Goal: Communication & Community: Participate in discussion

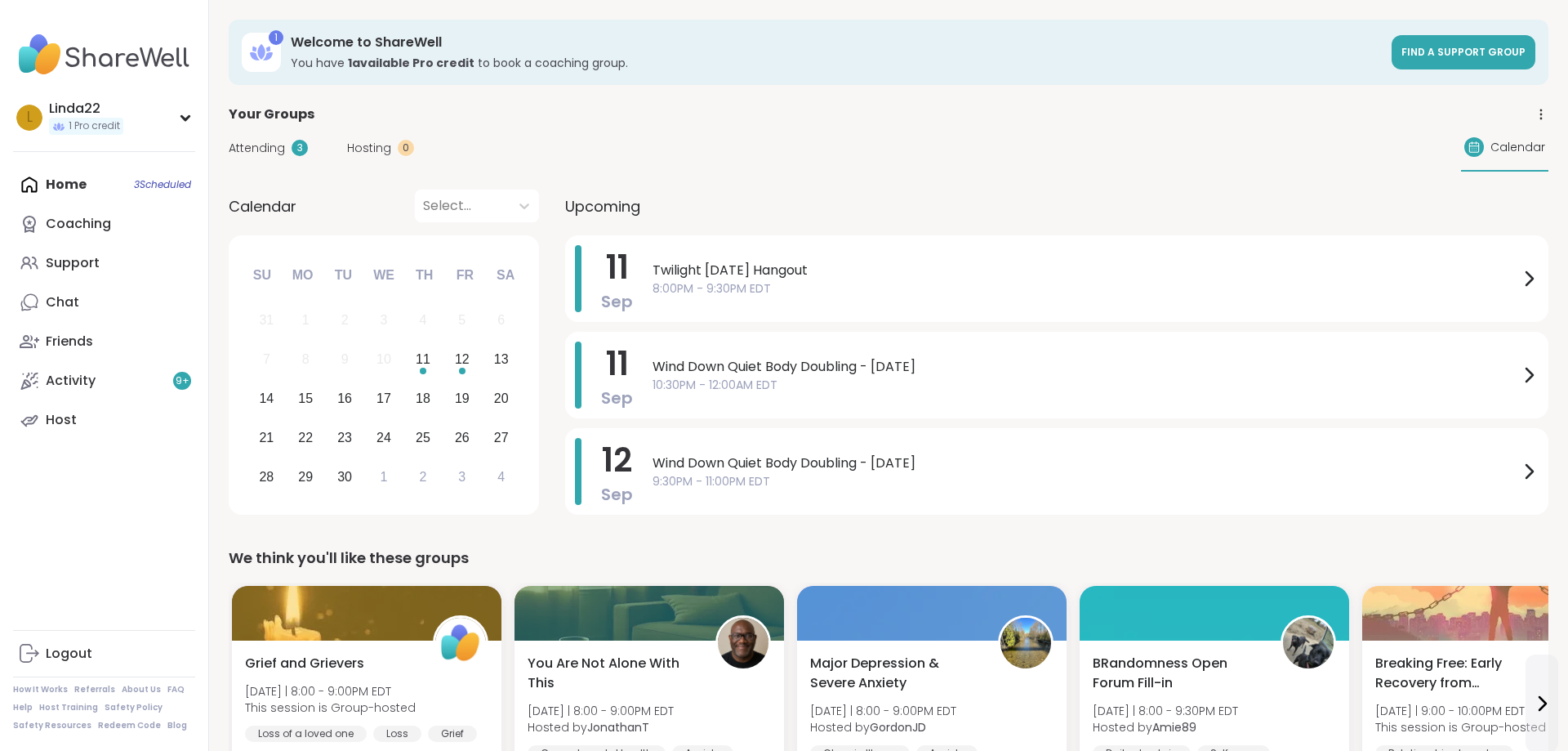
click at [734, 273] on span "Twilight [DATE] Hangout" at bounding box center [1085, 271] width 866 height 20
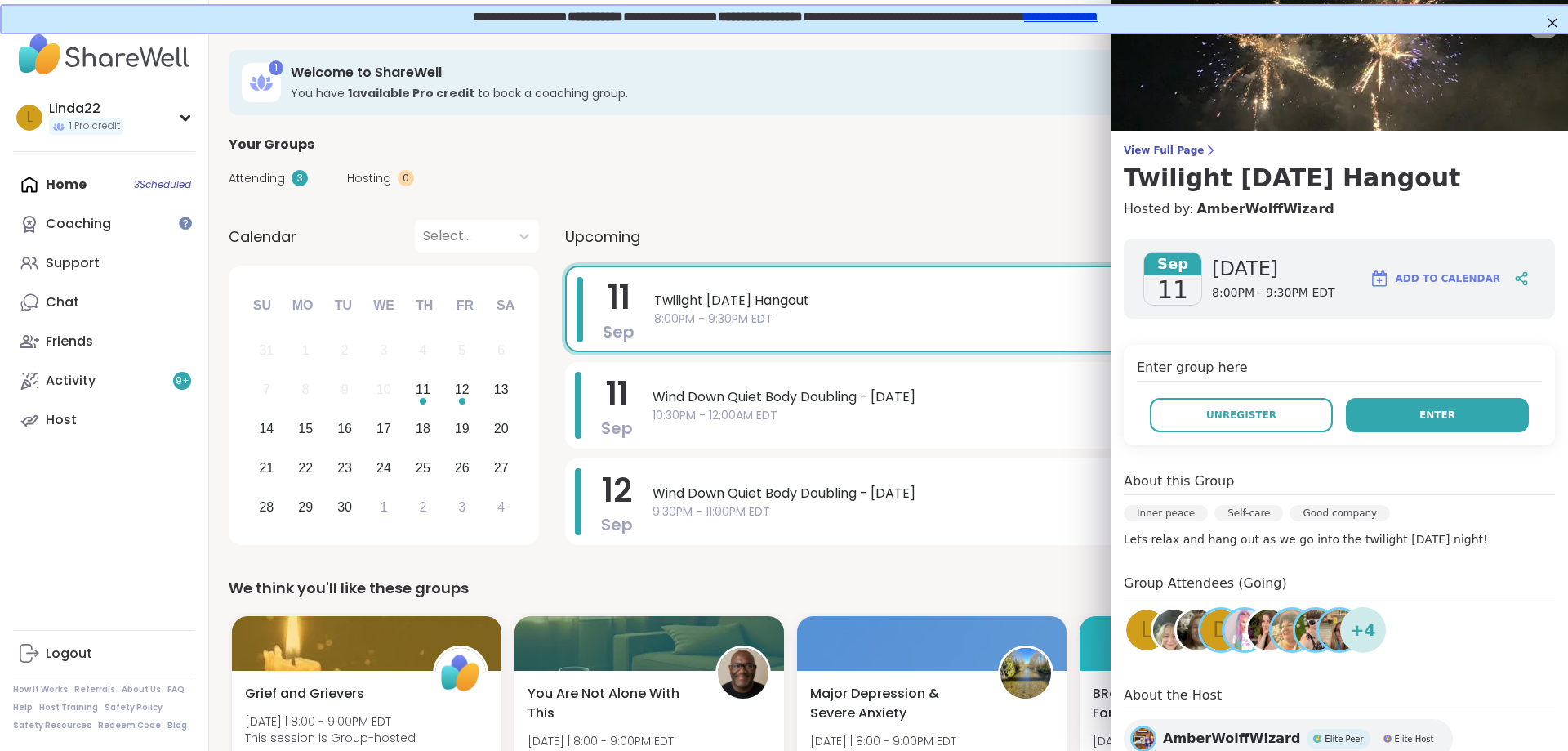
click at [1449, 414] on span "Enter" at bounding box center [1437, 414] width 36 height 15
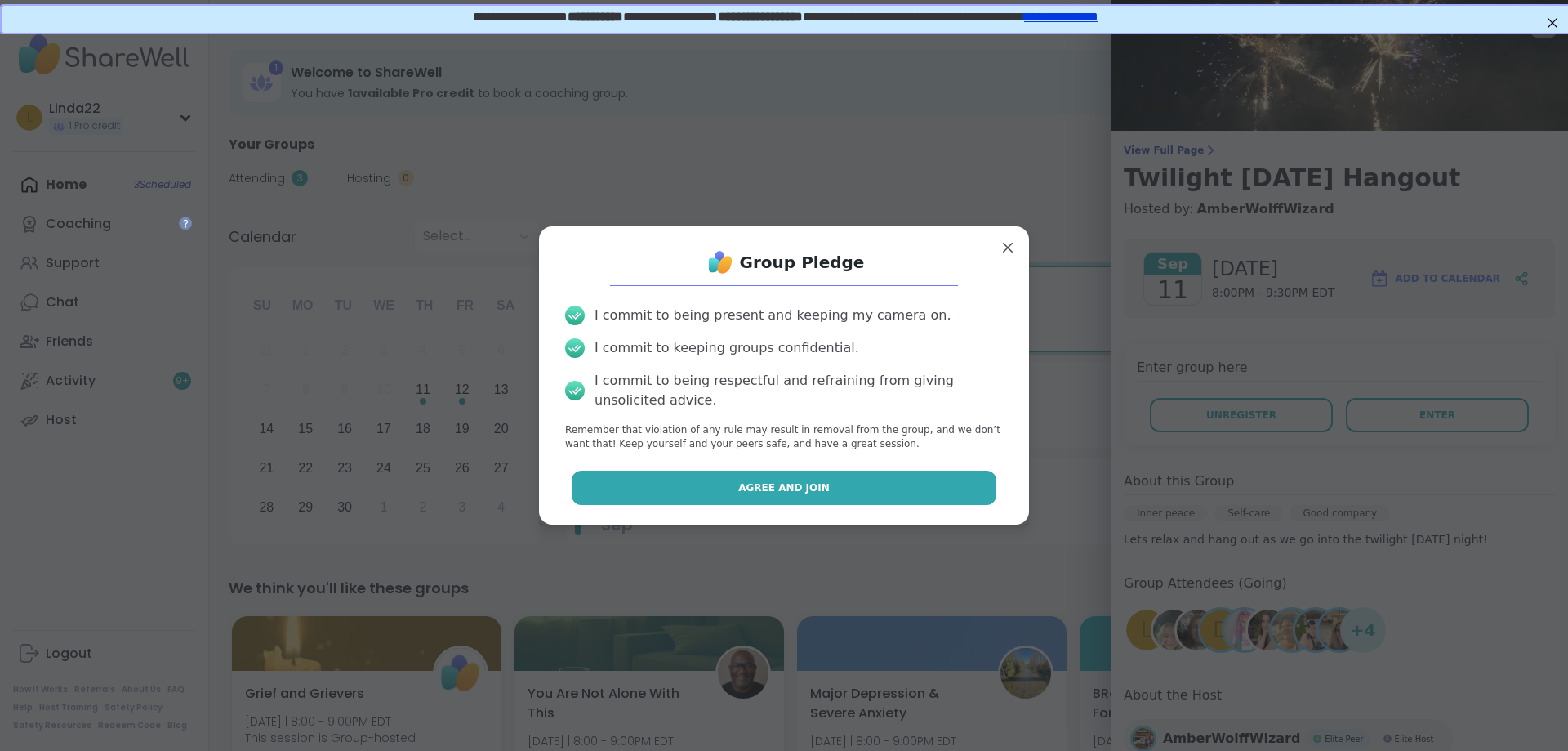
click at [901, 475] on button "Agree and Join" at bounding box center [784, 487] width 425 height 34
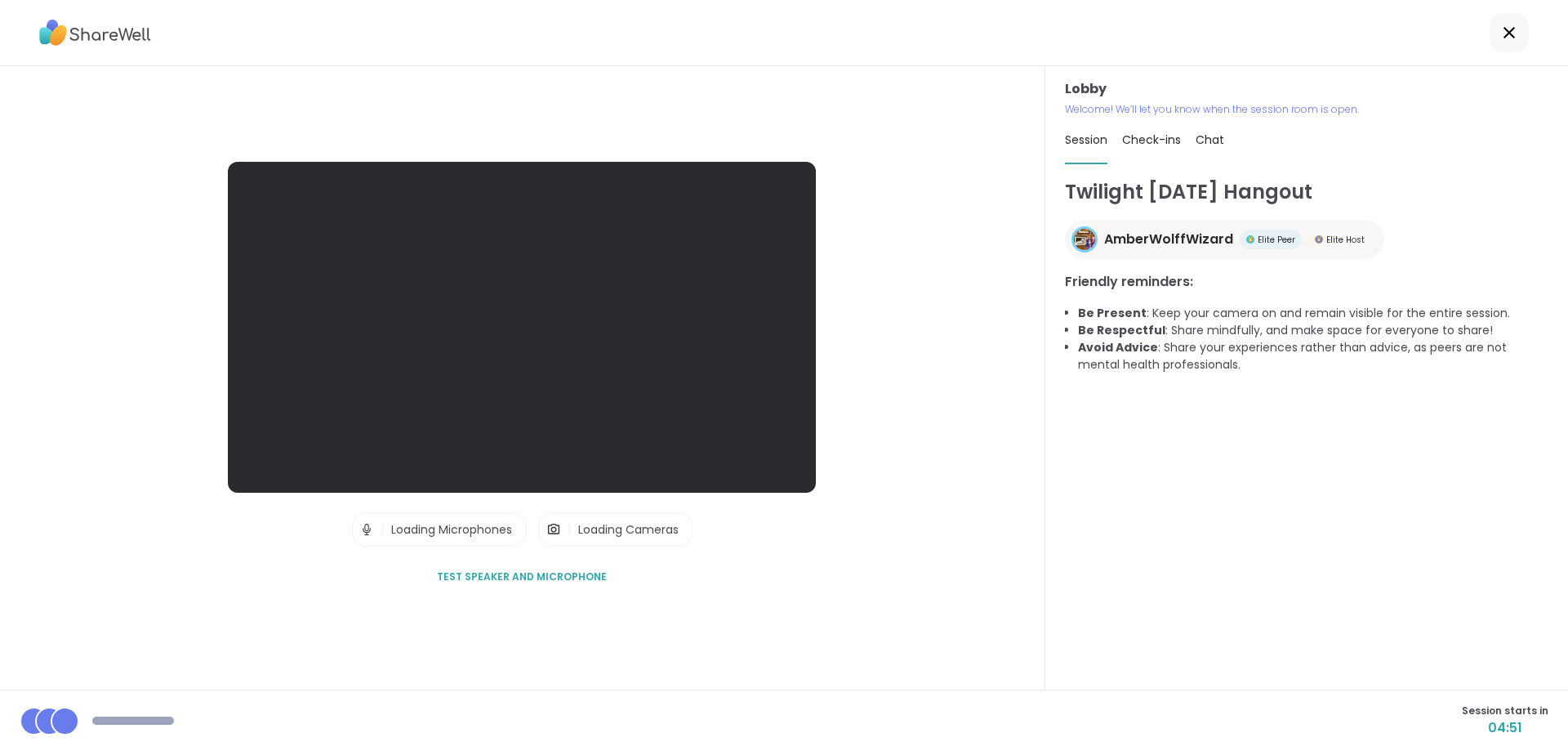
click at [470, 107] on div "Lobby | Loading Microphones | Loading Cameras Test speaker and microphone" at bounding box center [523, 377] width 1045 height 624
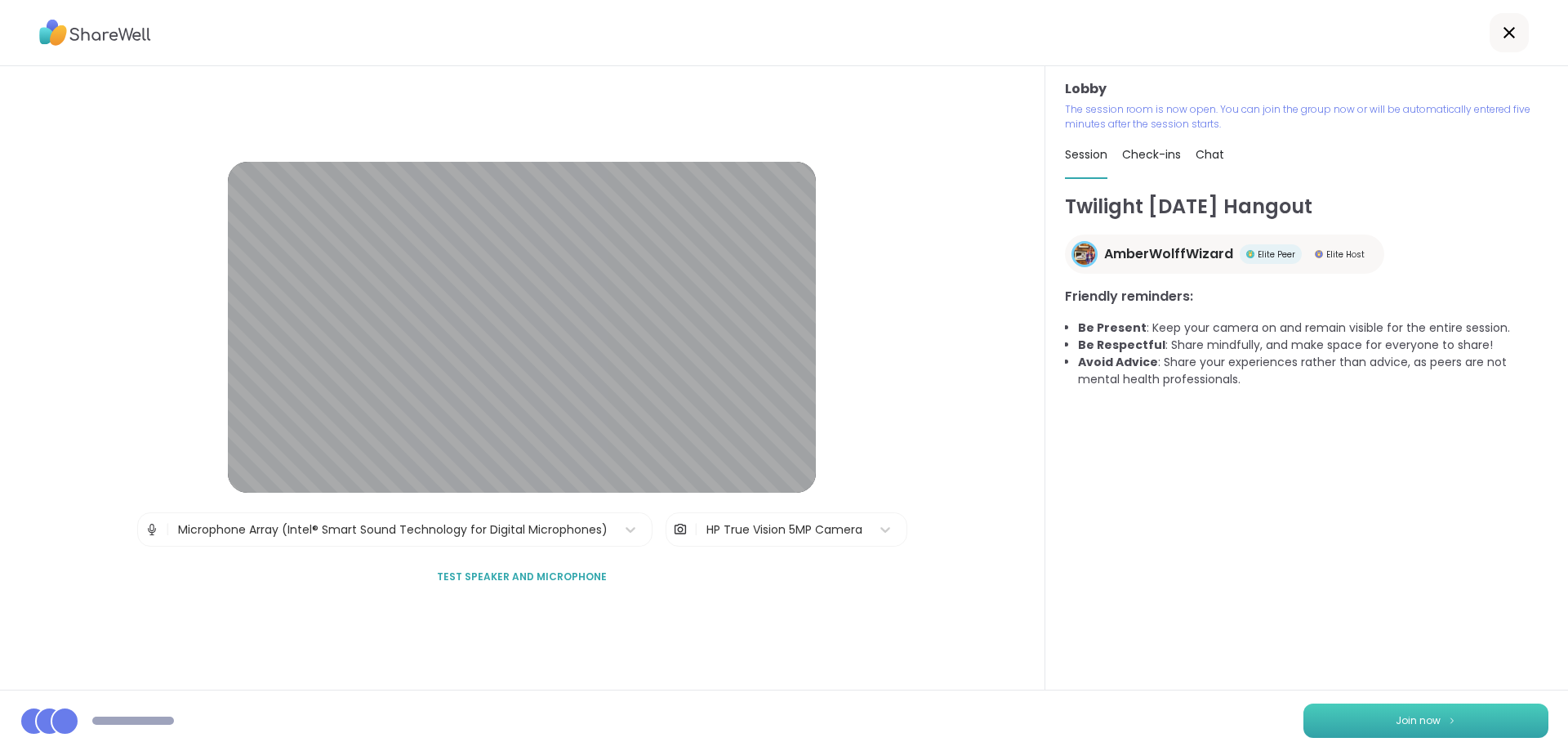
click at [1323, 715] on button "Join now" at bounding box center [1426, 720] width 245 height 34
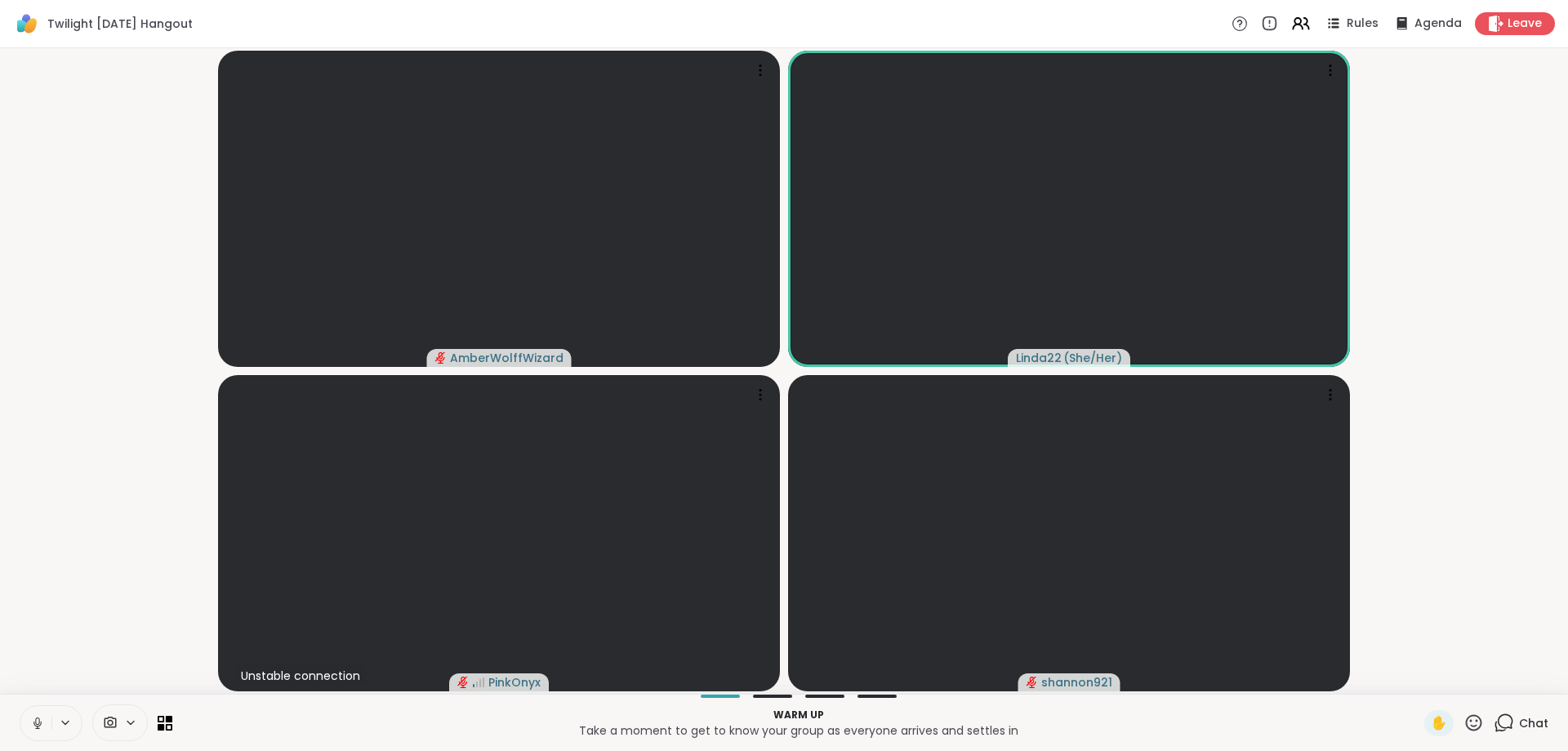
click at [1510, 721] on icon at bounding box center [1503, 722] width 21 height 21
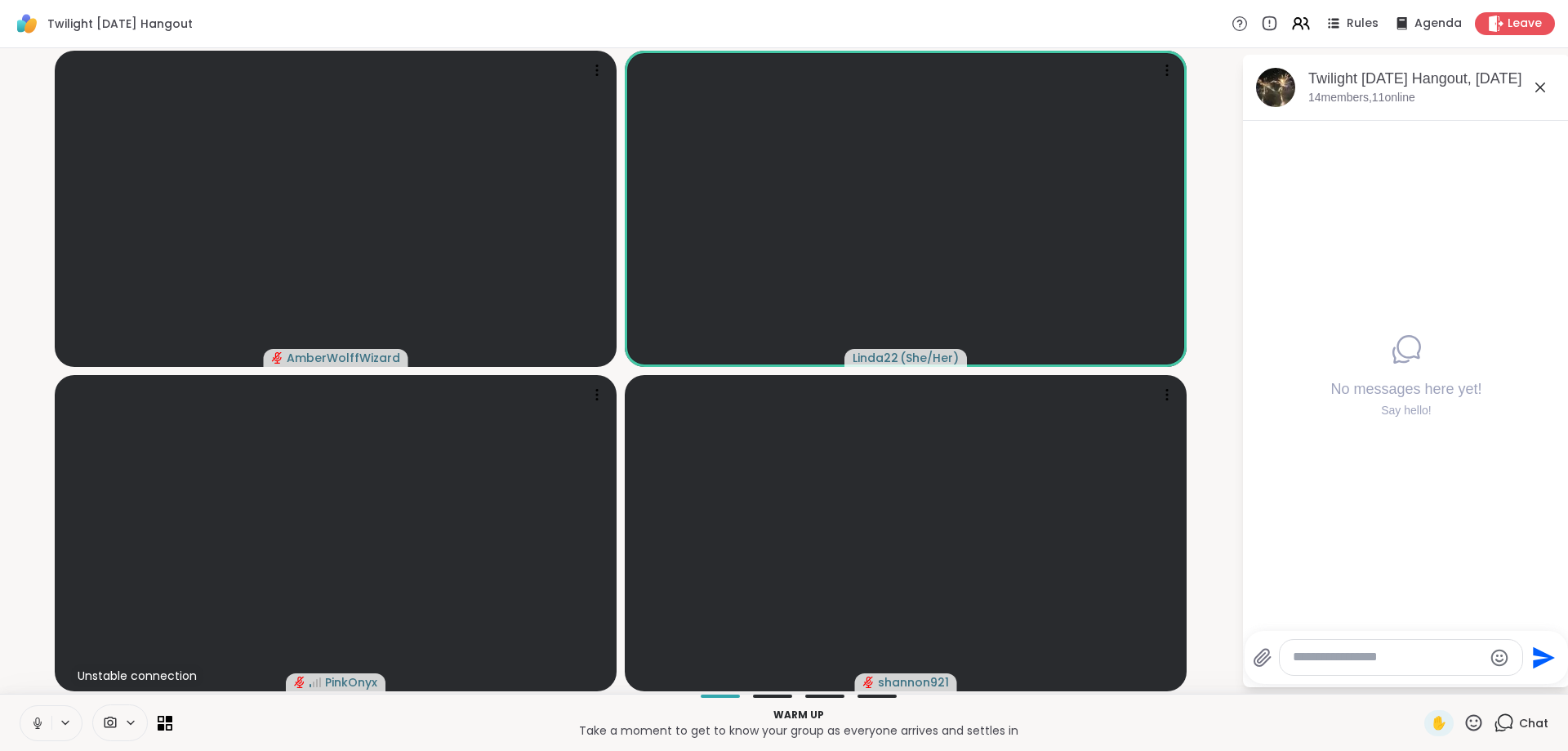
click at [1429, 658] on textarea "Type your message" at bounding box center [1387, 656] width 190 height 17
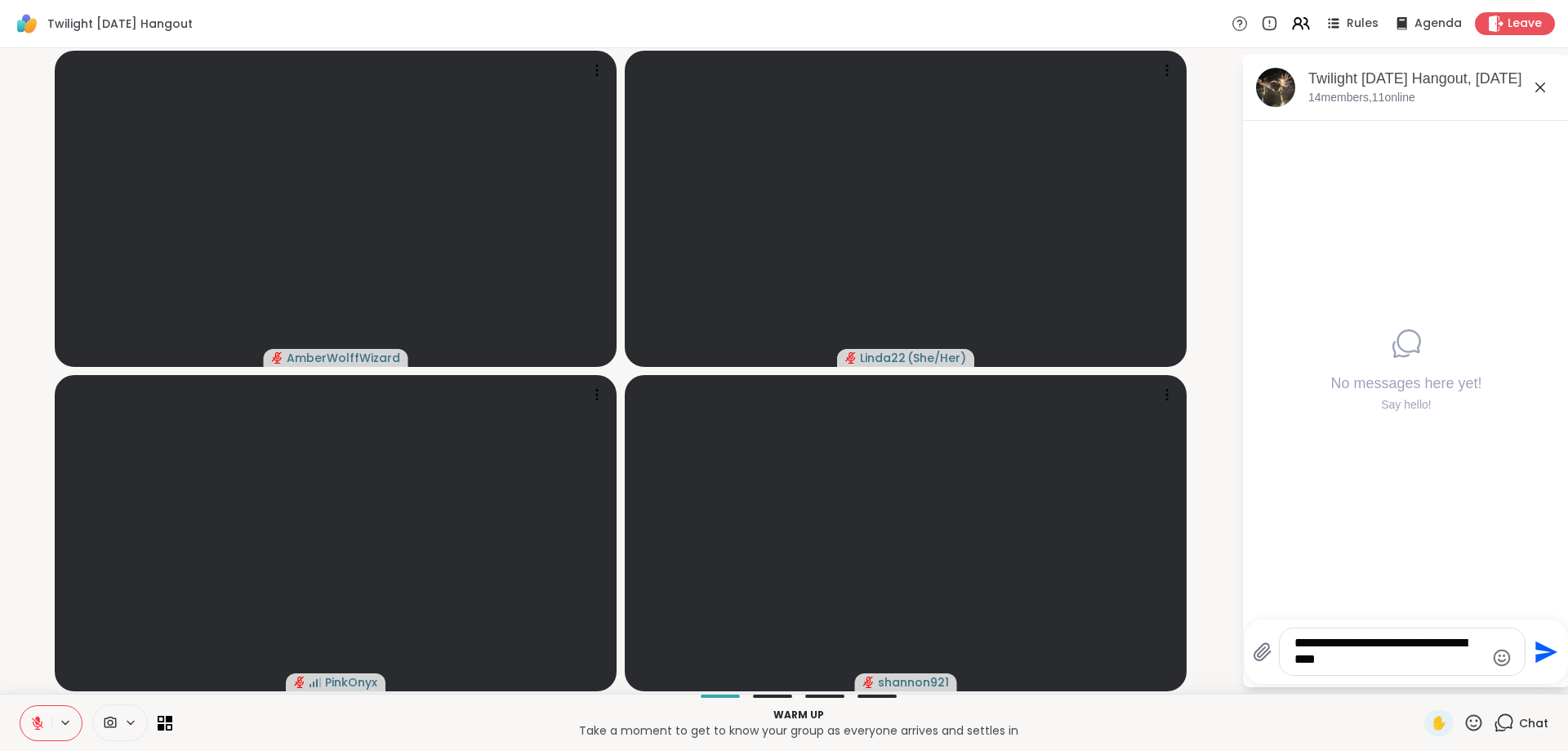
type textarea "**********"
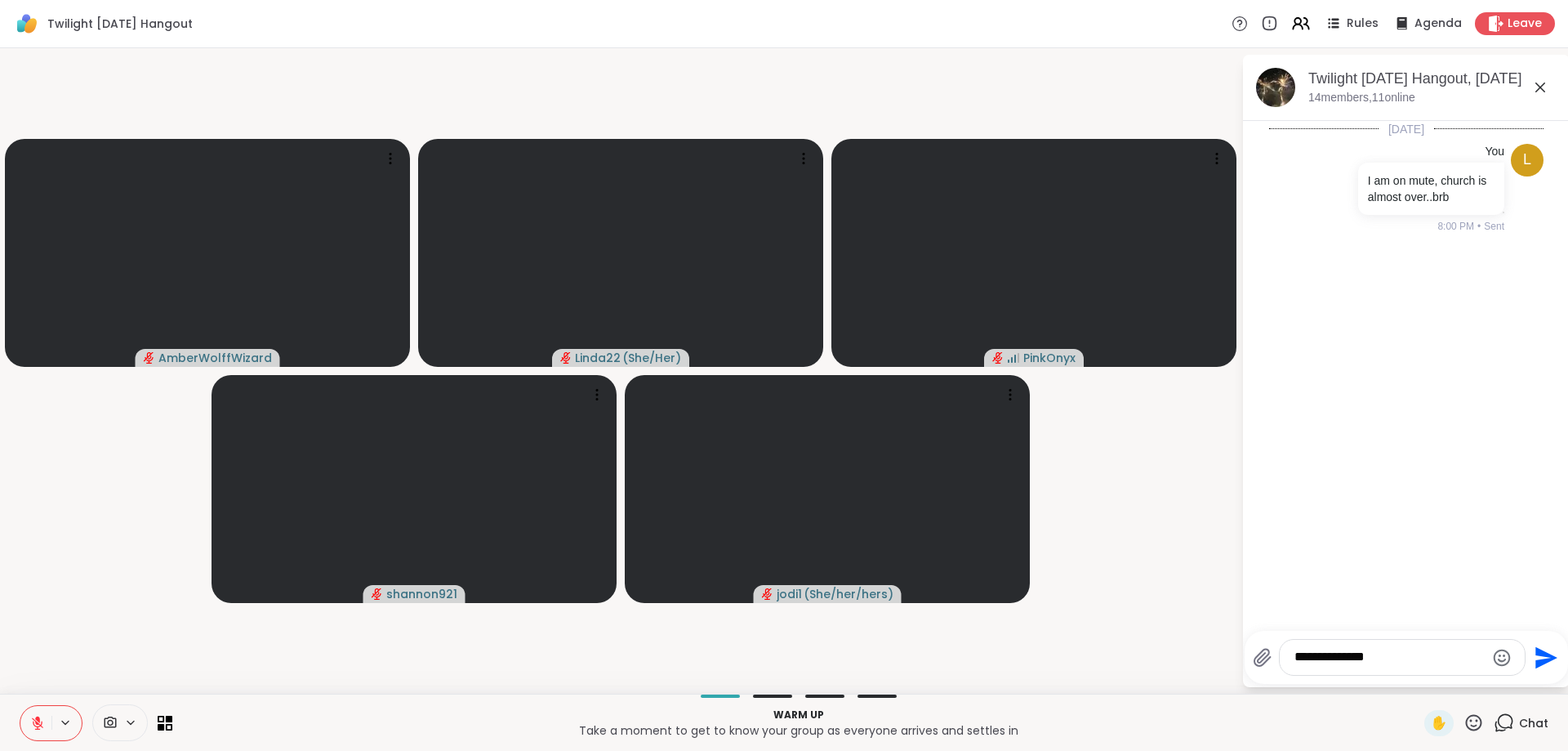
type textarea "**********"
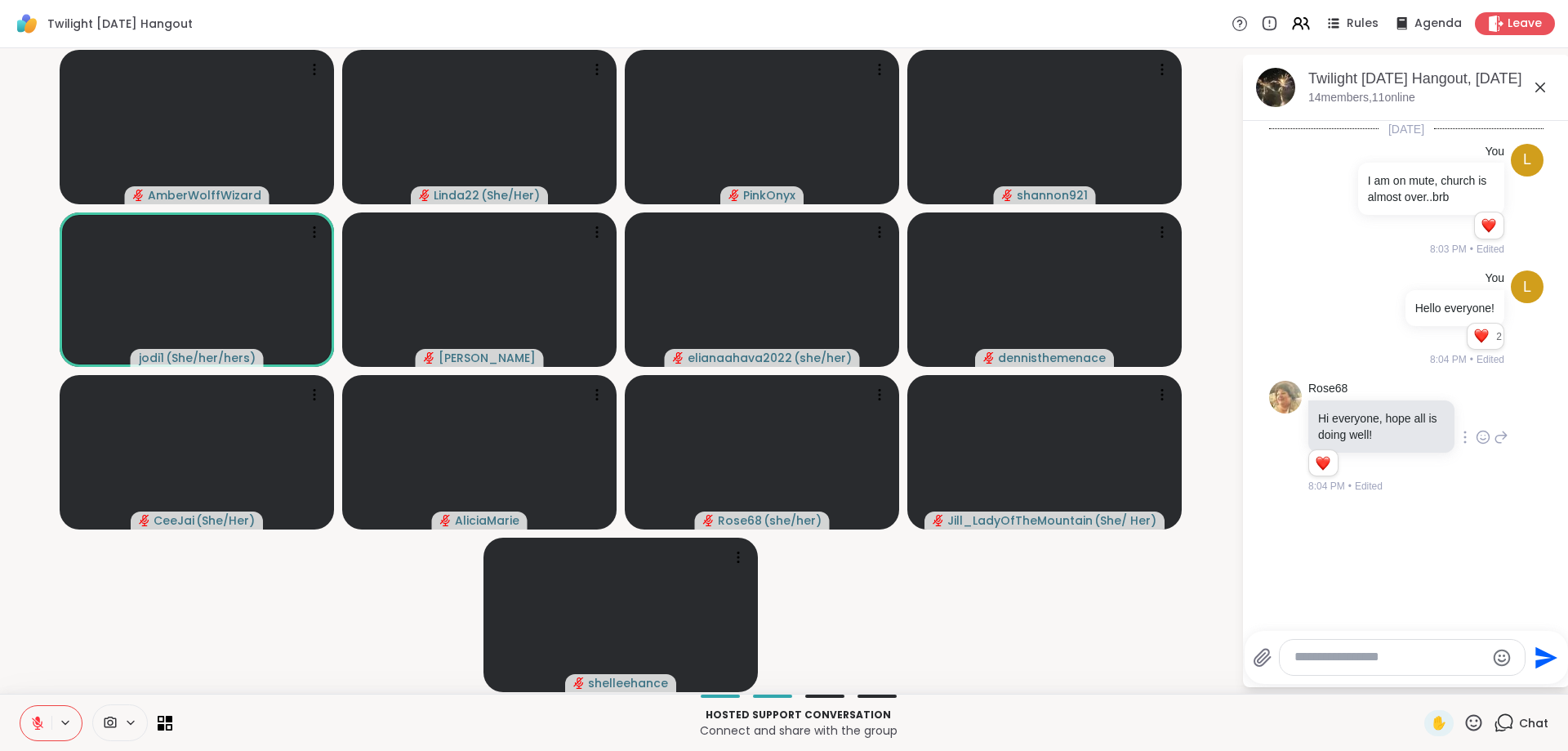
click at [1473, 438] on div at bounding box center [1482, 437] width 51 height 20
click at [1478, 438] on icon at bounding box center [1482, 437] width 15 height 16
click at [1350, 415] on div "Select Reaction: Heart" at bounding box center [1353, 410] width 15 height 15
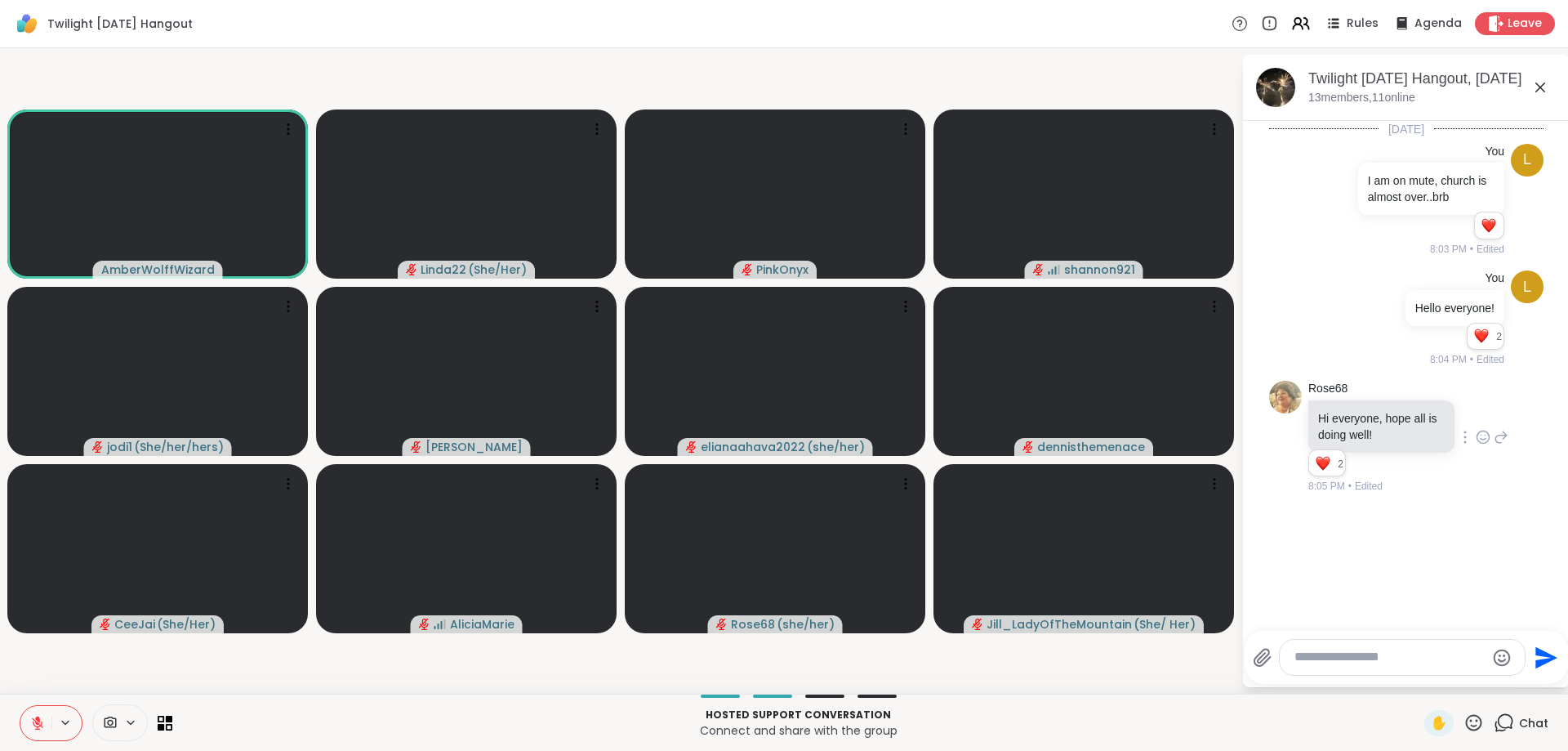
click at [35, 732] on button at bounding box center [36, 723] width 31 height 34
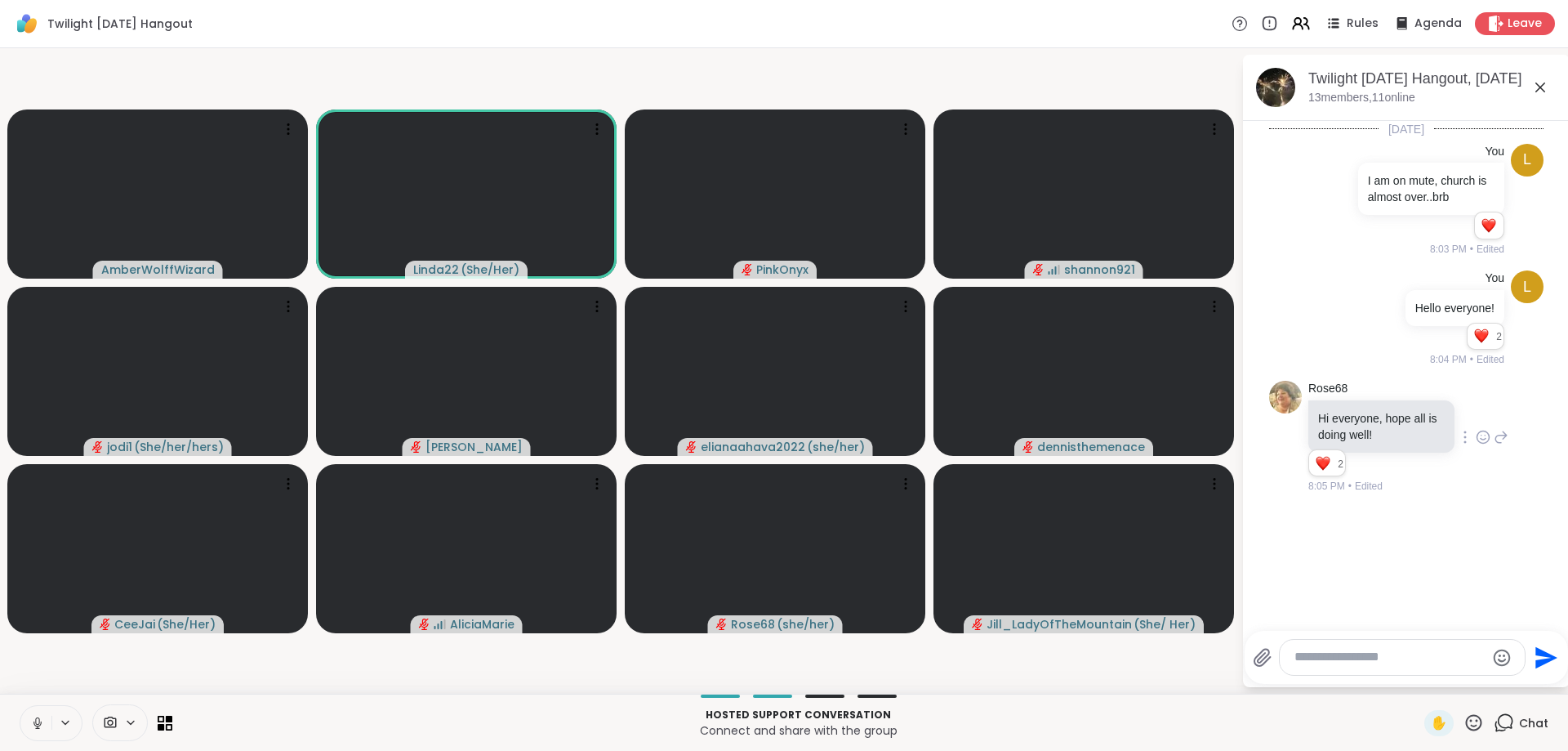
click at [38, 720] on icon at bounding box center [37, 722] width 15 height 15
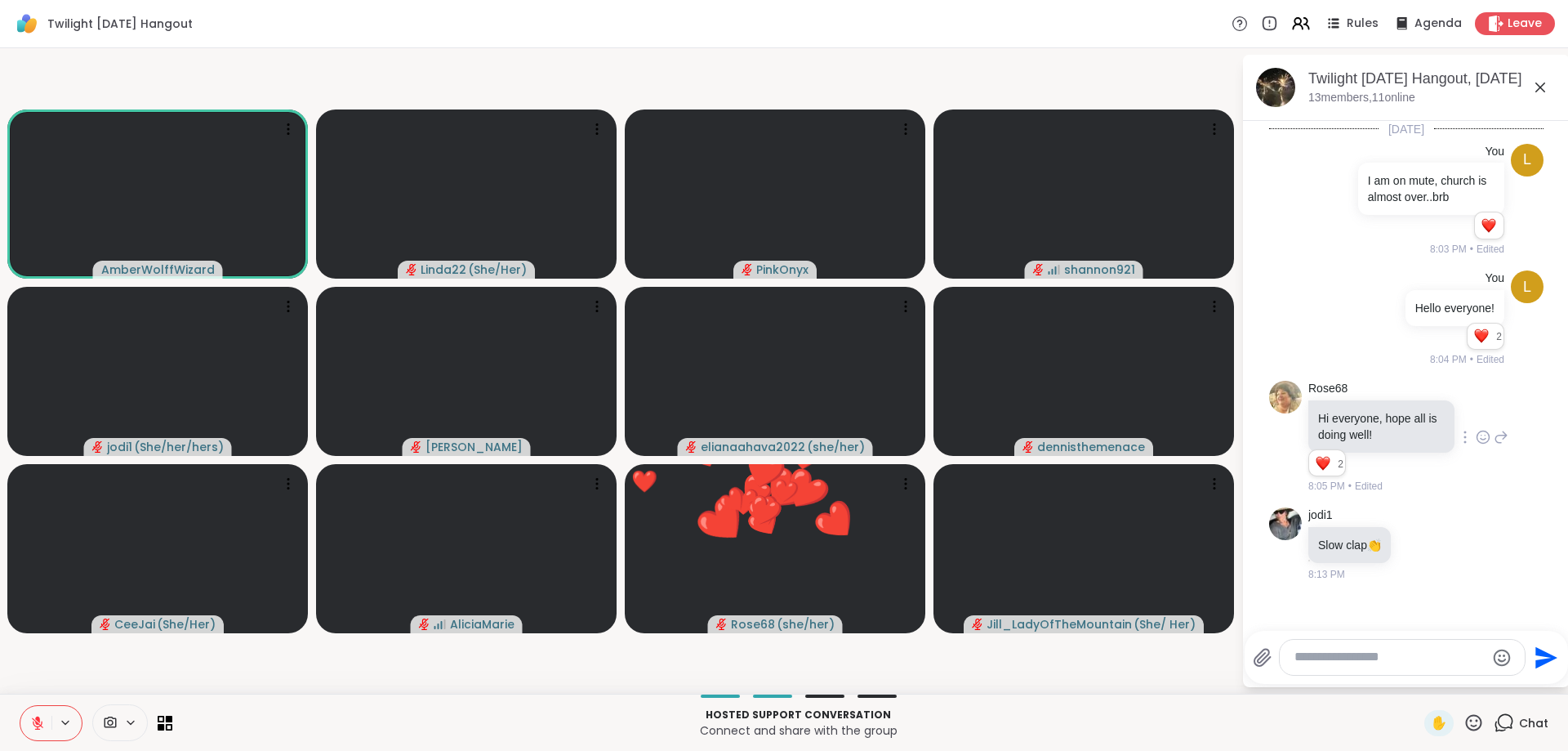
click at [38, 722] on icon at bounding box center [37, 722] width 11 height 11
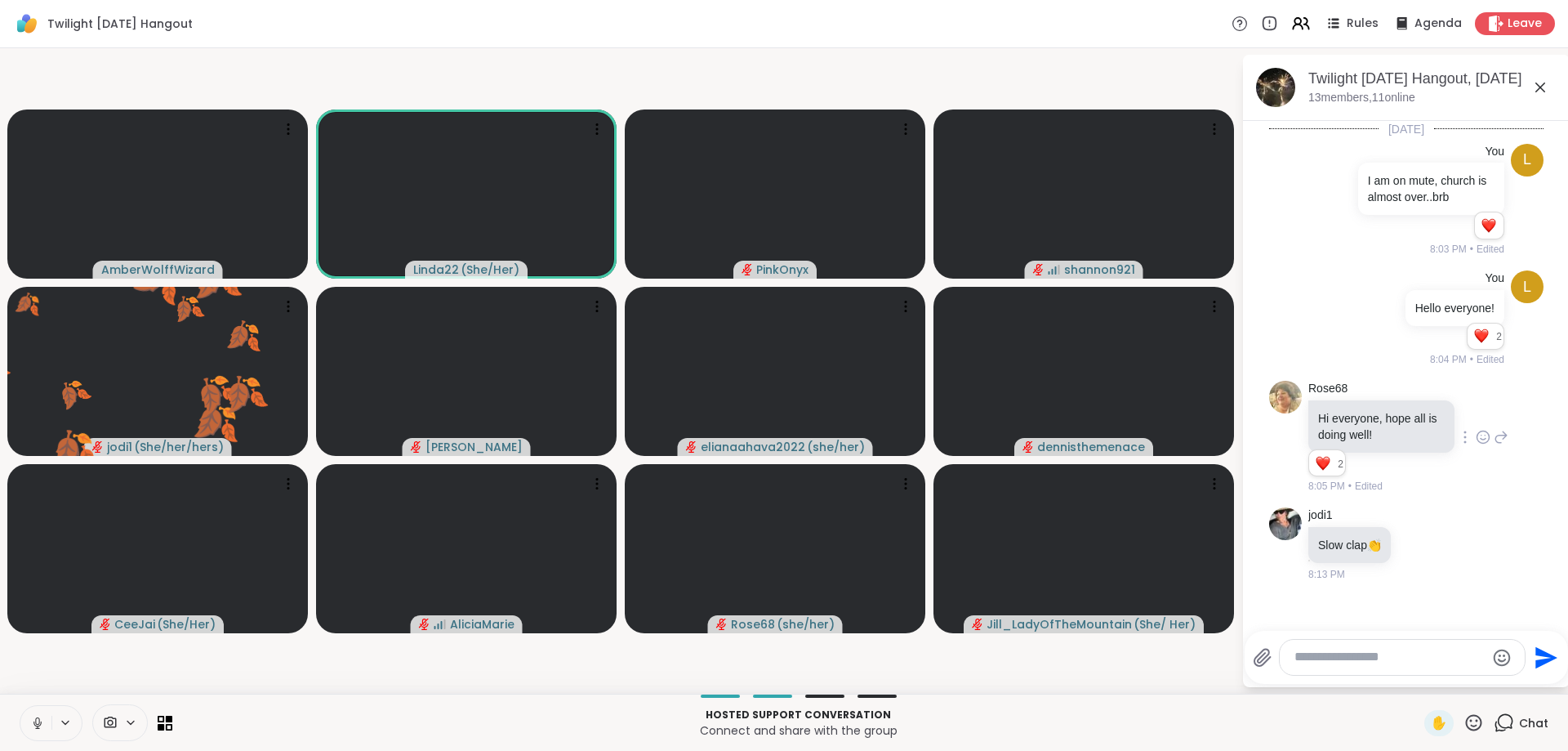
click at [38, 716] on icon at bounding box center [37, 722] width 15 height 15
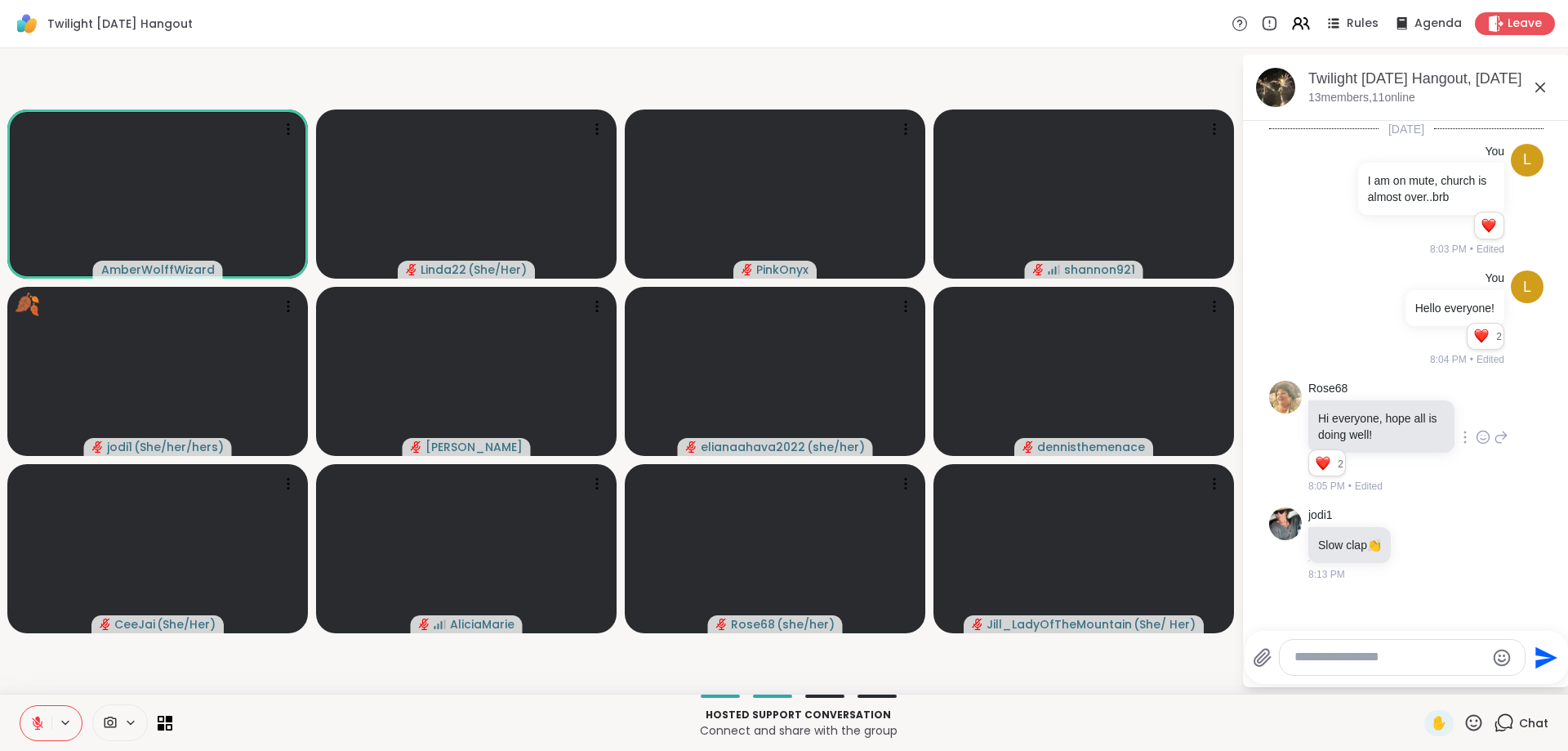
click at [38, 716] on icon at bounding box center [37, 718] width 5 height 7
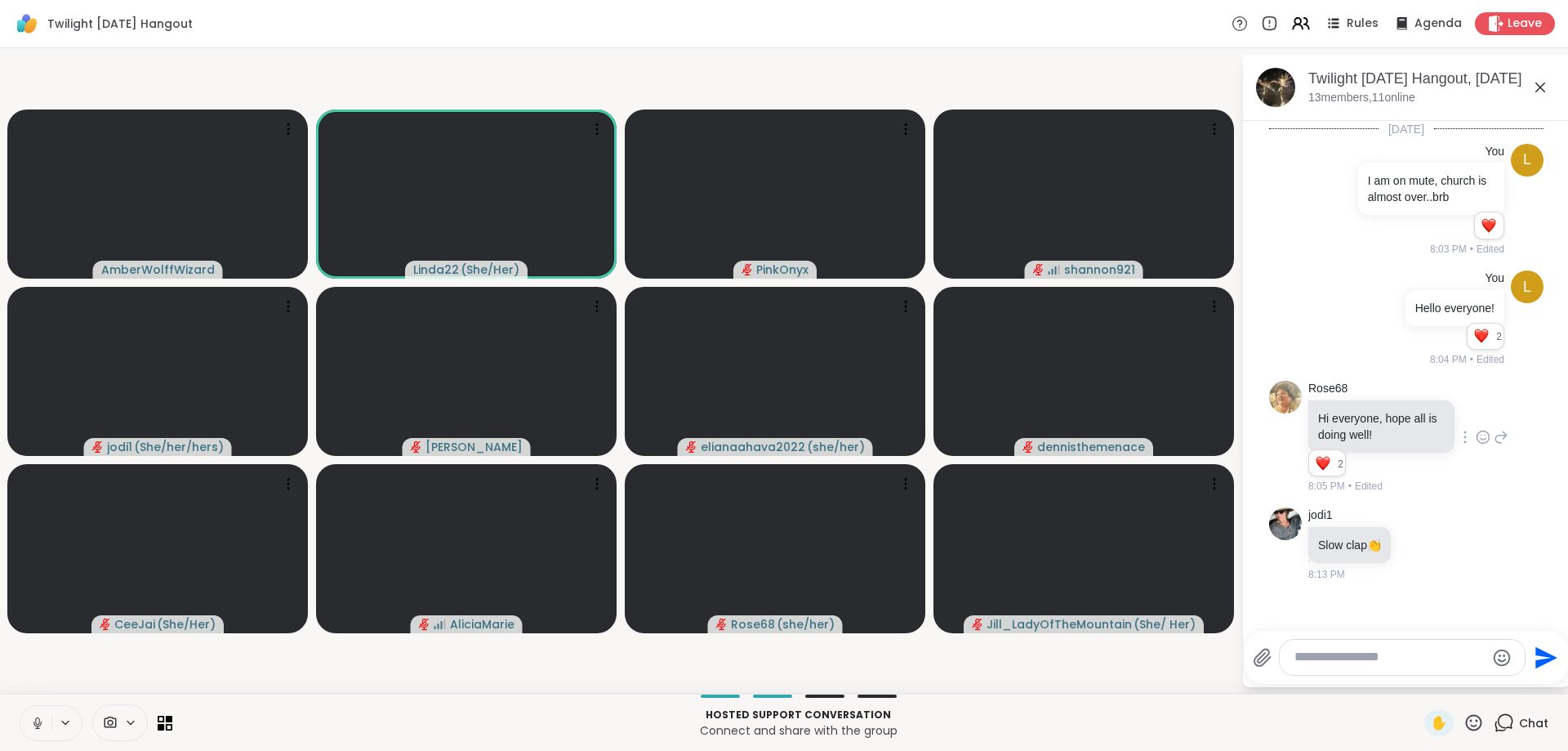
click at [35, 719] on icon at bounding box center [37, 722] width 15 height 15
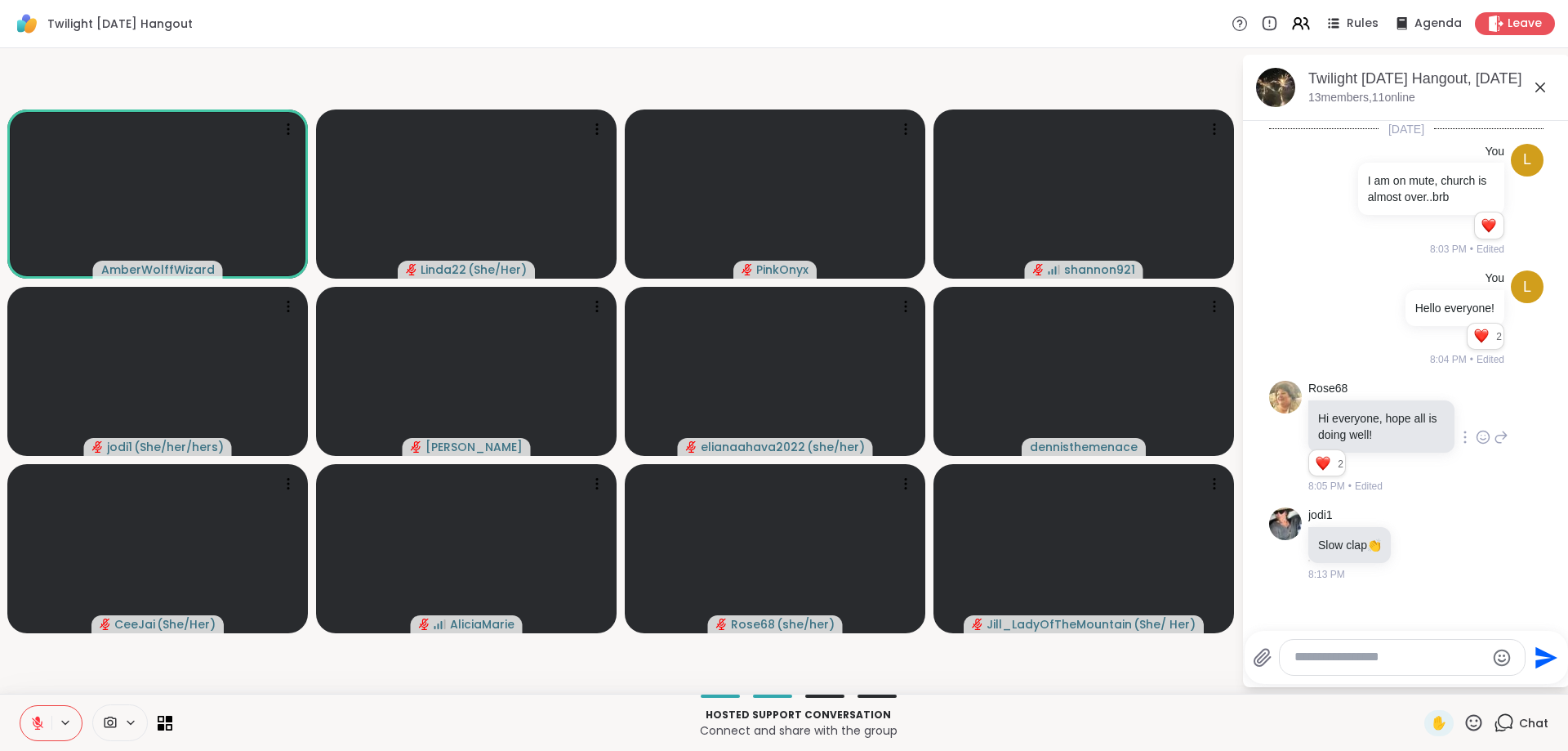
click at [1421, 662] on textarea "Type your message" at bounding box center [1389, 656] width 190 height 17
type textarea "**********"
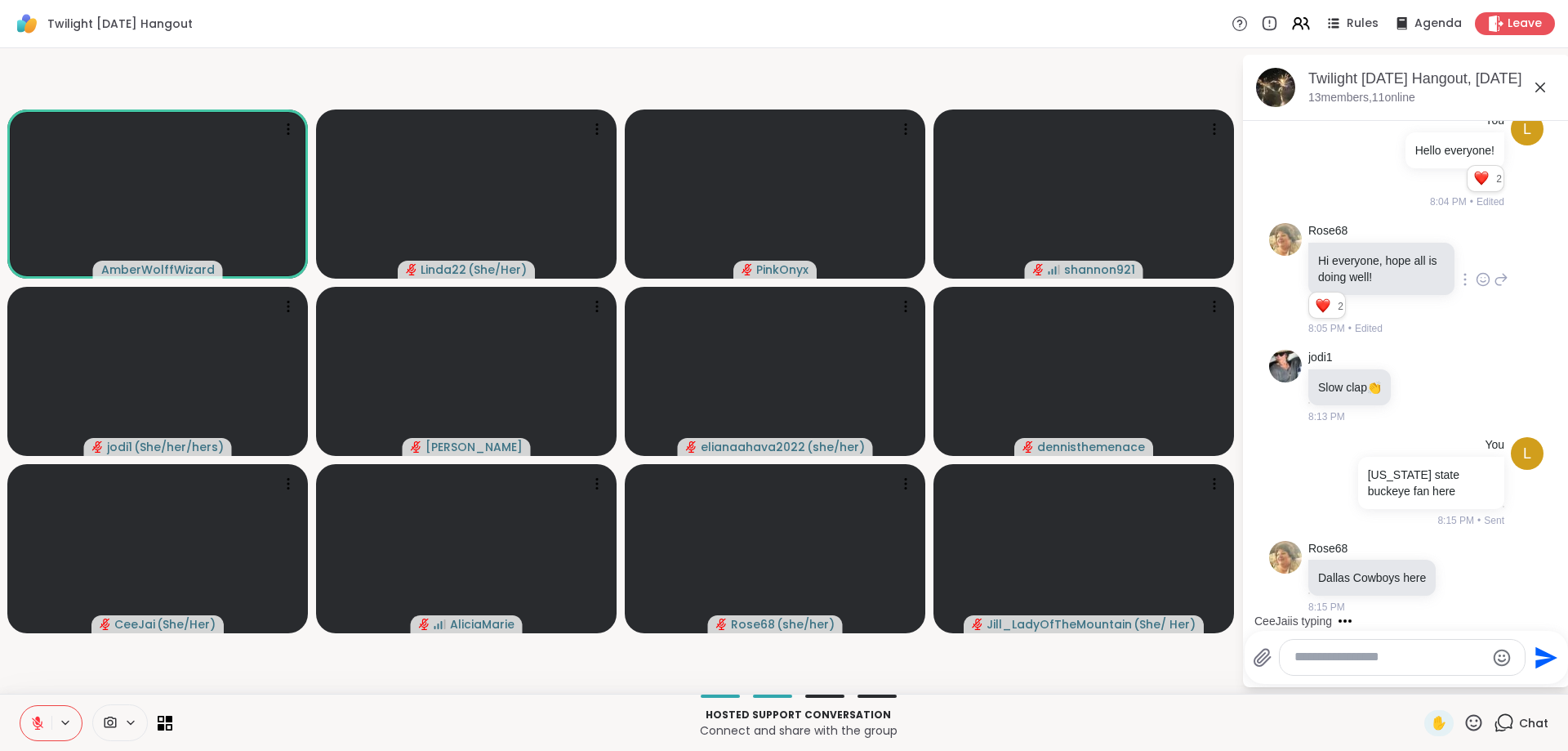
scroll to position [245, 0]
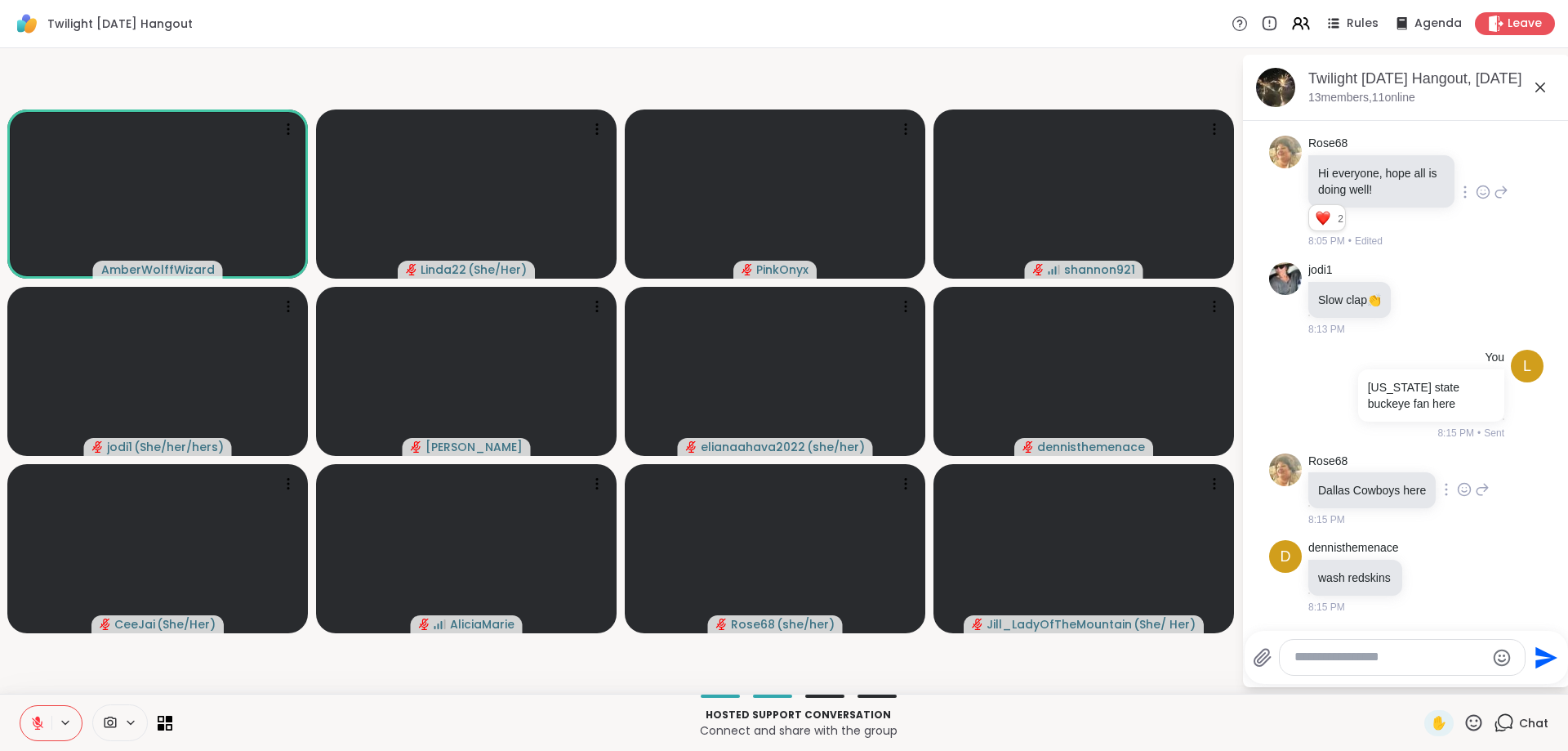
click at [1457, 493] on icon at bounding box center [1463, 489] width 15 height 16
click at [1457, 472] on button "Select Reaction: Heart" at bounding box center [1463, 463] width 33 height 33
click at [1430, 600] on icon at bounding box center [1431, 600] width 15 height 16
click at [1427, 570] on div "Select Reaction: Heart" at bounding box center [1431, 573] width 15 height 15
click at [1427, 570] on div "dennisthemenace wash redskins 8:15 PM" at bounding box center [1382, 601] width 147 height 75
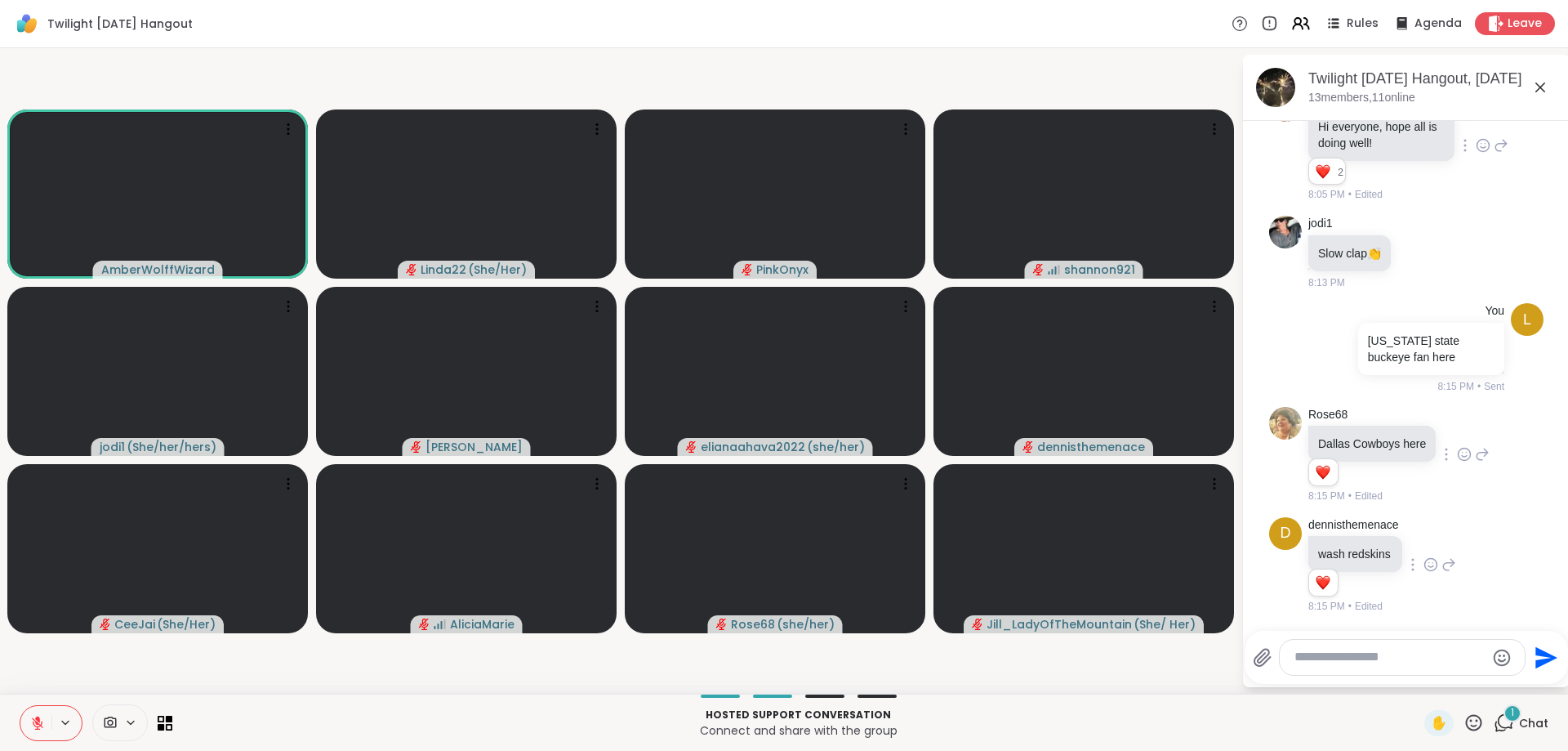
scroll to position [379, 0]
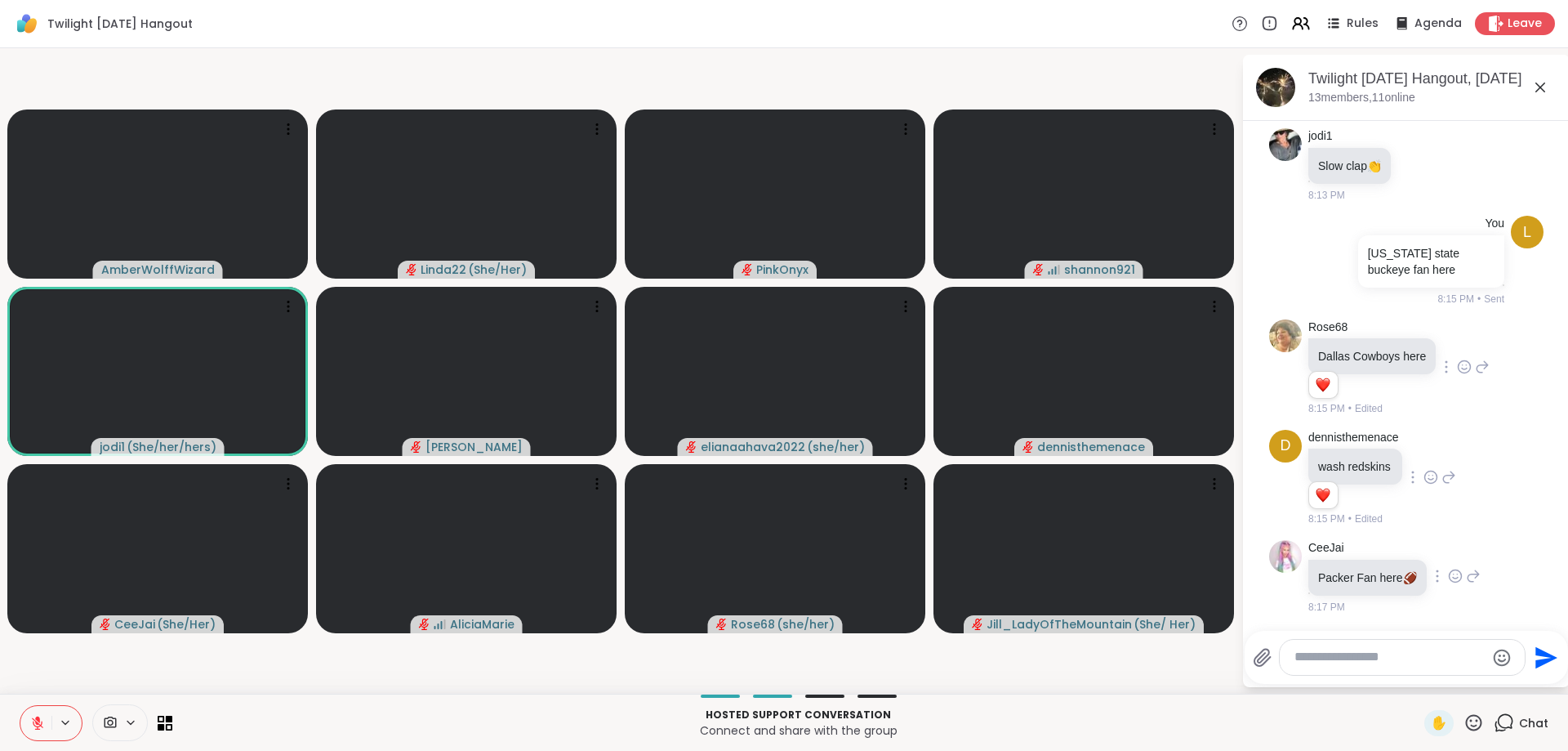
click at [1455, 578] on icon at bounding box center [1455, 576] width 15 height 16
click at [1451, 557] on div "Select Reaction: Heart" at bounding box center [1455, 550] width 15 height 15
click at [1451, 557] on div "CeeJai Packer Fan here 🏈 8:17 PM" at bounding box center [1394, 577] width 172 height 75
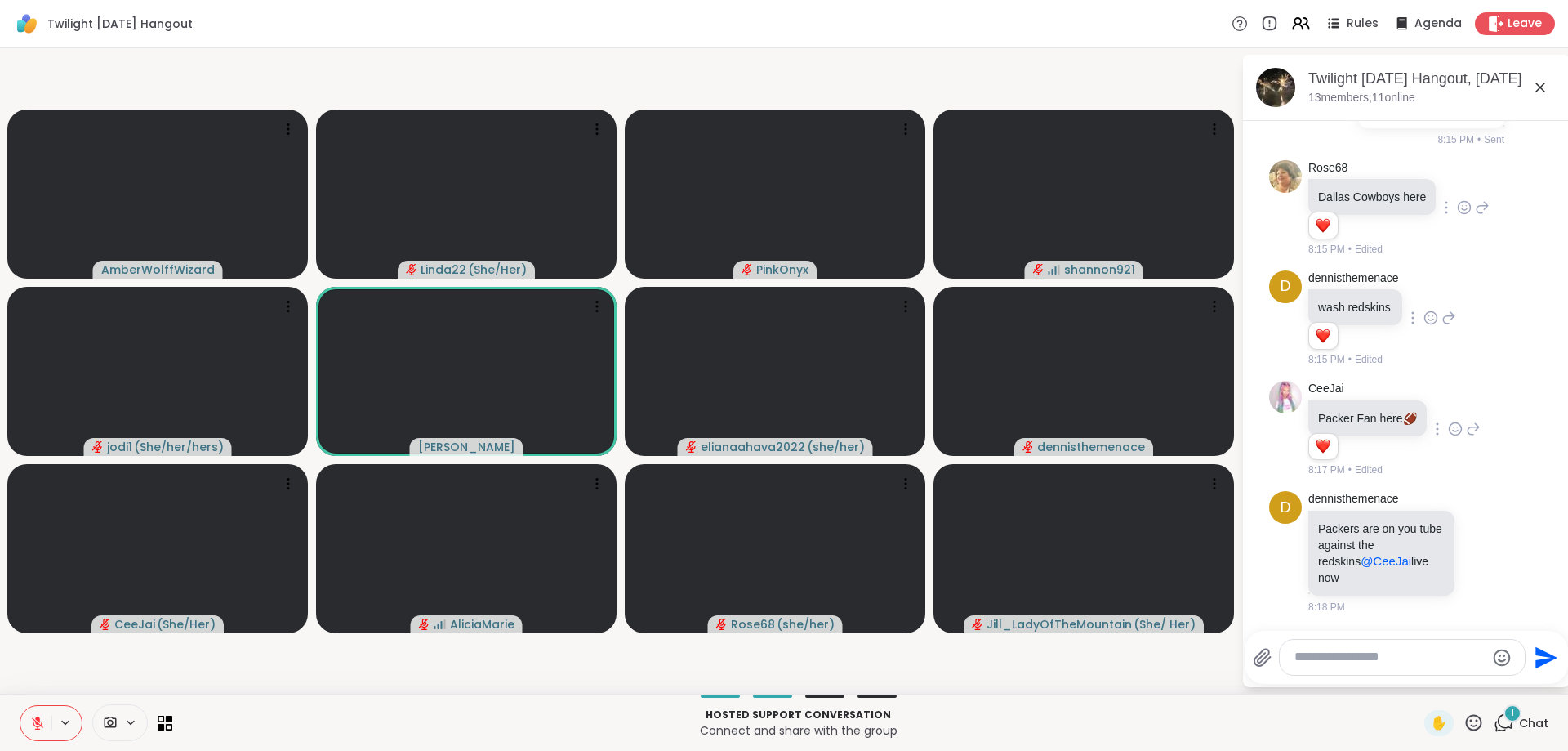
scroll to position [626, 0]
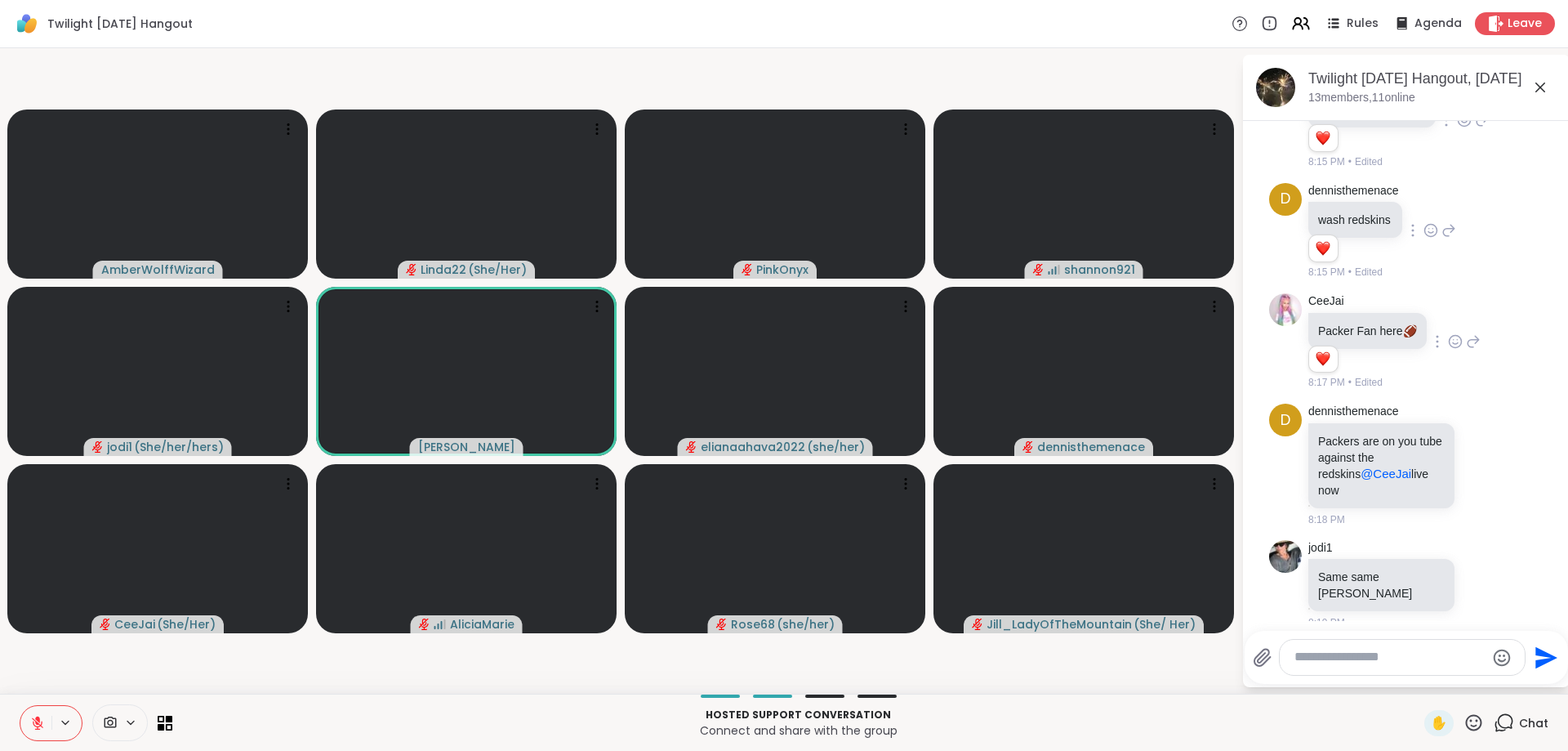
click at [1473, 720] on icon at bounding box center [1473, 722] width 21 height 21
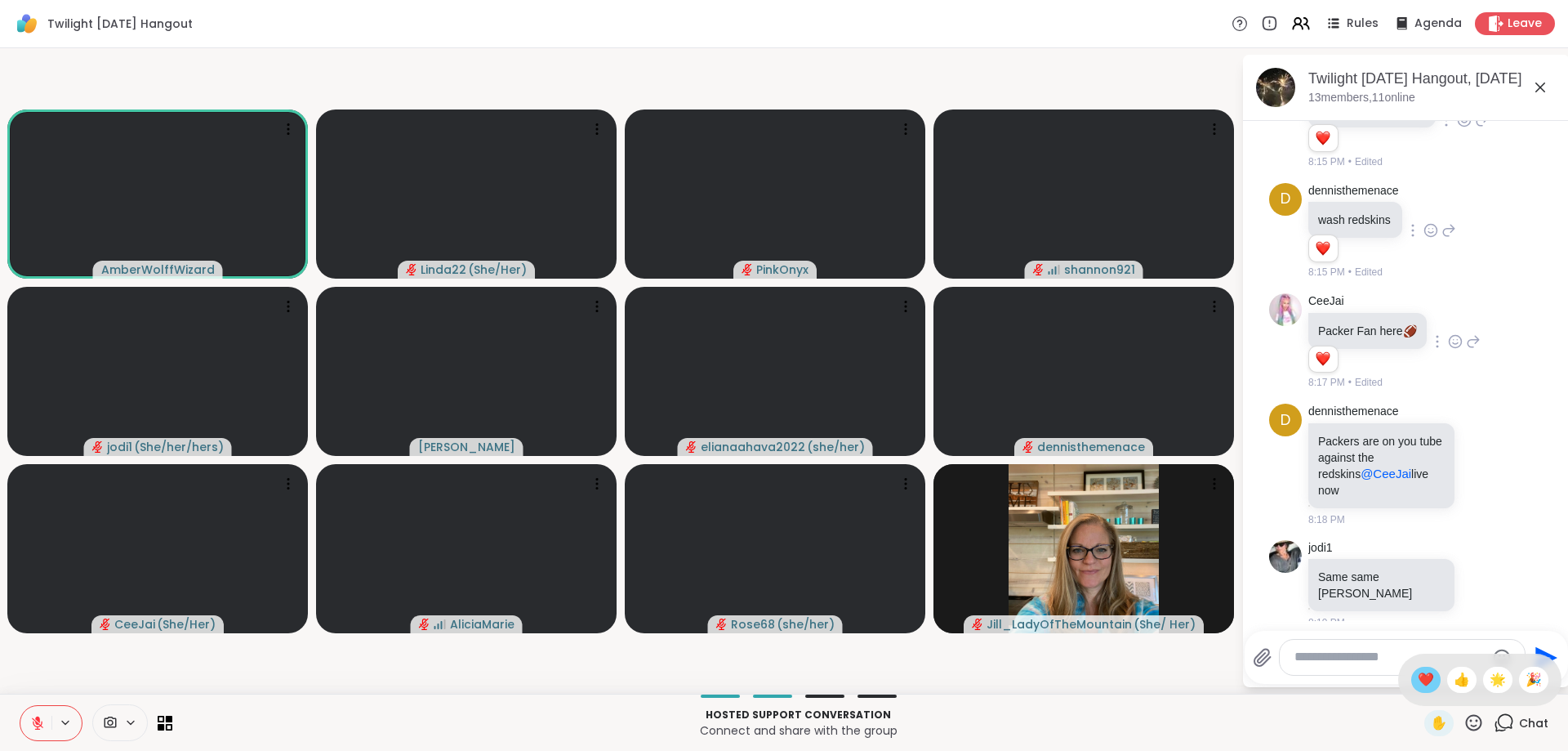
click at [1424, 684] on span "❤️" at bounding box center [1426, 680] width 16 height 20
click at [34, 720] on icon at bounding box center [37, 722] width 11 height 11
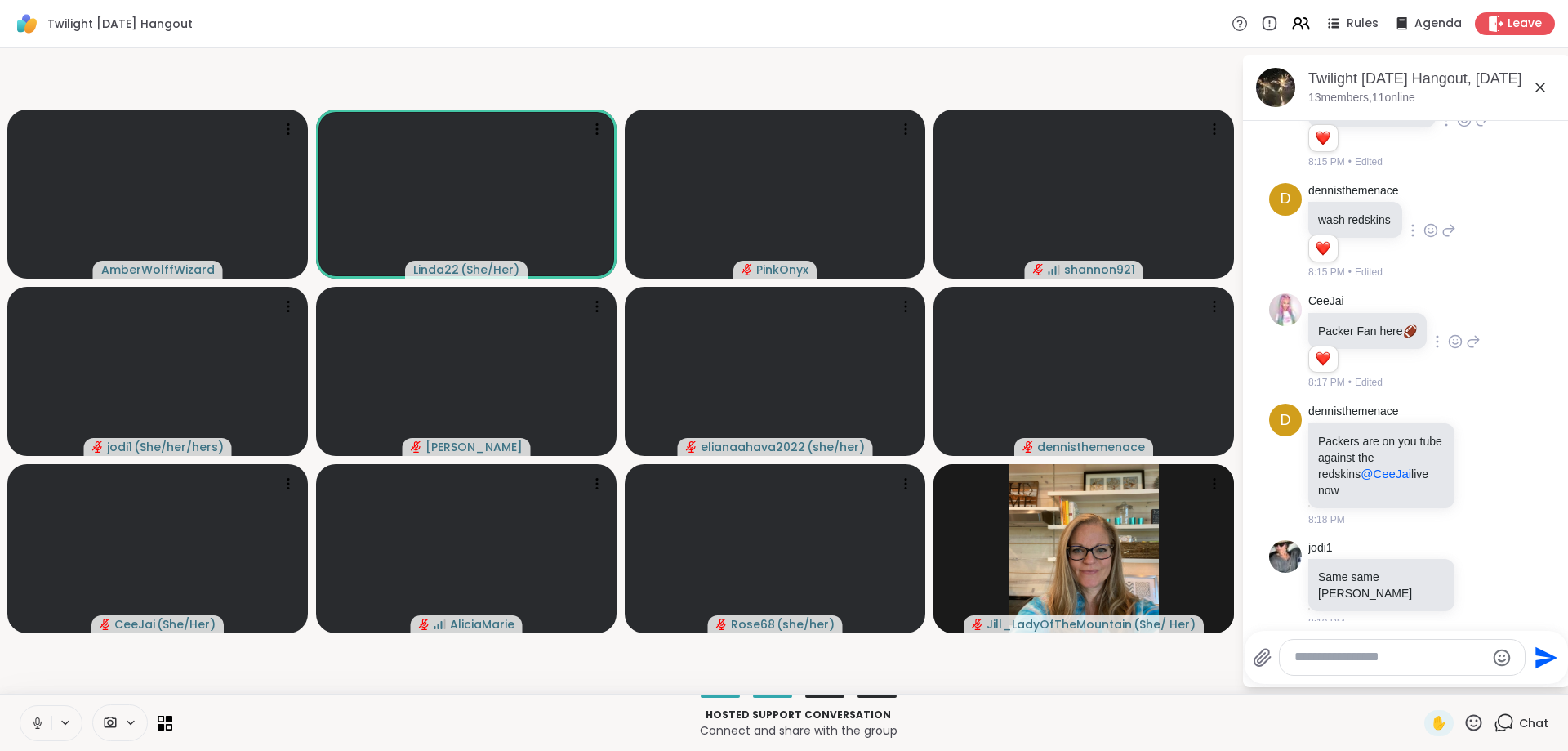
click at [39, 716] on icon at bounding box center [37, 722] width 15 height 15
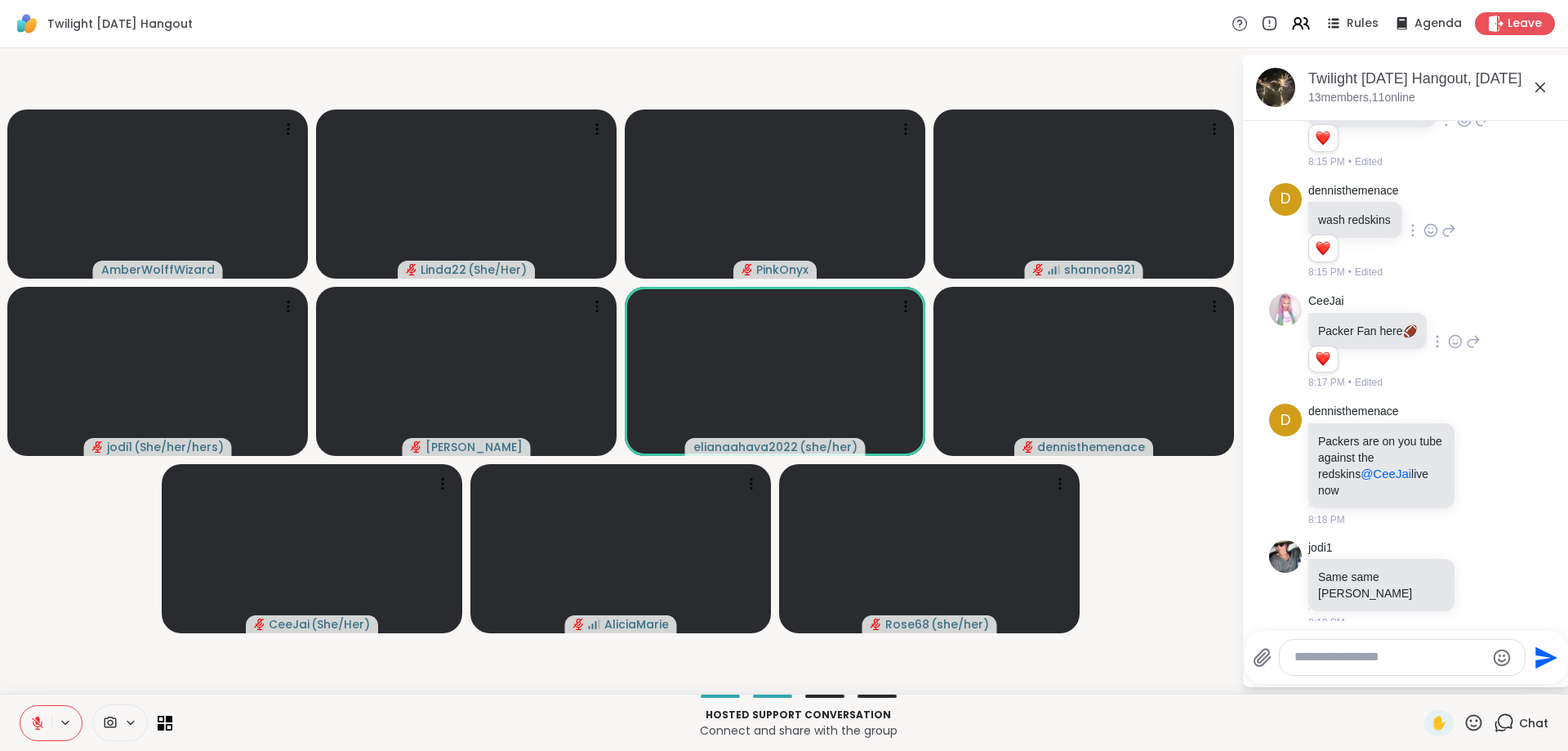
click at [1471, 715] on icon at bounding box center [1473, 722] width 21 height 21
click at [1425, 677] on span "❤️" at bounding box center [1426, 680] width 16 height 20
click at [1164, 688] on div "AmberWolffWizard ❤️ Linda22 ( She/Her ) ❤️ ❤️ ❤️ ❤️ ❤️ ❤️ ❤️ ❤️ ❤️ ❤️ ❤️ ❤️ ❤️ …" at bounding box center [784, 371] width 1568 height 645
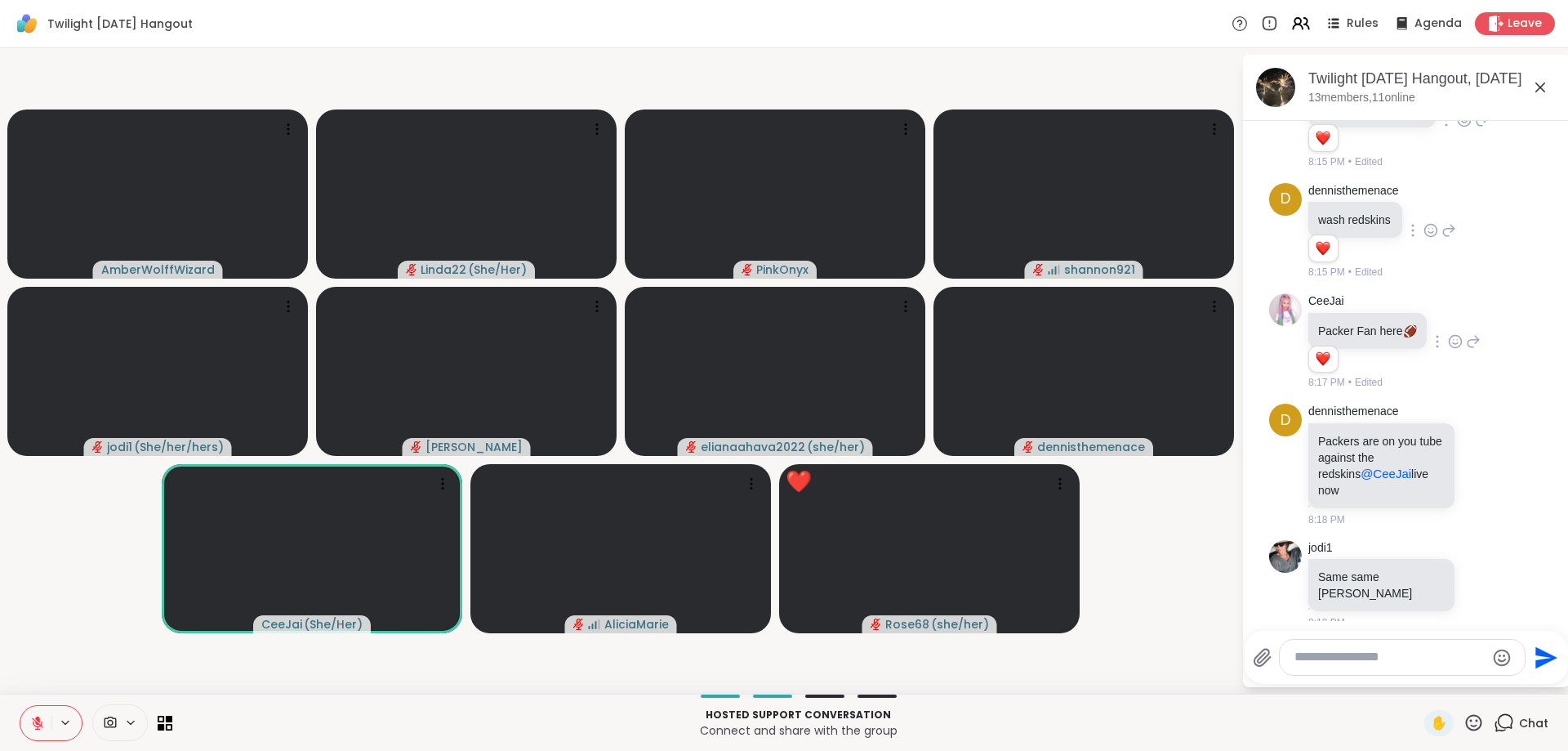
click at [1469, 720] on icon at bounding box center [1473, 722] width 21 height 21
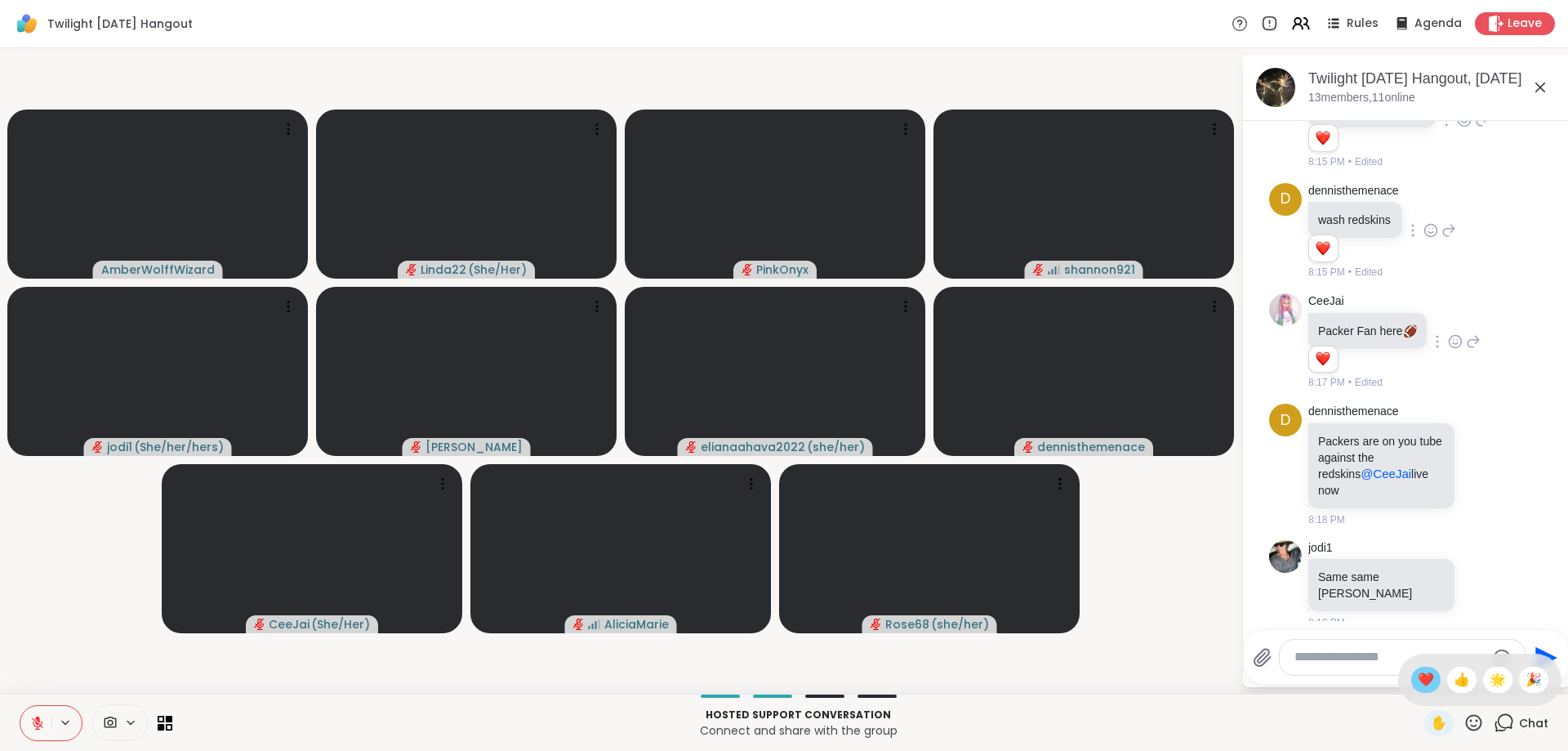
click at [1423, 687] on span "❤️" at bounding box center [1426, 680] width 16 height 20
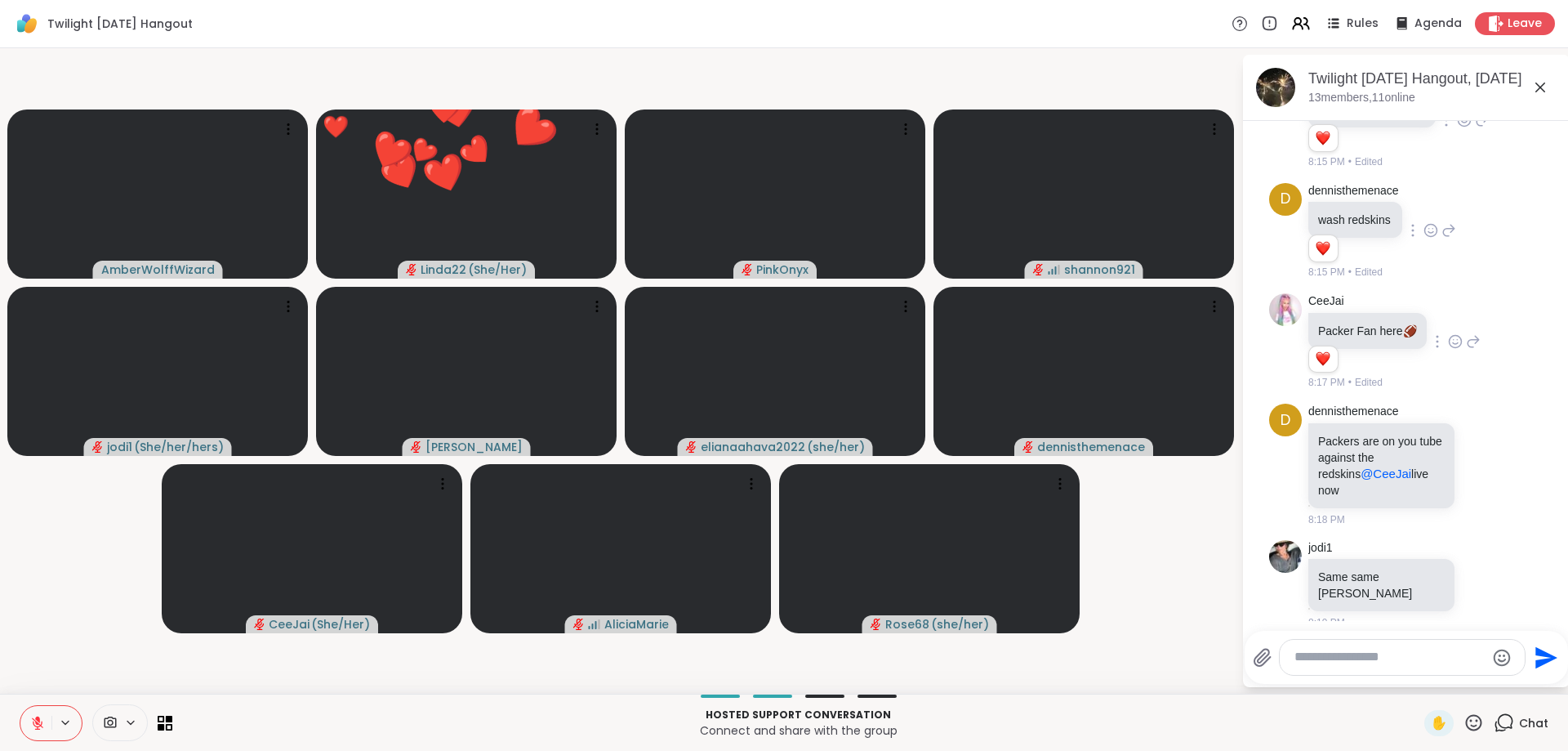
click at [1164, 734] on p "Connect and share with the group" at bounding box center [798, 730] width 1232 height 16
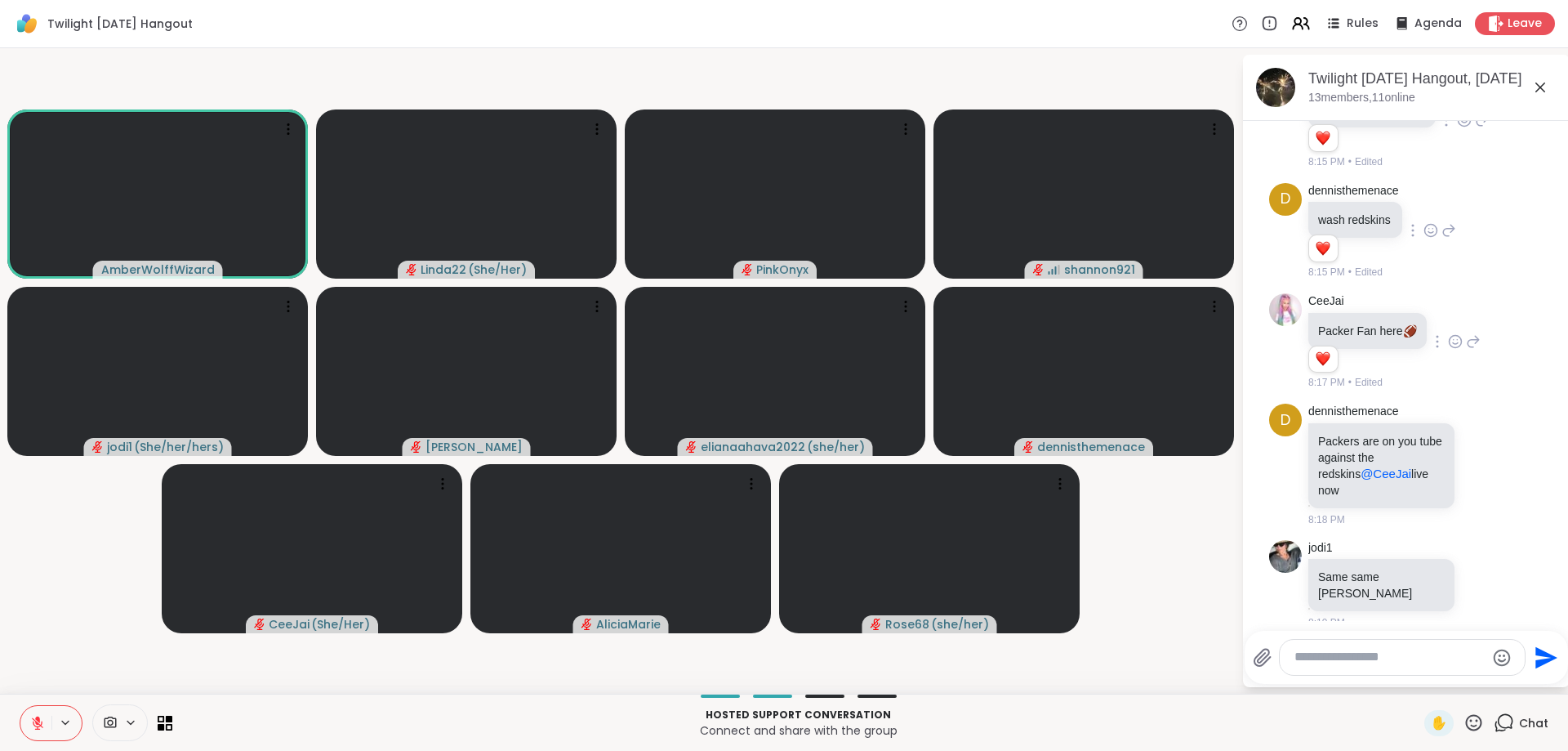
click at [1472, 715] on icon at bounding box center [1473, 722] width 16 height 16
click at [1426, 682] on span "❤️" at bounding box center [1426, 680] width 16 height 20
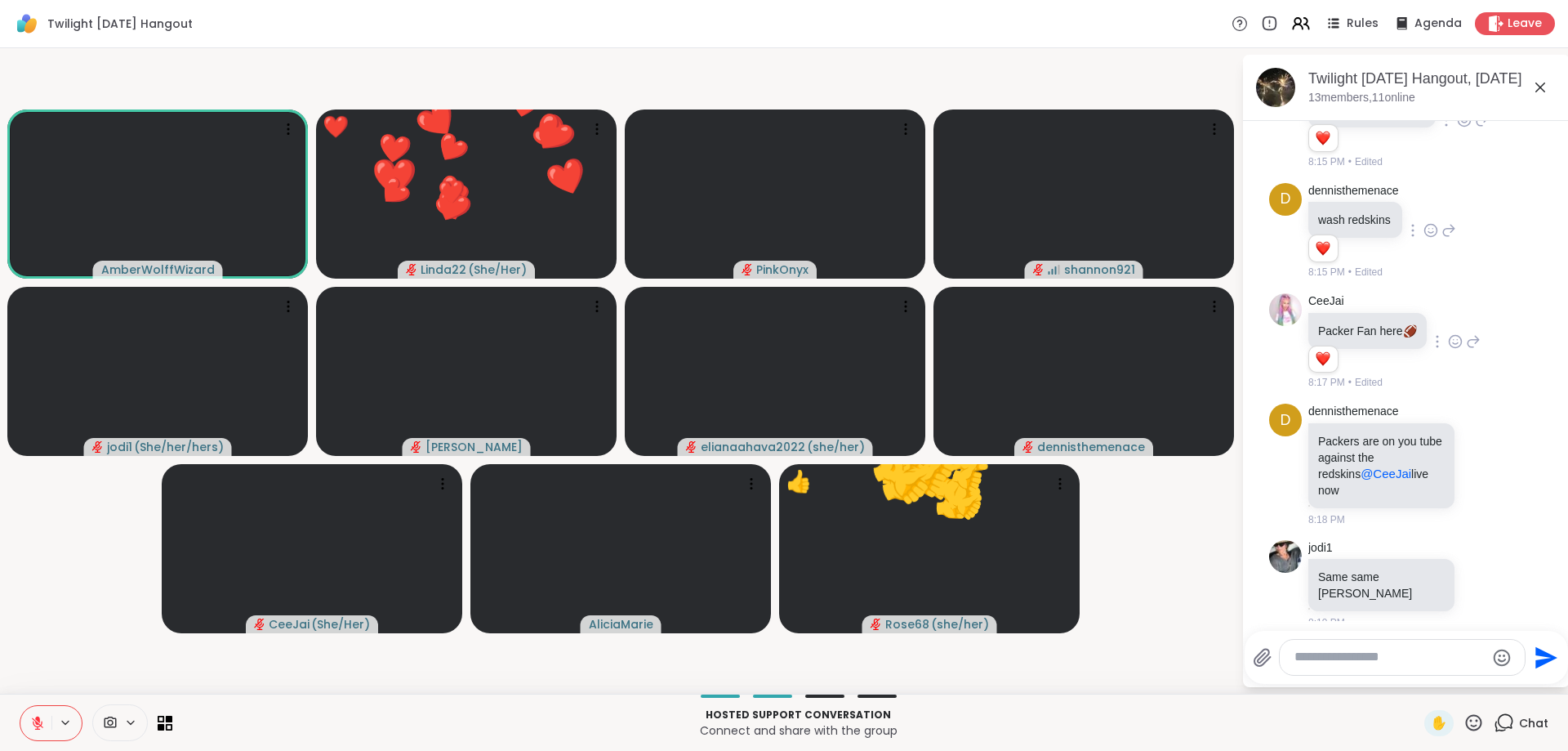
click at [1188, 697] on div "Hosted support conversation Connect and share with the group ✋ Chat" at bounding box center [784, 721] width 1568 height 57
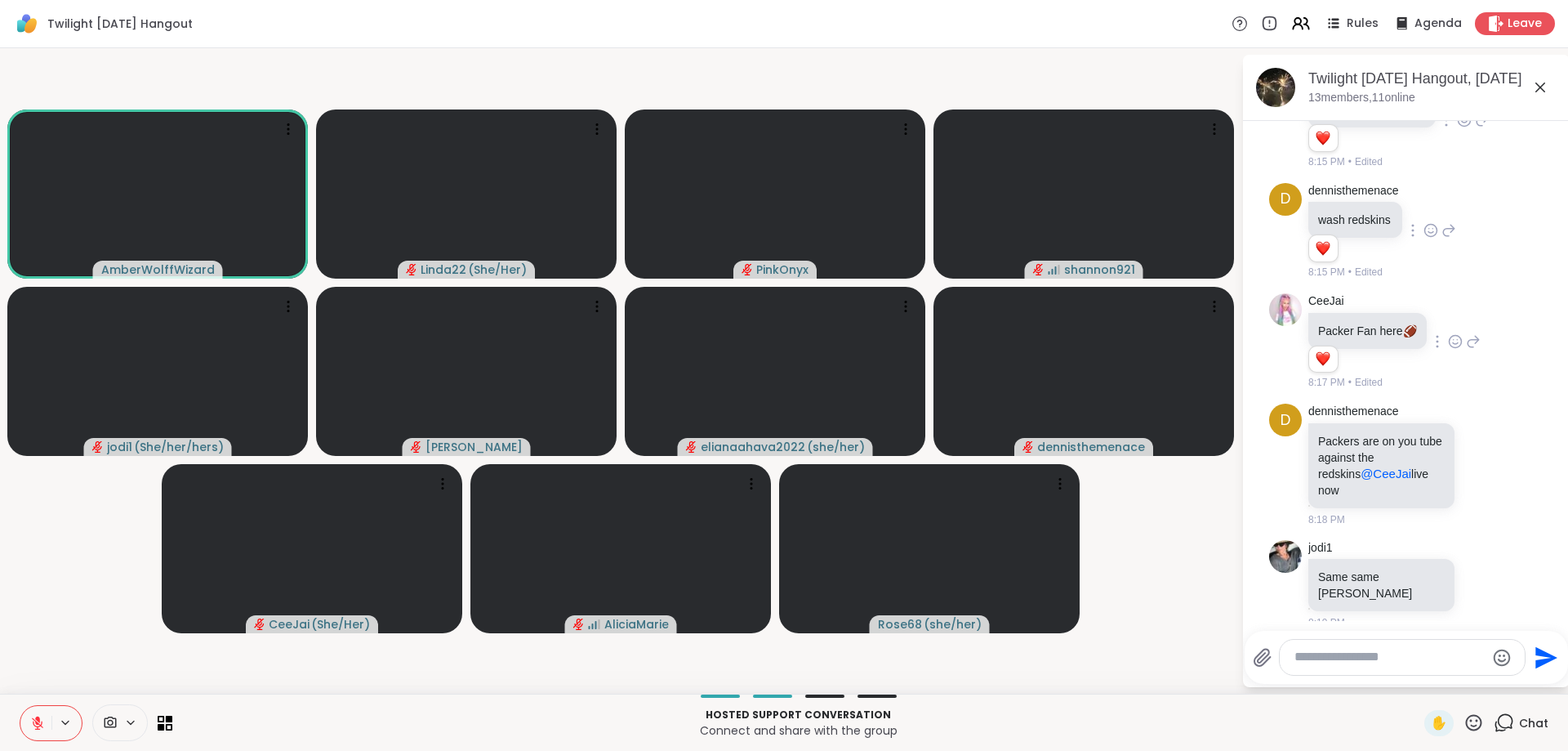
click at [1475, 717] on icon at bounding box center [1473, 722] width 21 height 21
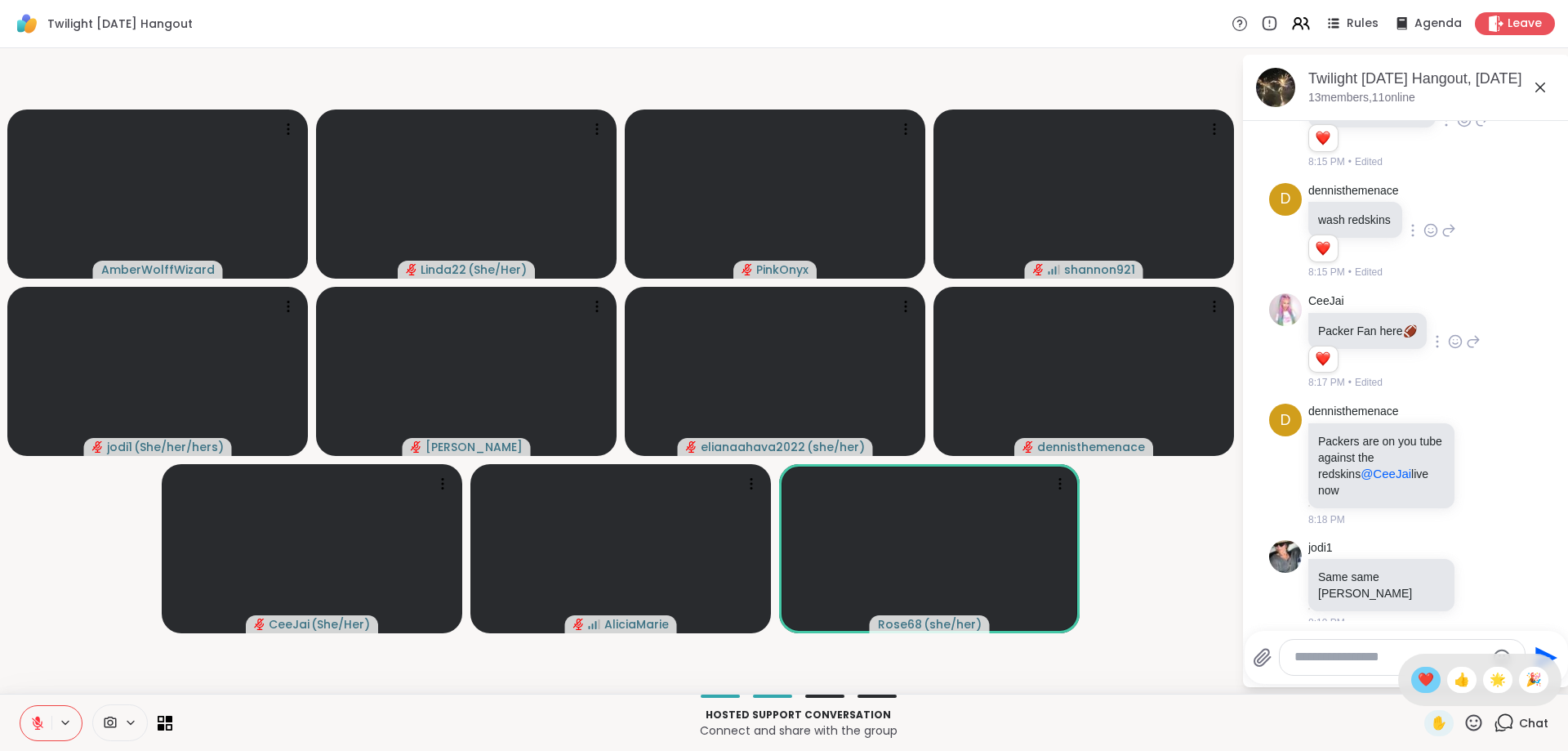
click at [1424, 685] on span "❤️" at bounding box center [1426, 680] width 16 height 20
click at [1424, 685] on div "Twilight [DATE] Hangout, [DATE] members, 11 online [DATE] L You I am on mute, […" at bounding box center [1406, 371] width 327 height 632
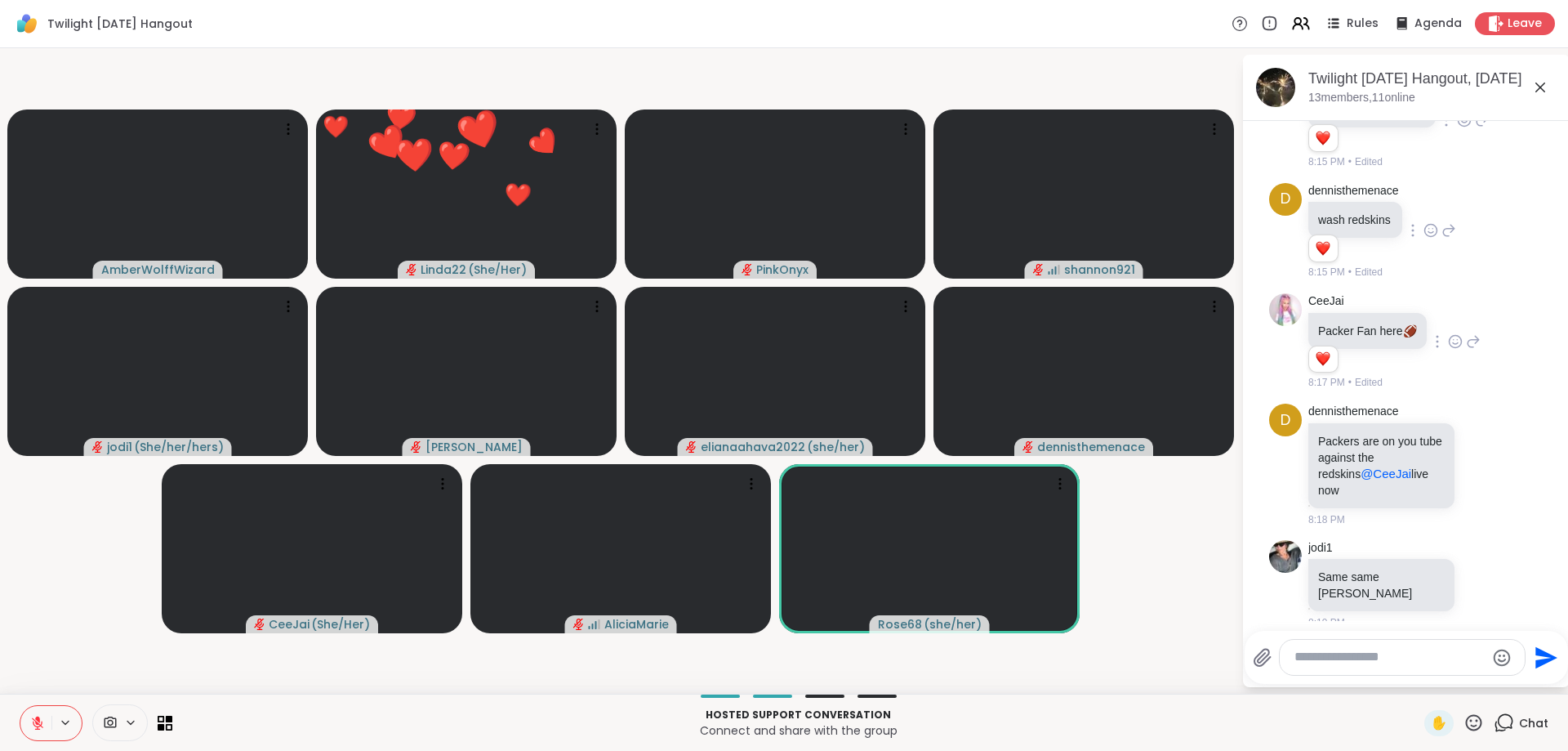
click at [1280, 716] on p "Hosted support conversation" at bounding box center [798, 714] width 1232 height 15
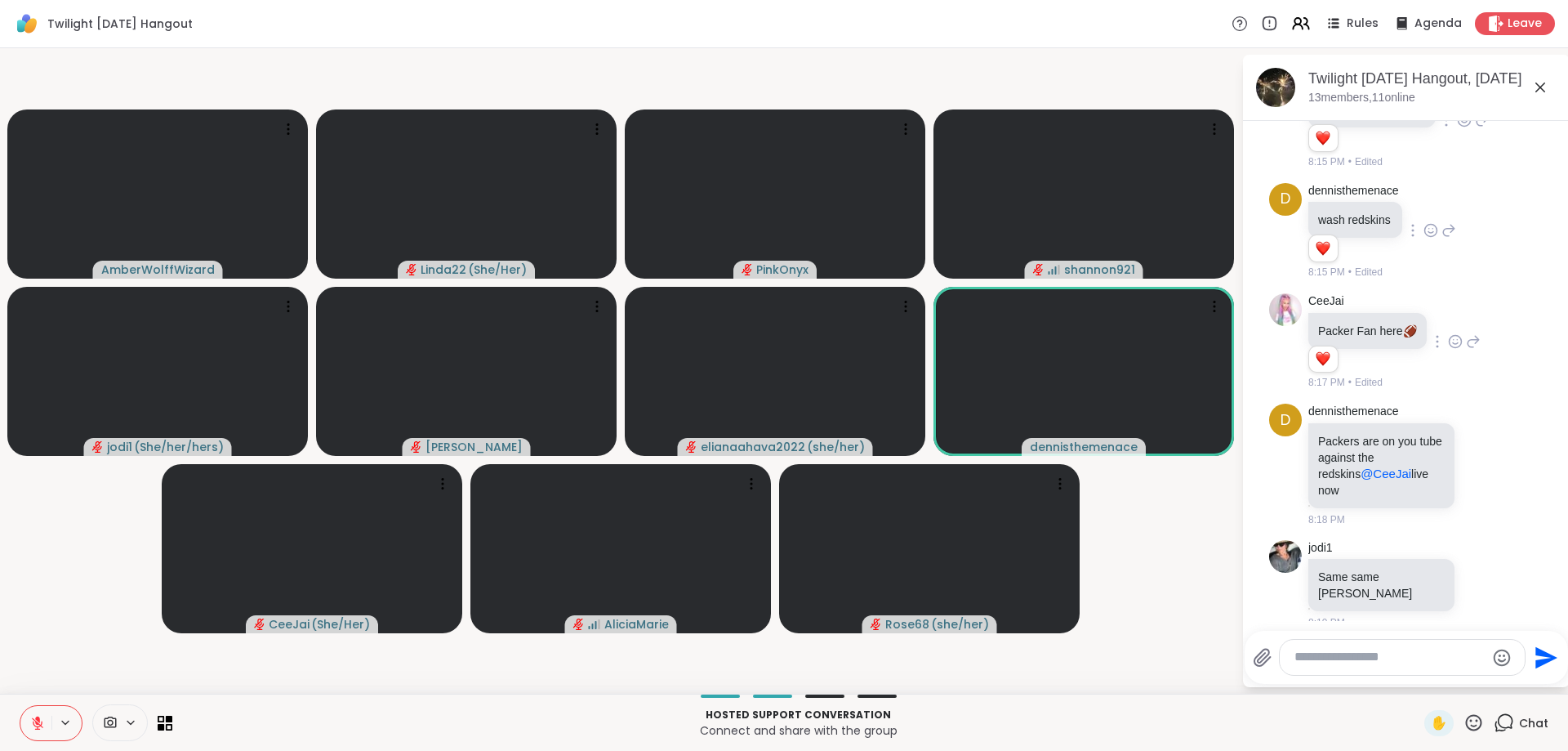
click at [1474, 715] on icon at bounding box center [1473, 722] width 16 height 16
click at [1433, 676] on div "❤️" at bounding box center [1426, 679] width 30 height 26
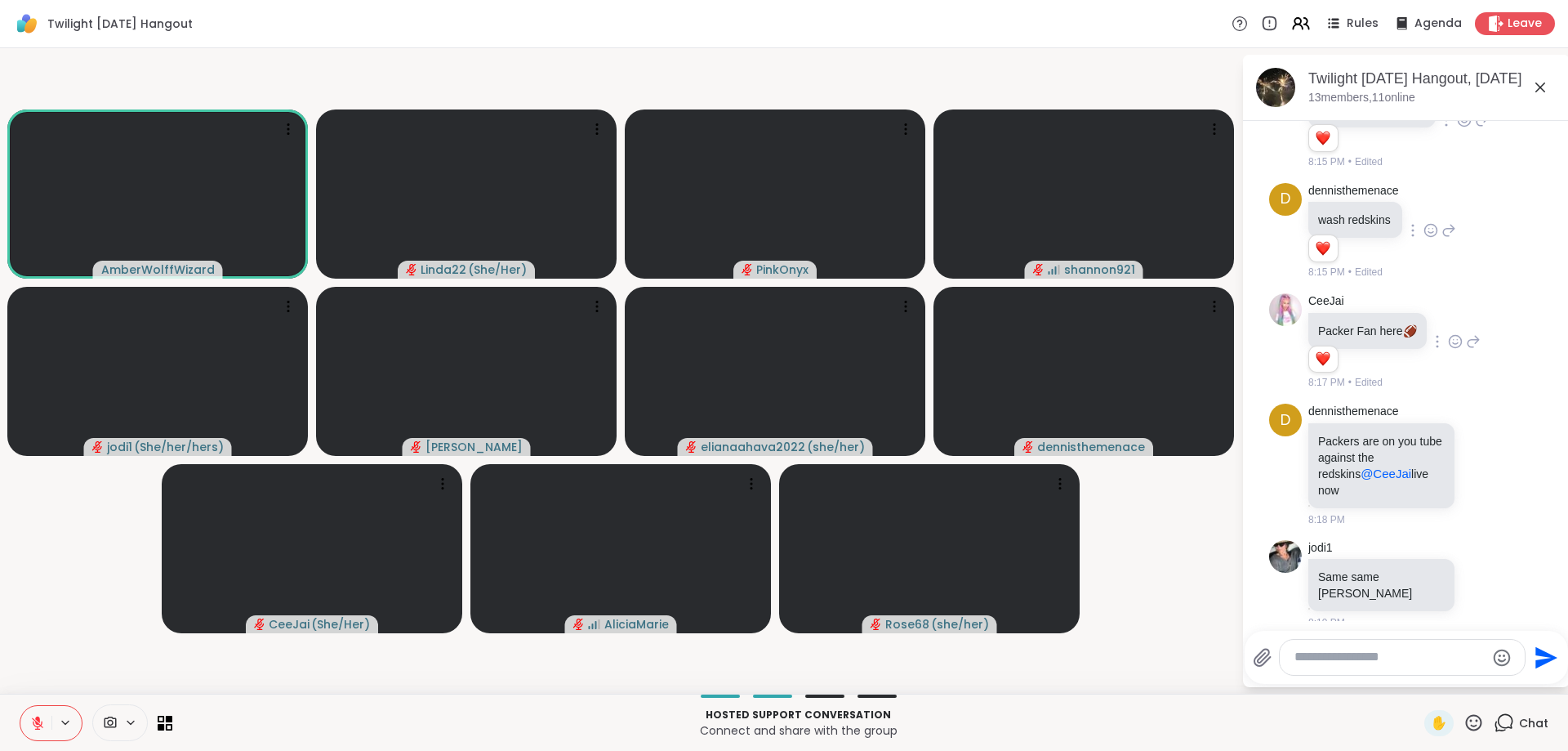
click at [1312, 652] on textarea "Type your message" at bounding box center [1389, 656] width 190 height 17
type textarea "**********"
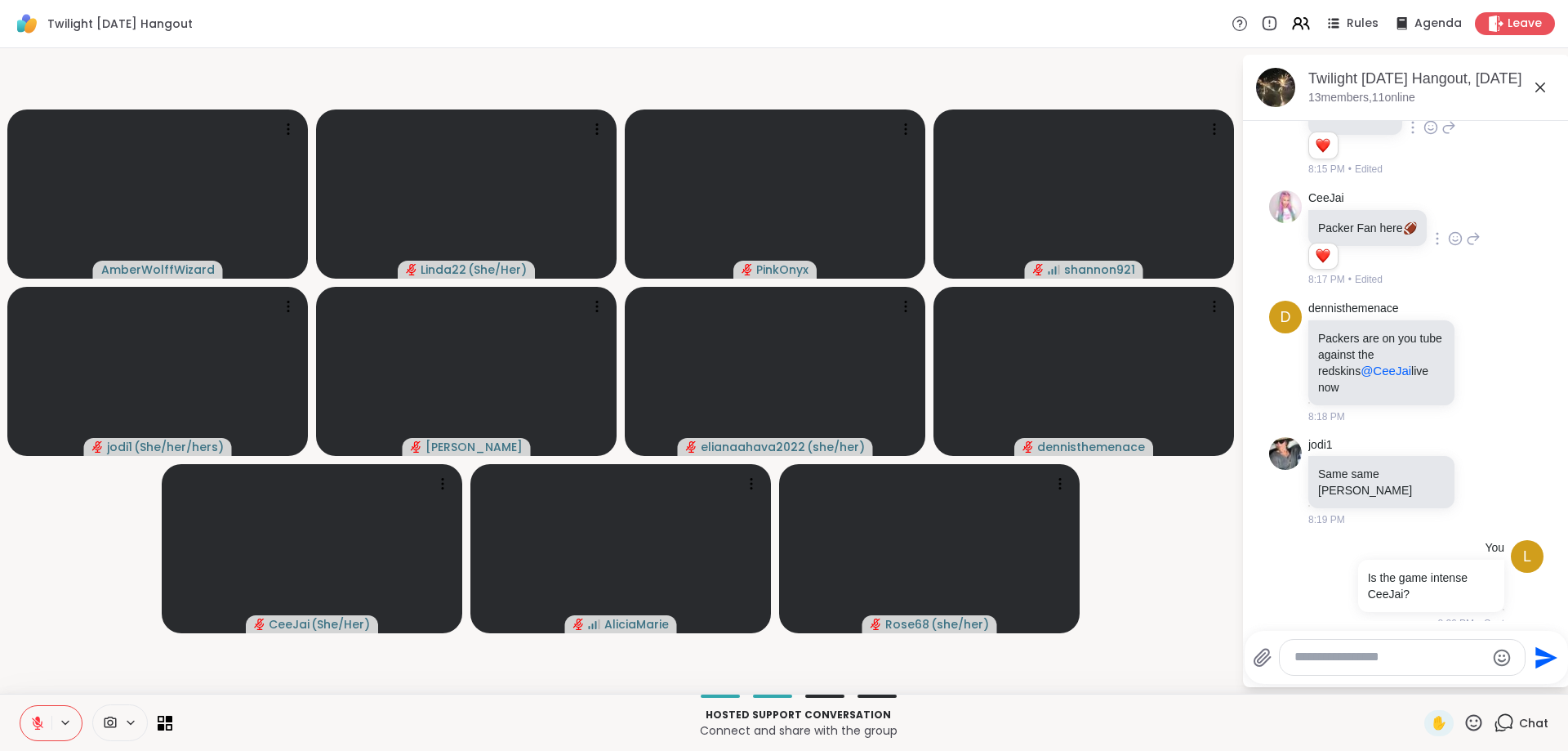
click at [34, 724] on icon at bounding box center [37, 722] width 11 height 11
click at [39, 715] on button at bounding box center [36, 723] width 31 height 34
click at [1472, 721] on icon at bounding box center [1473, 722] width 16 height 16
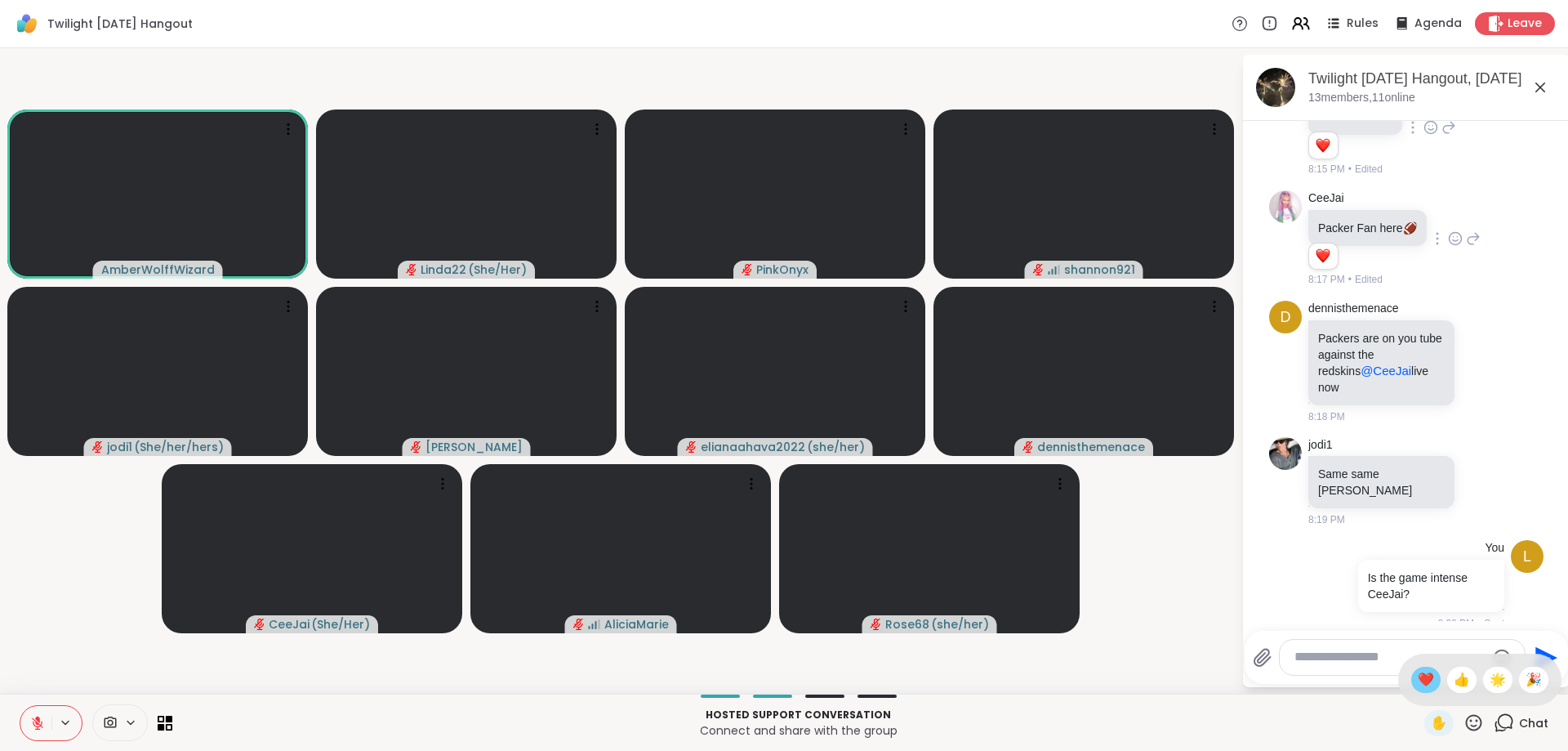
click at [1411, 678] on div "❤️" at bounding box center [1426, 679] width 30 height 26
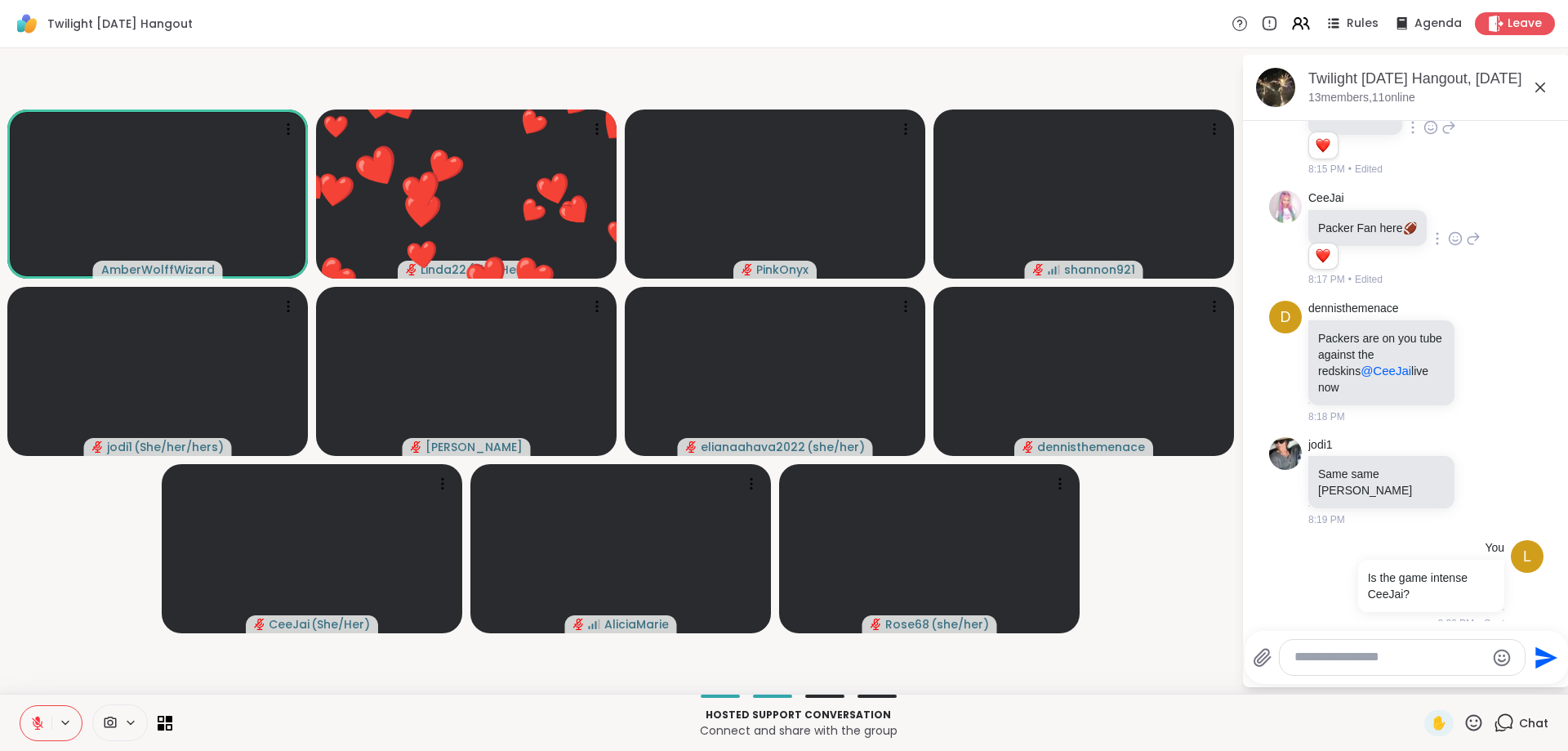
click at [1152, 649] on video-player-container "AmberWolffWizard ❤️ Linda22 ( She/Her ) ❤️ ❤️ ❤️ ❤️ ❤️ ❤️ ❤️ ❤️ ❤️ ❤️ ❤️ ❤️ ❤️ …" at bounding box center [620, 371] width 1222 height 632
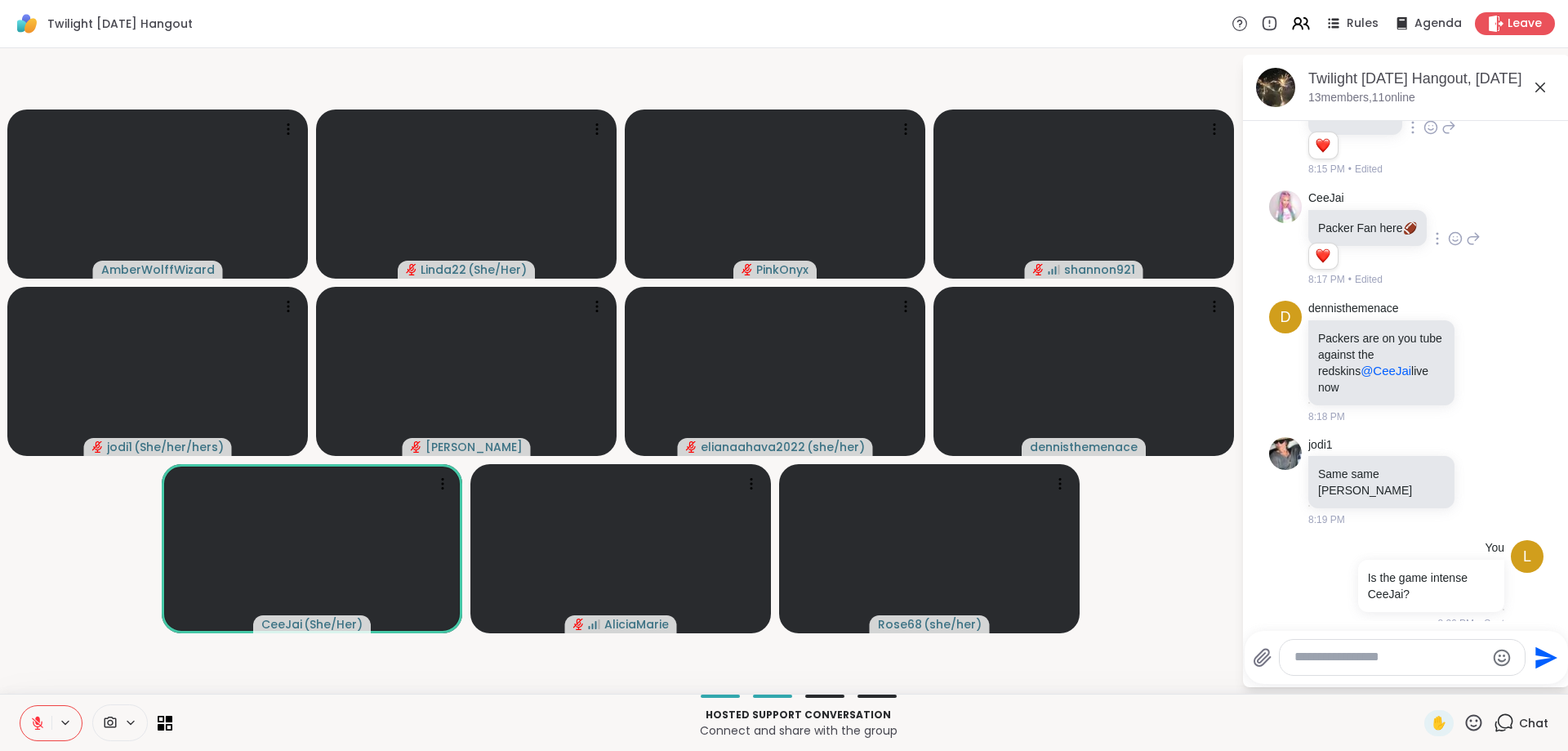
click at [1472, 719] on icon at bounding box center [1473, 722] width 21 height 21
click at [1475, 712] on icon at bounding box center [1473, 722] width 21 height 21
click at [1475, 720] on icon at bounding box center [1473, 722] width 21 height 21
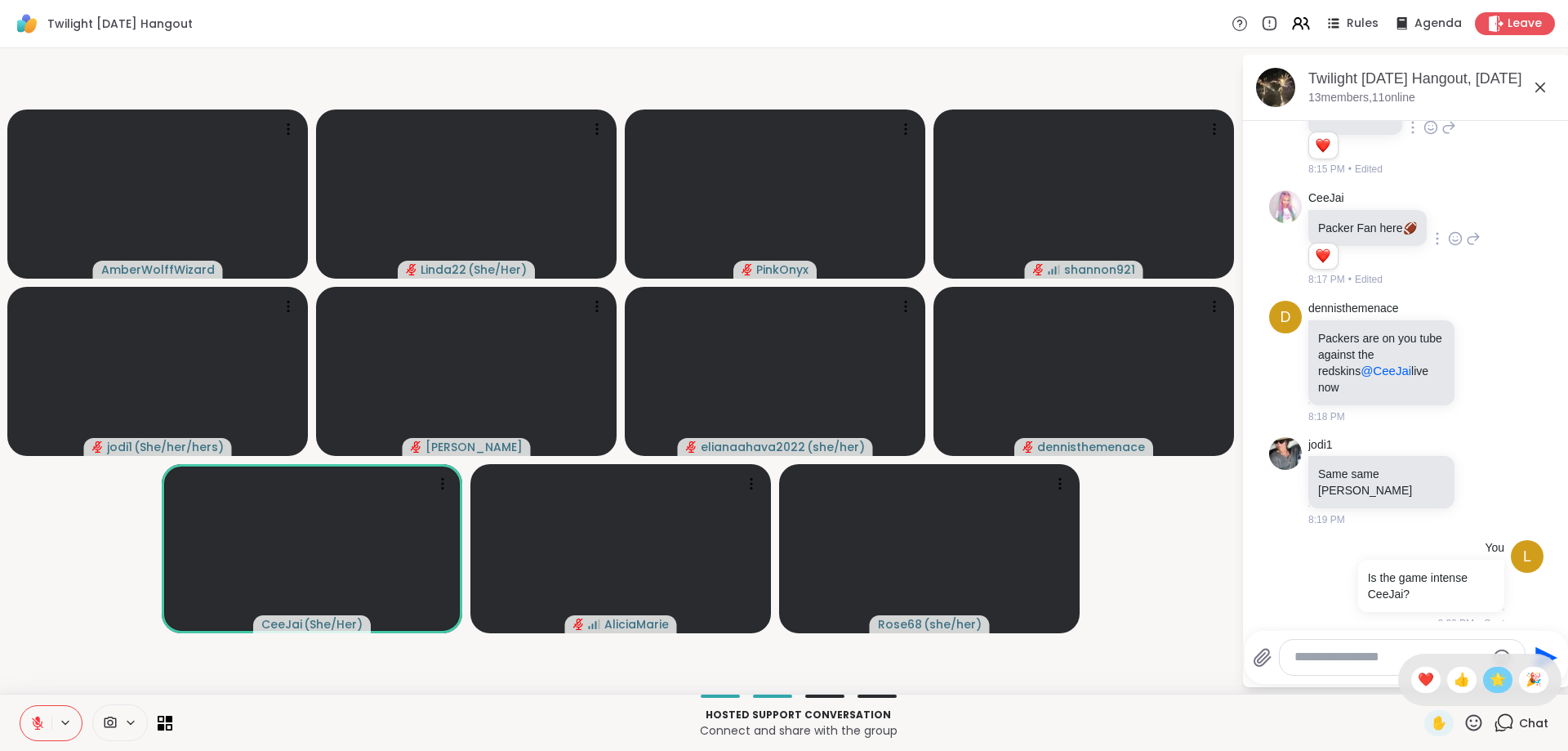
click at [1491, 679] on span "🌟" at bounding box center [1497, 680] width 16 height 20
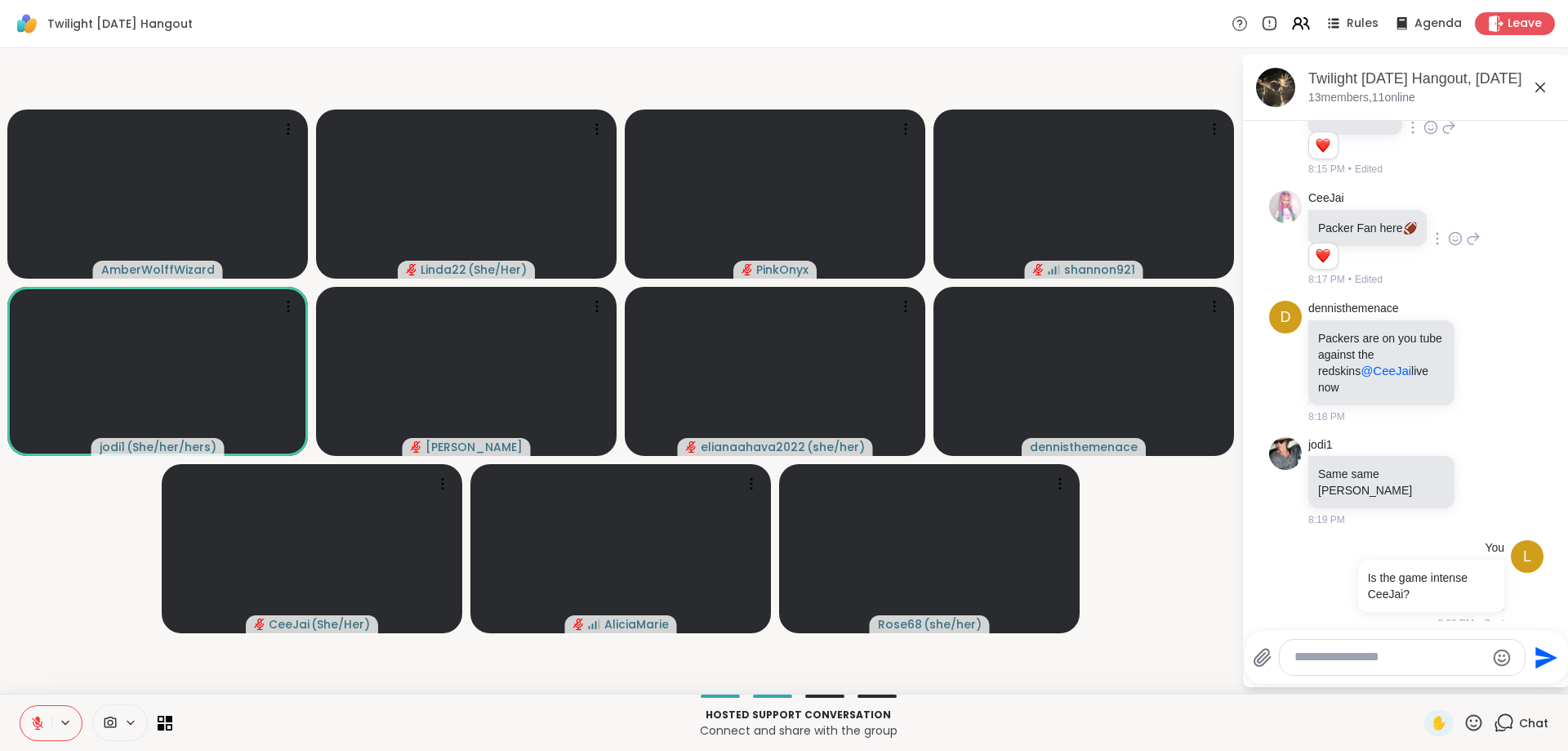
click at [37, 717] on icon at bounding box center [37, 718] width 5 height 7
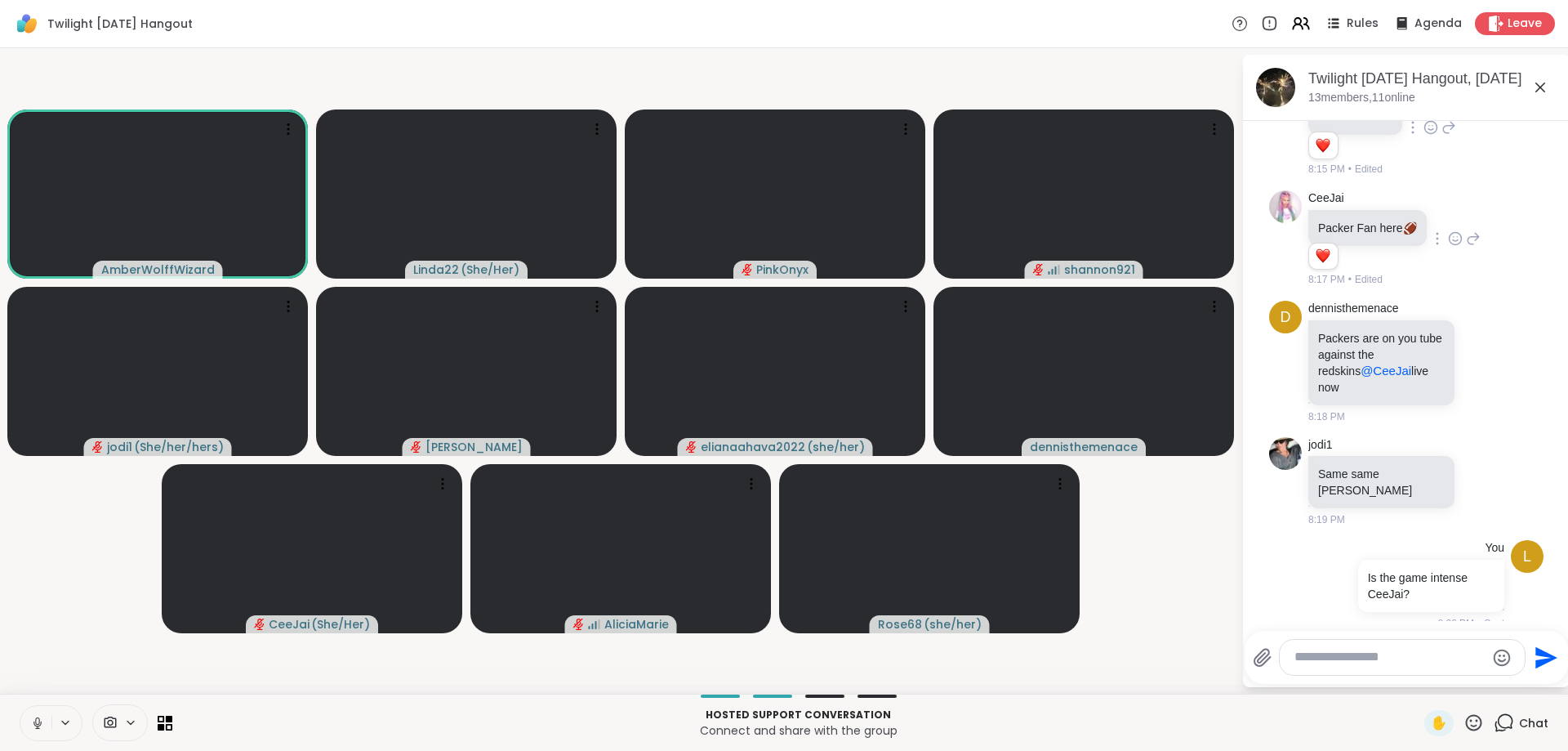
click at [35, 719] on icon at bounding box center [37, 722] width 15 height 15
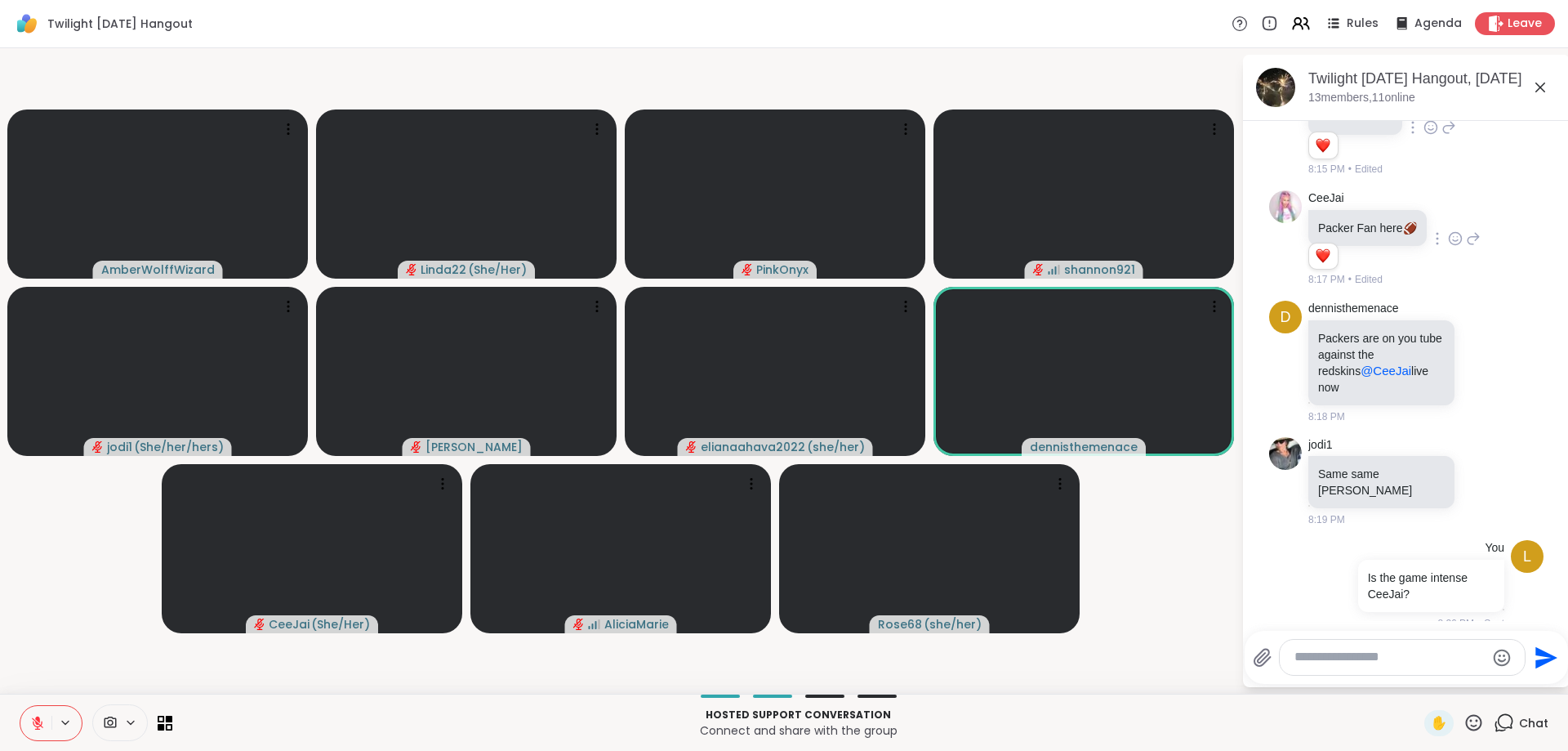
click at [1313, 652] on textarea "Type your message" at bounding box center [1389, 656] width 190 height 17
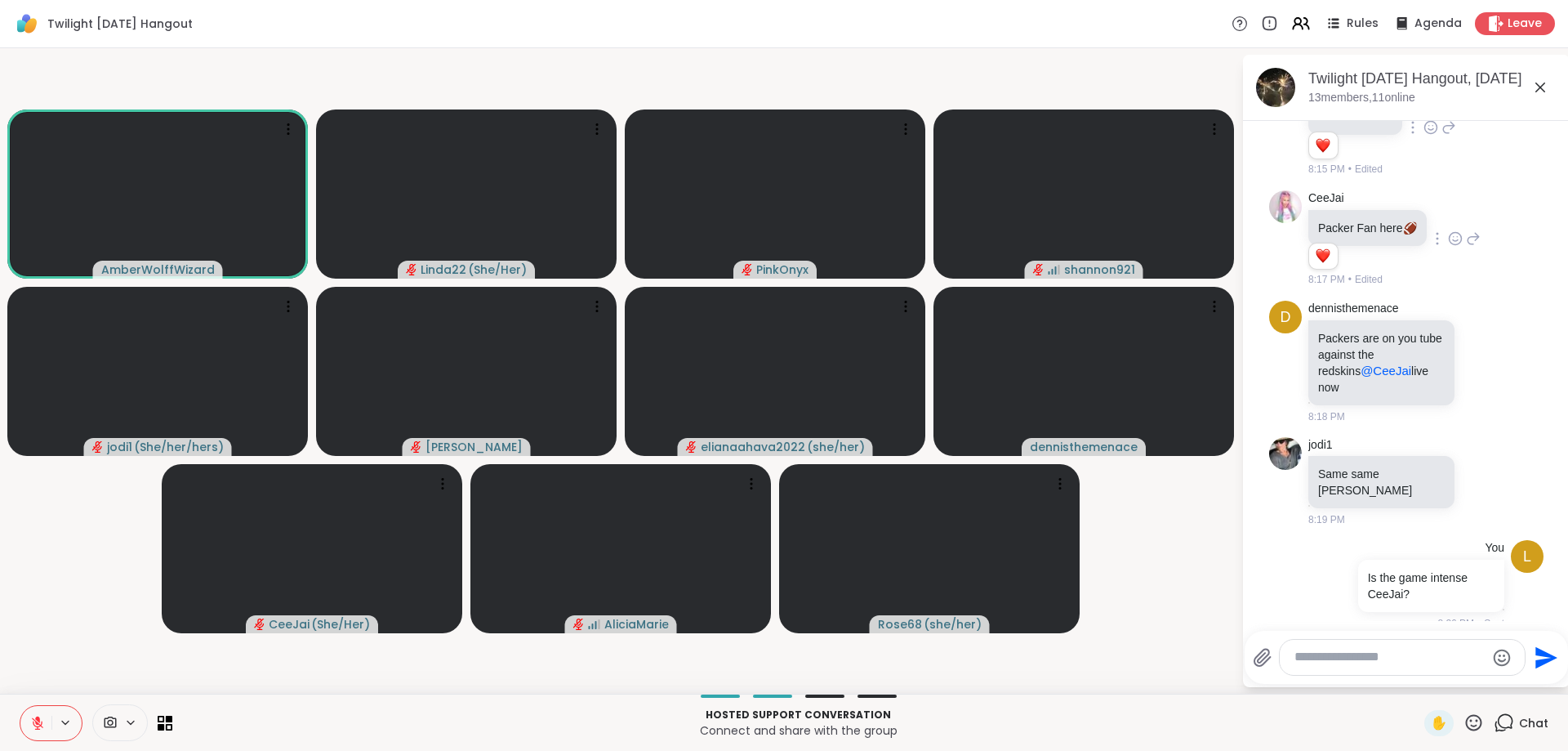
click at [1313, 652] on textarea "Type your message" at bounding box center [1389, 656] width 190 height 17
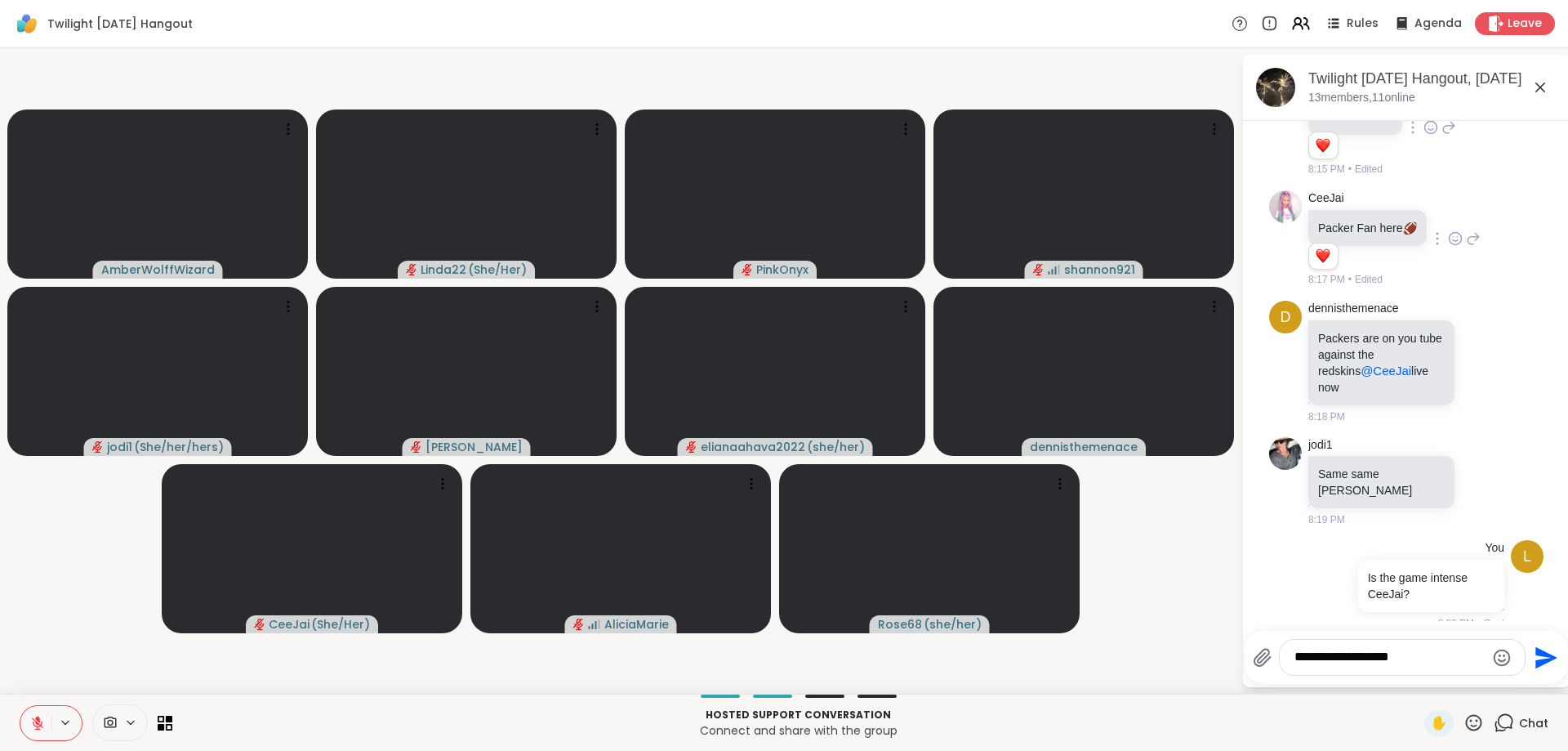
type textarea "**********"
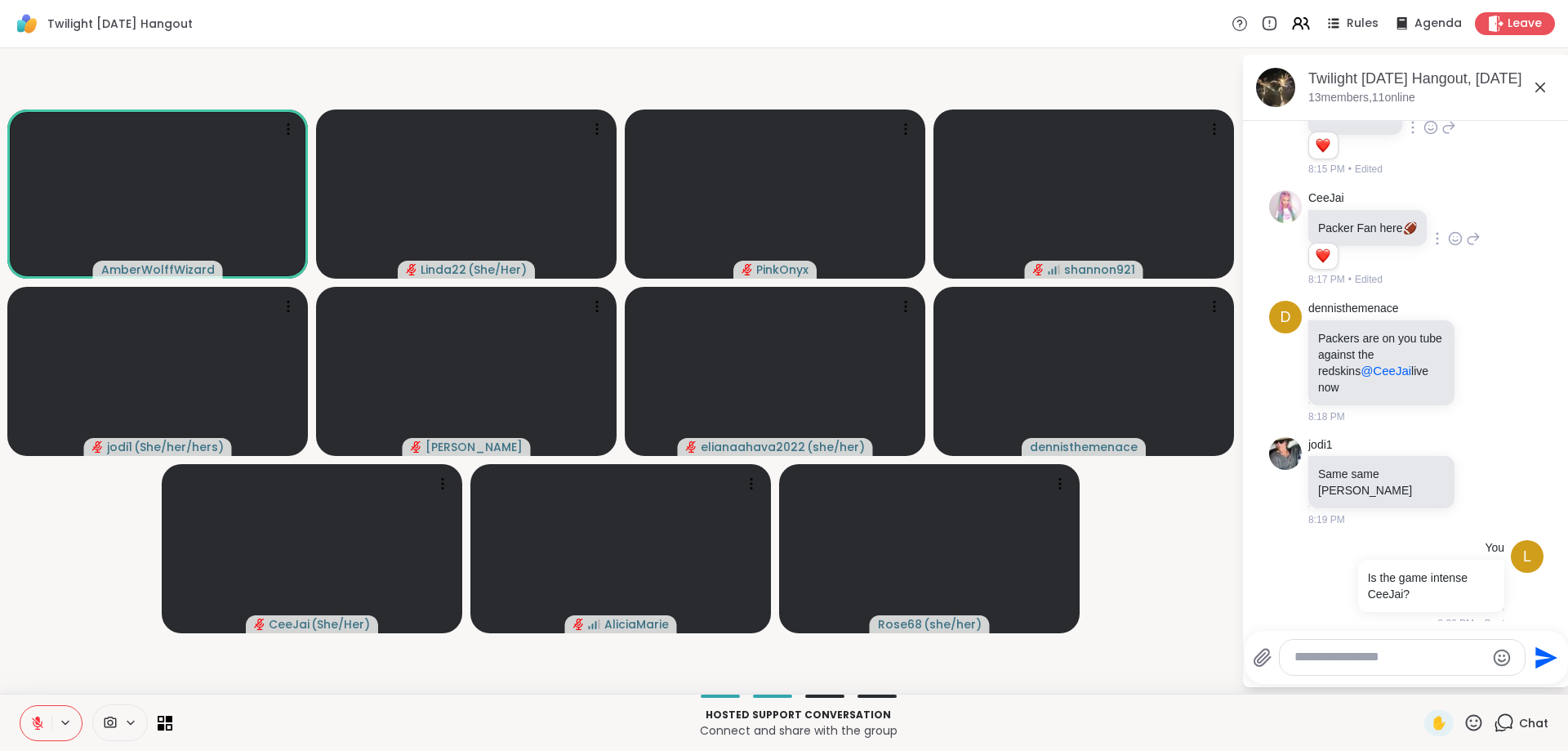
scroll to position [816, 0]
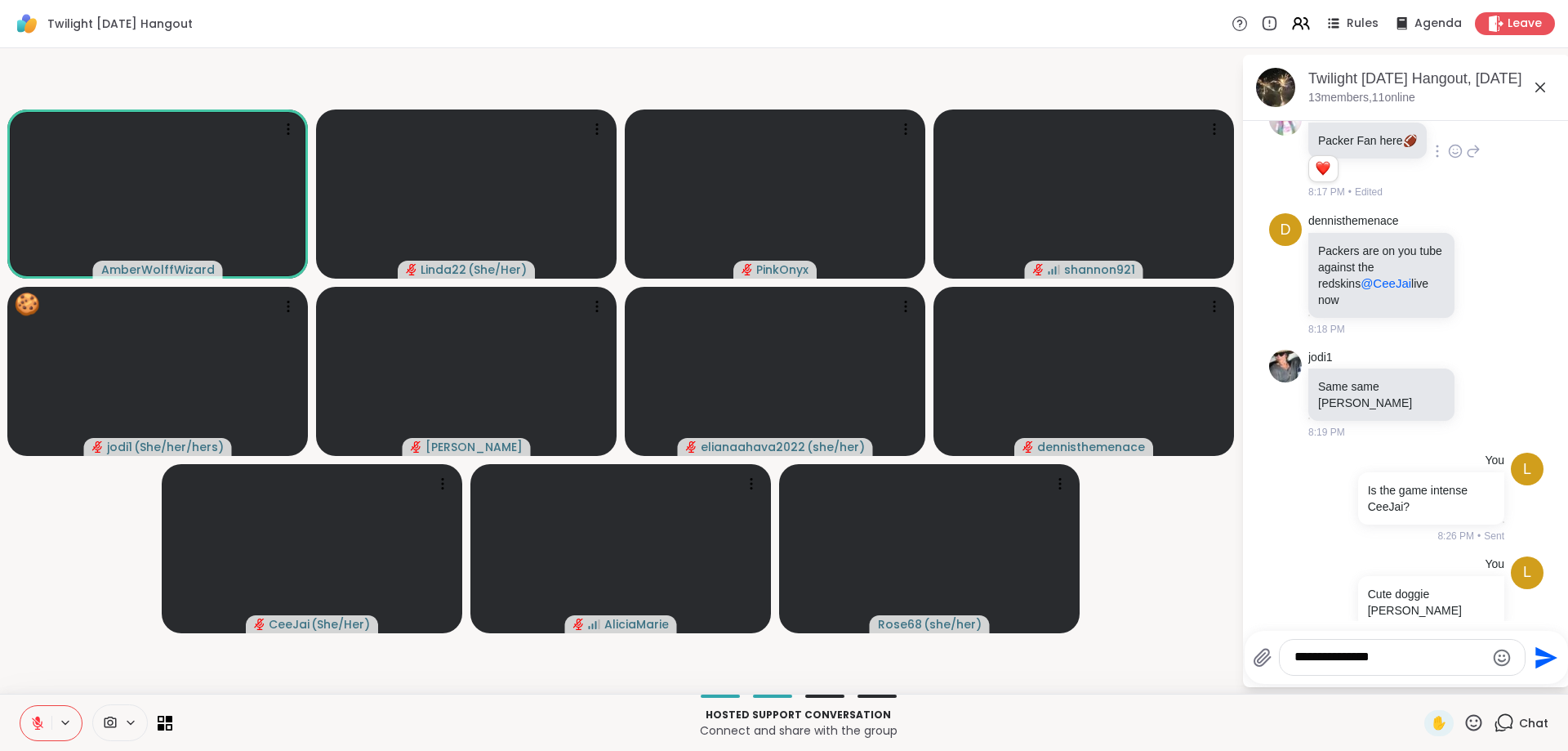
type textarea "**********"
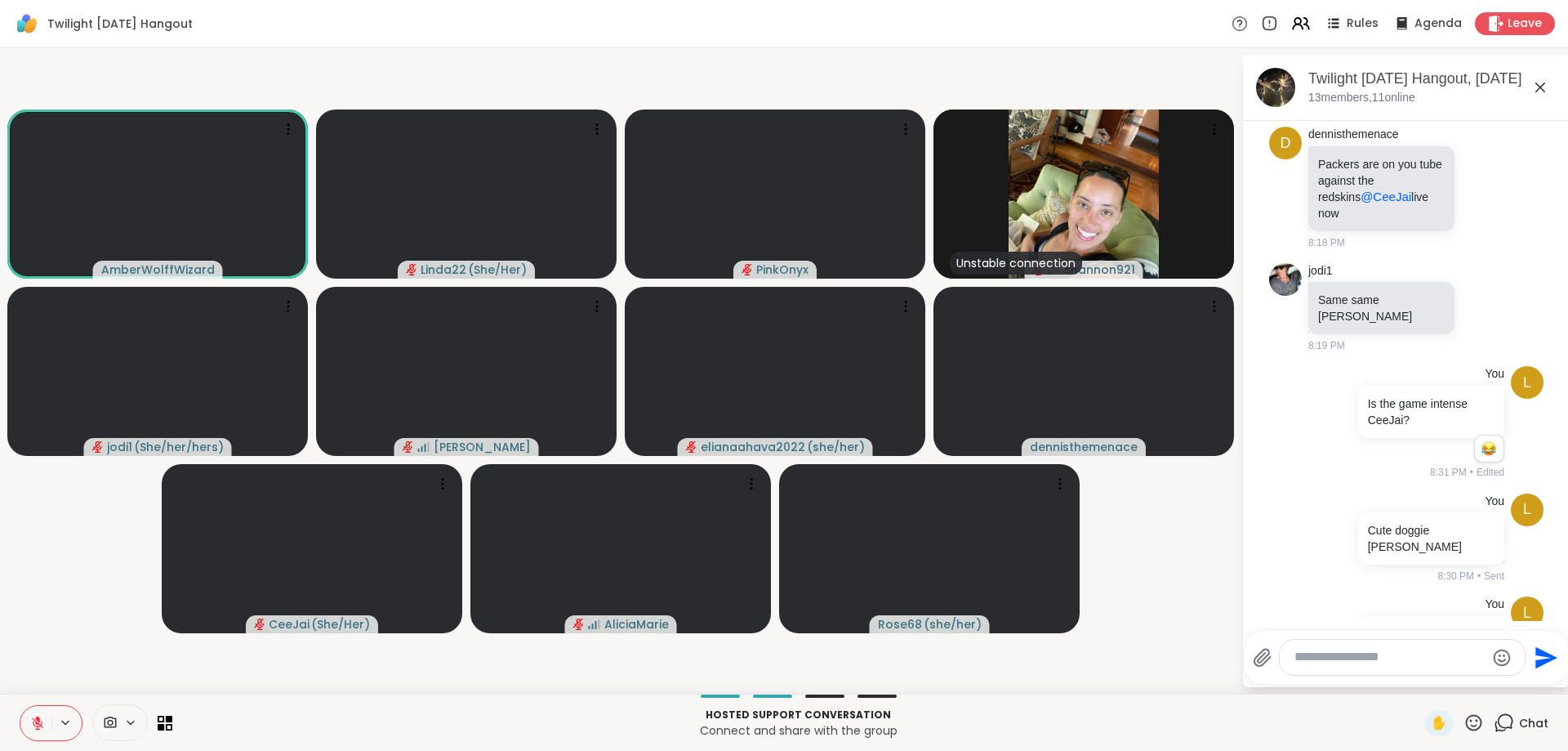
click at [1476, 726] on icon at bounding box center [1473, 722] width 16 height 16
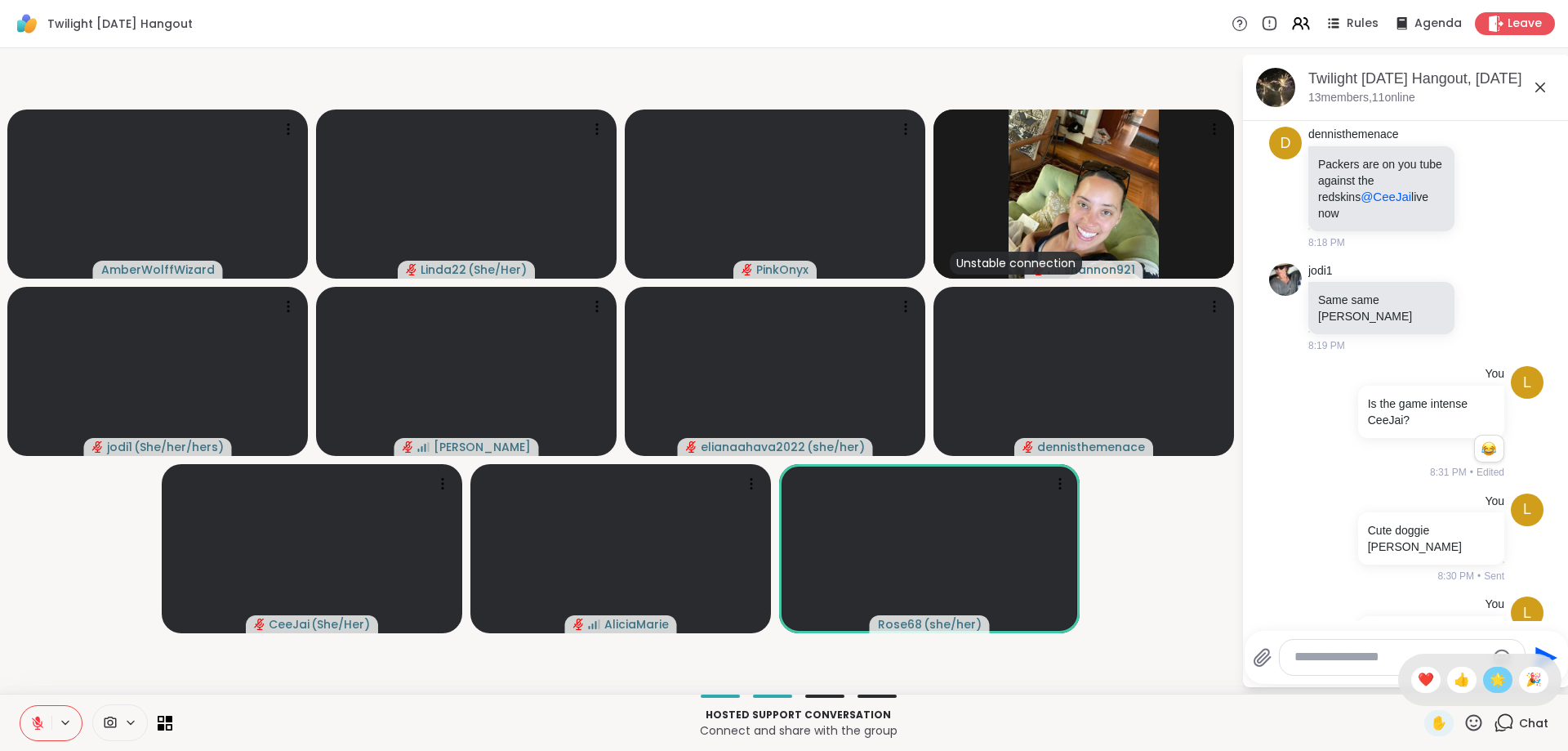
click at [1496, 679] on span "🌟" at bounding box center [1497, 680] width 16 height 20
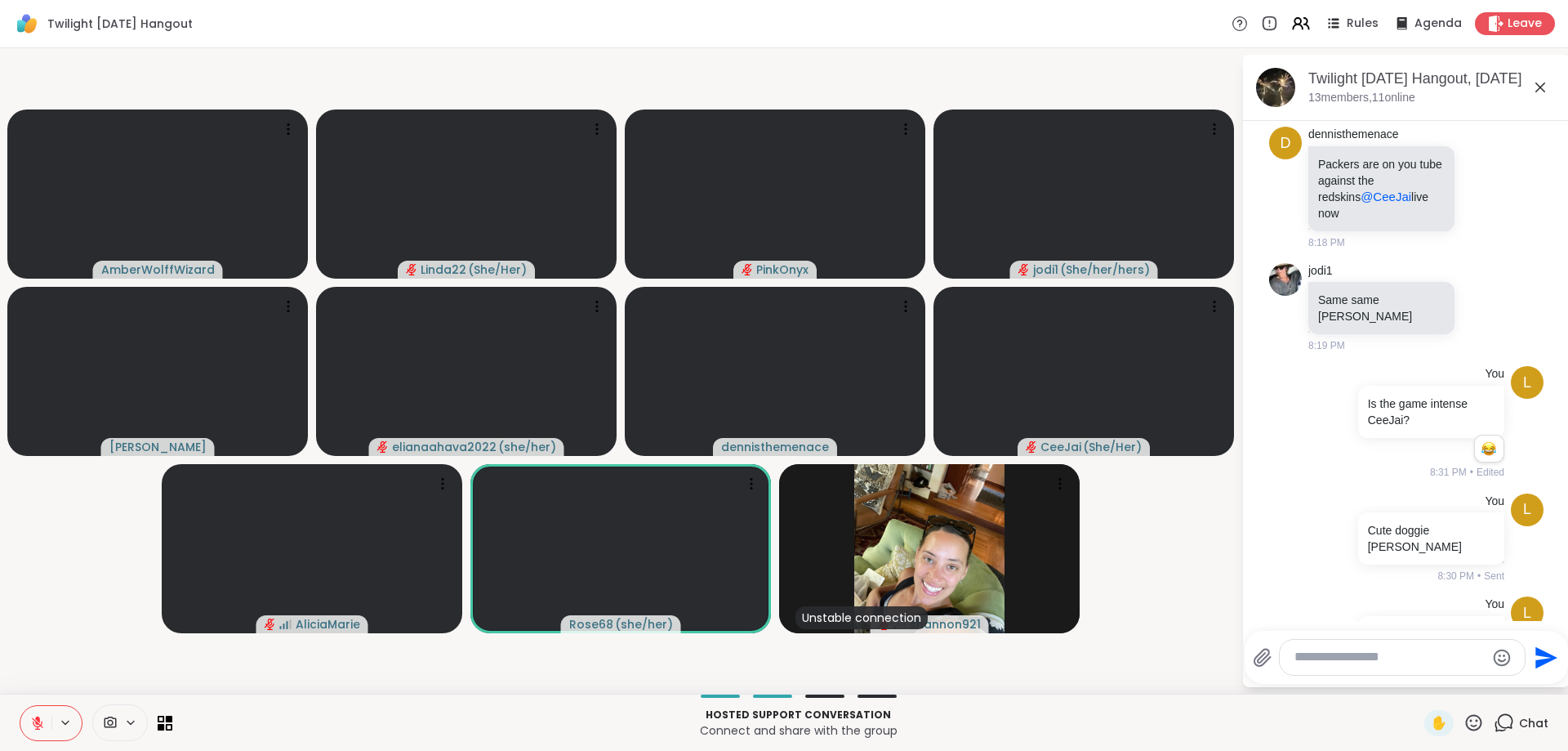
click at [1478, 723] on icon at bounding box center [1473, 722] width 21 height 21
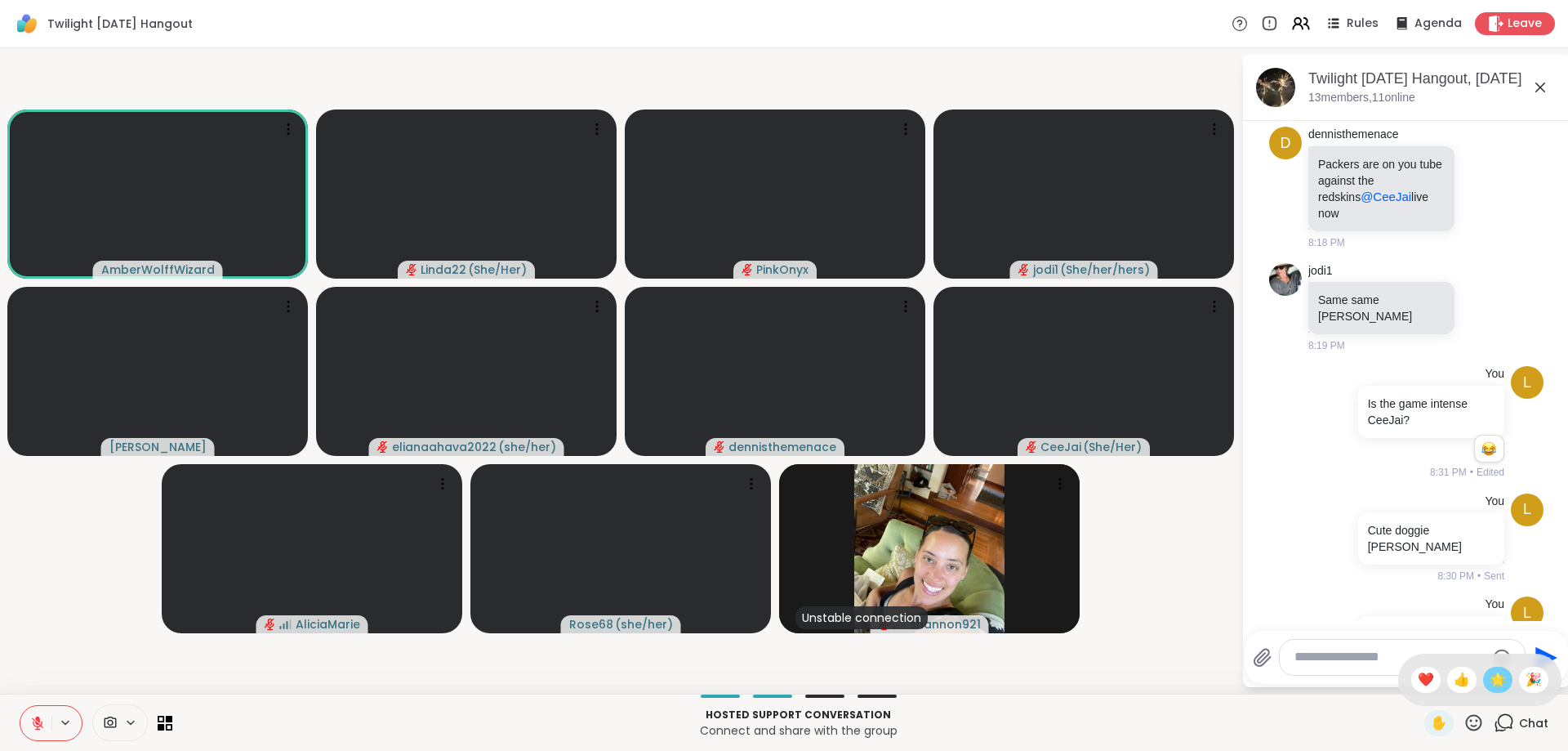
click at [1493, 686] on span "🌟" at bounding box center [1497, 680] width 16 height 20
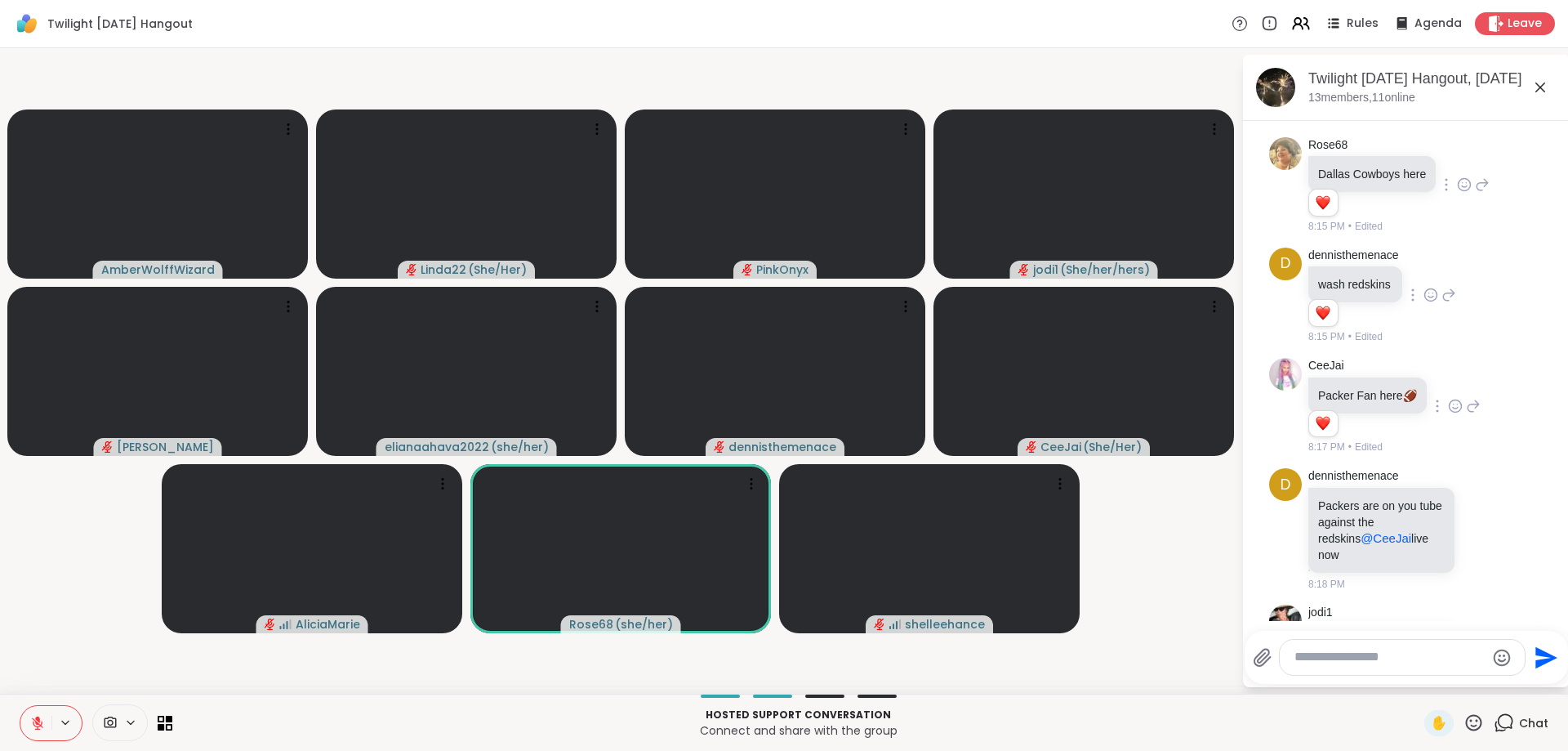
scroll to position [973, 0]
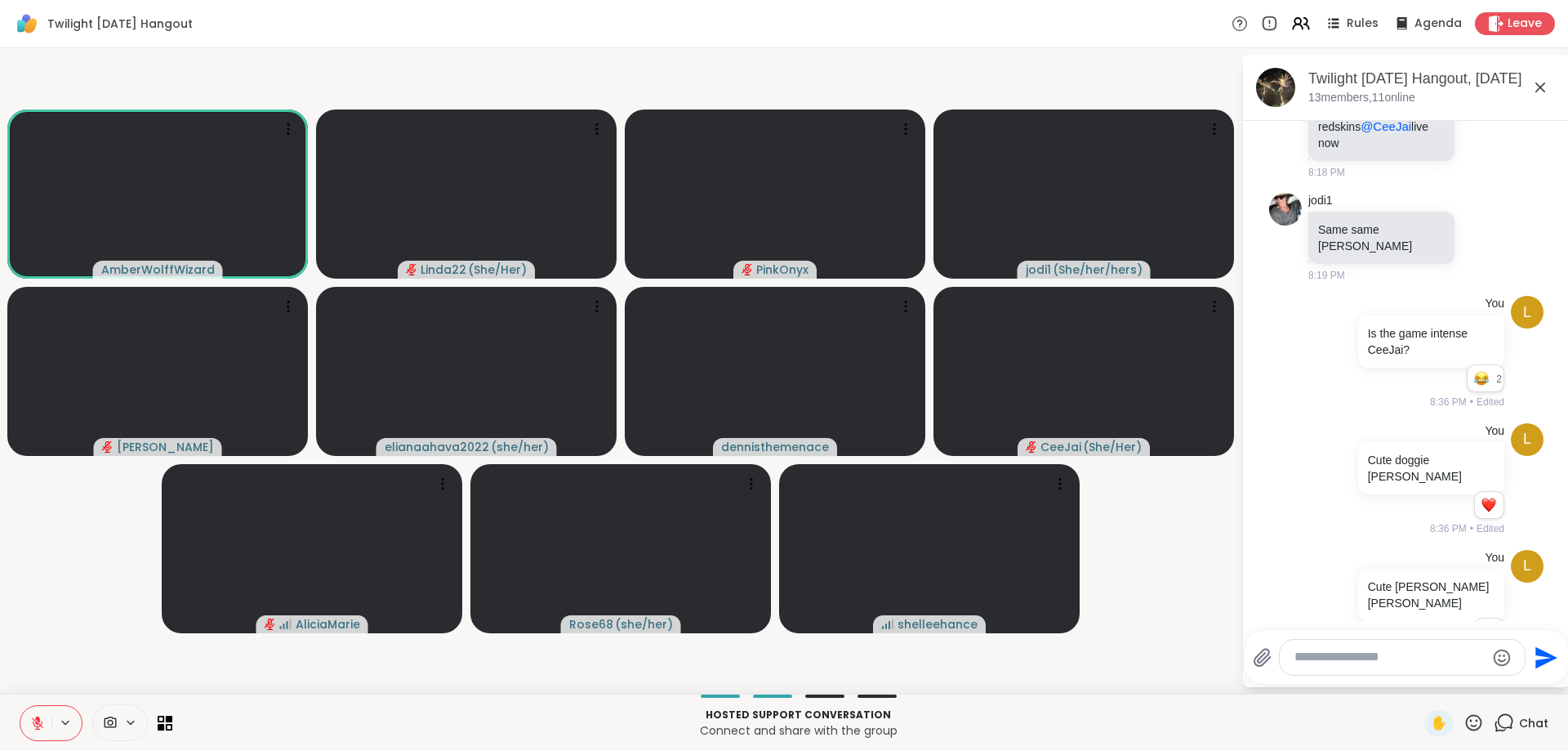
click at [33, 721] on icon at bounding box center [37, 722] width 15 height 15
click at [35, 724] on icon at bounding box center [38, 722] width 8 height 5
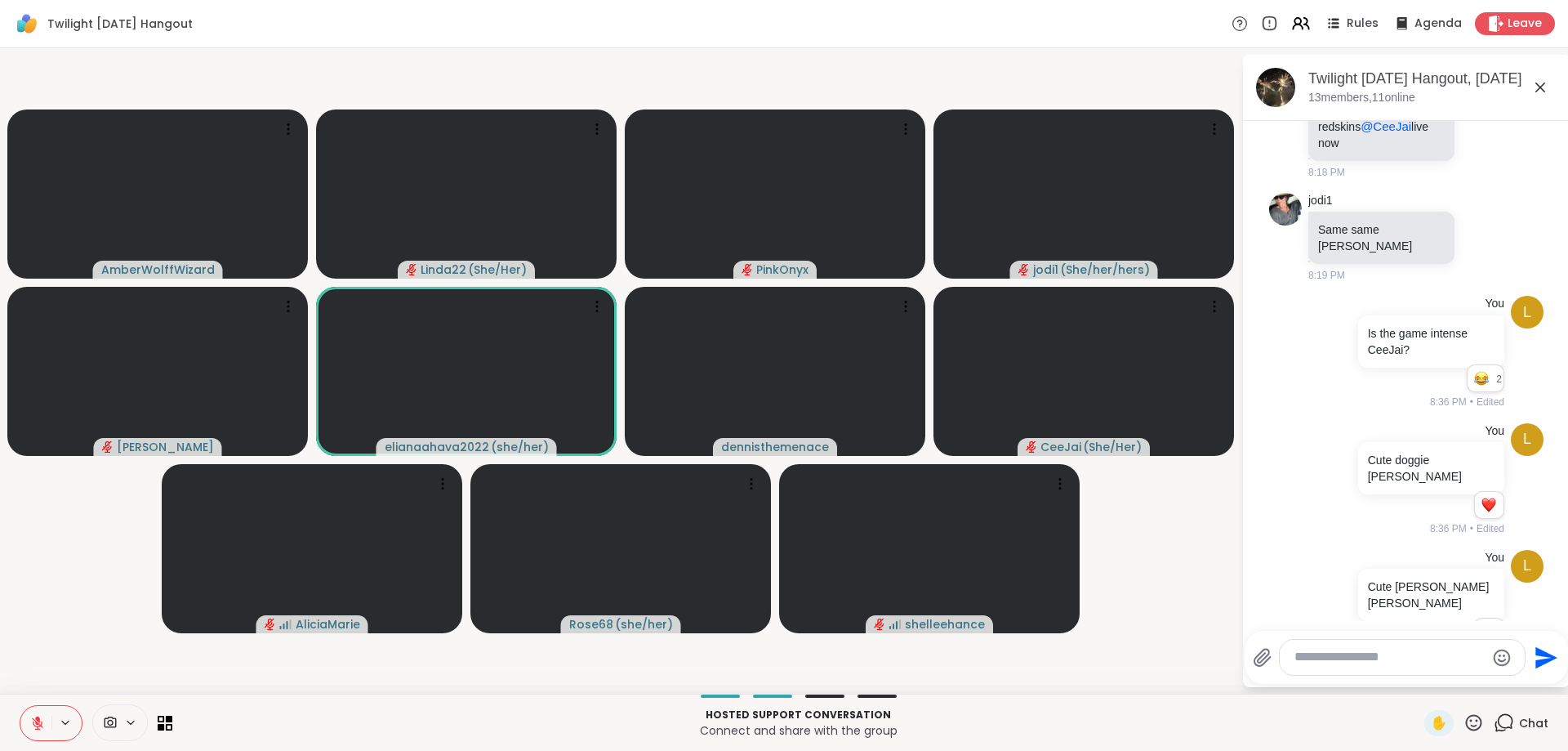
click at [1541, 89] on icon at bounding box center [1540, 88] width 10 height 10
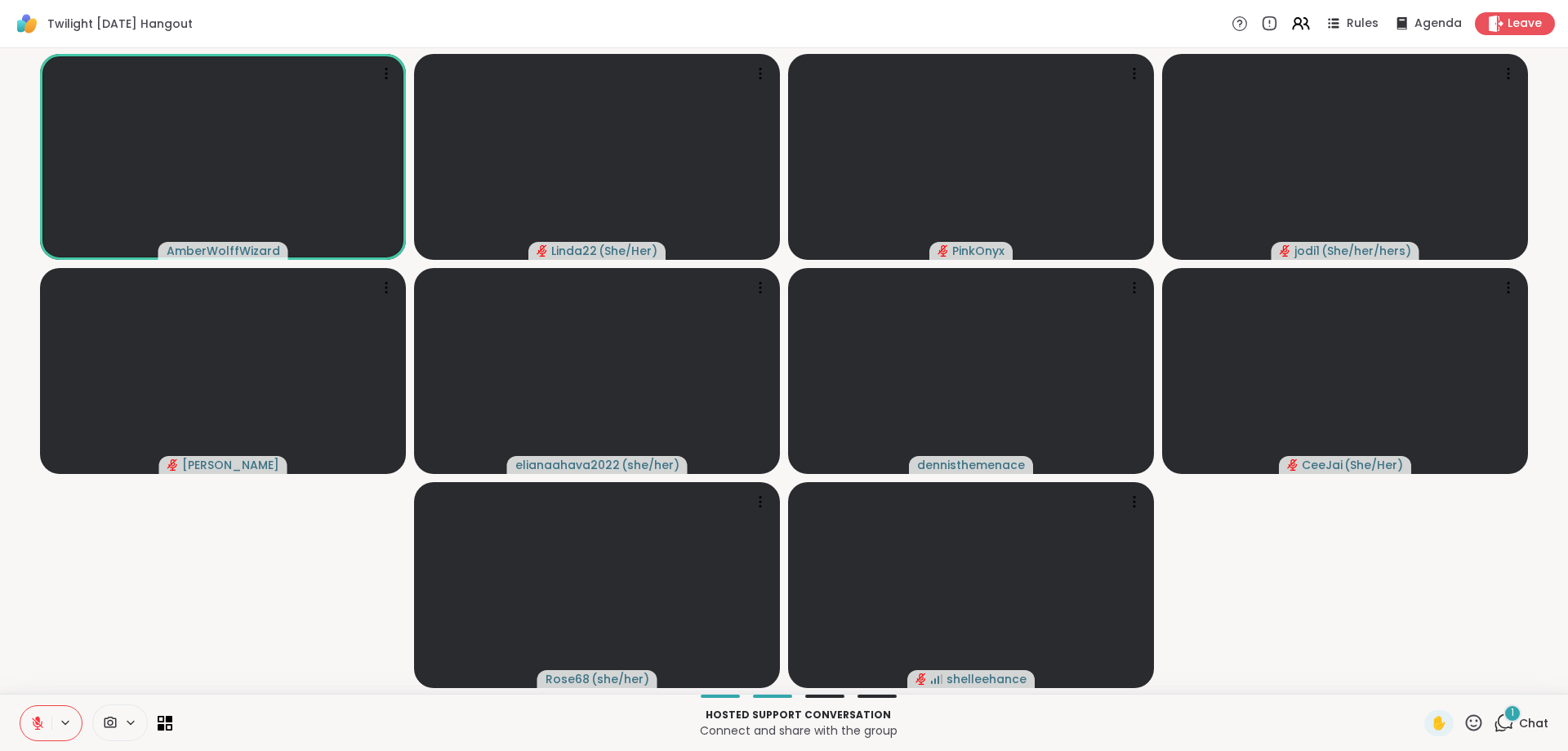
click at [1510, 724] on icon at bounding box center [1503, 722] width 21 height 21
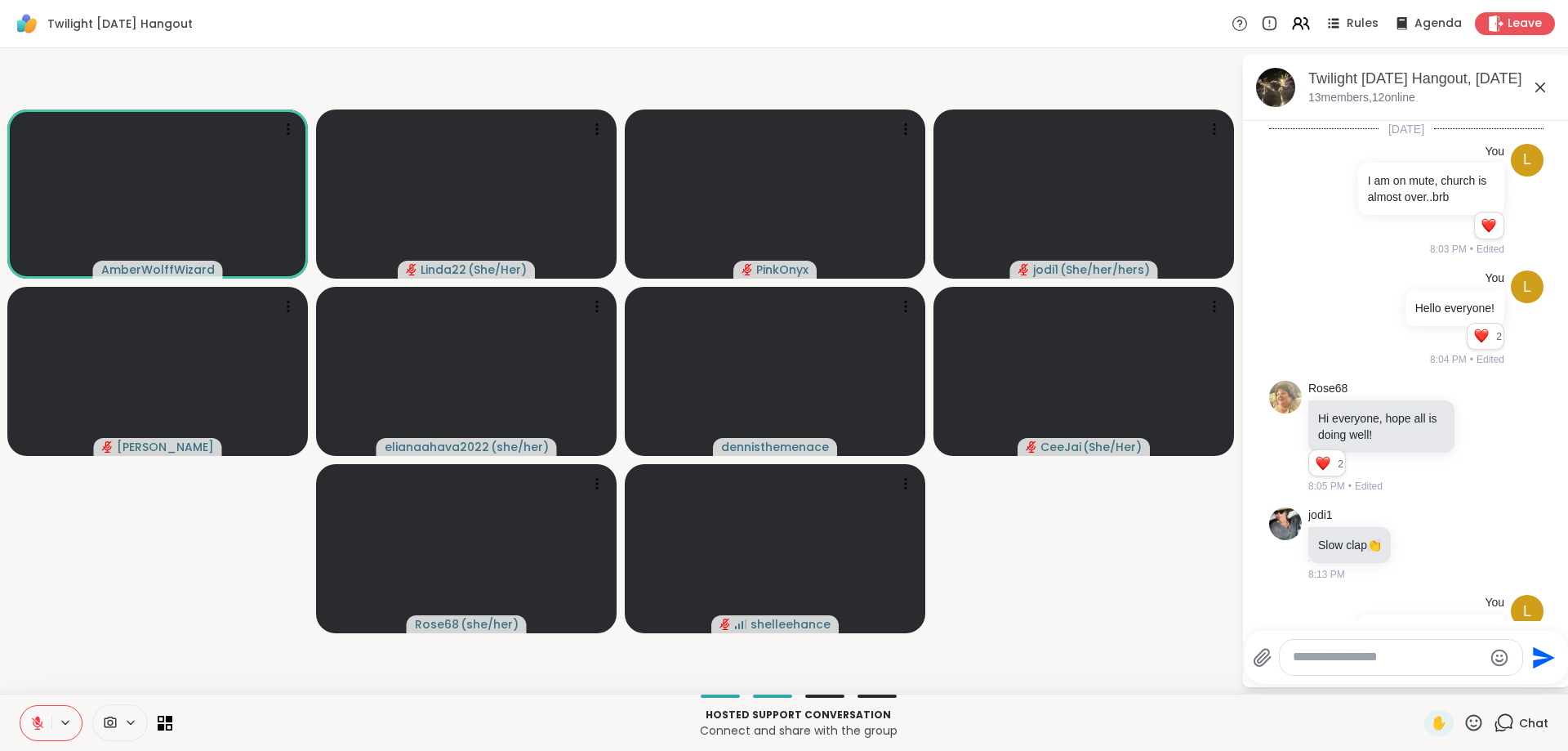
scroll to position [1376, 0]
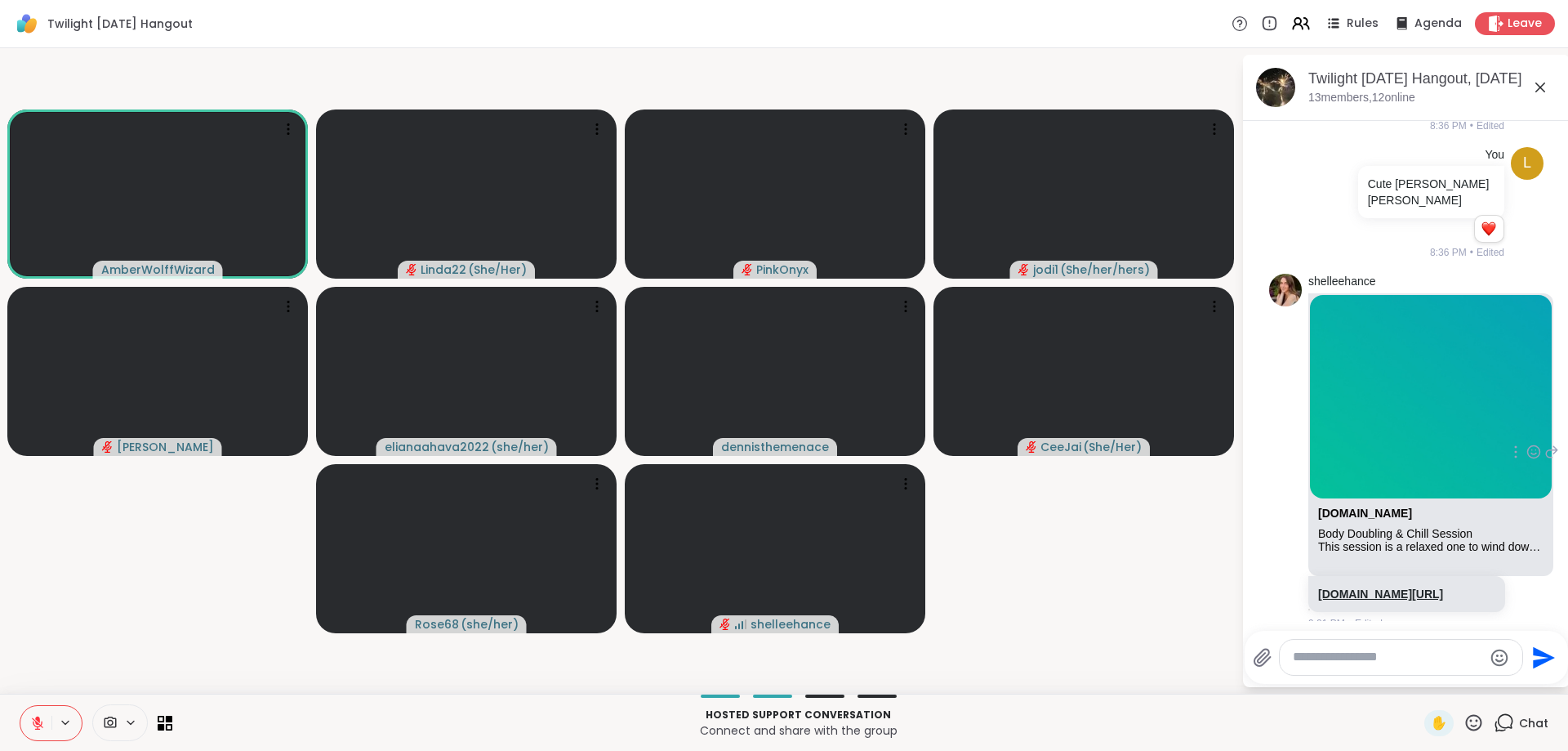
click at [1381, 588] on link "[DOMAIN_NAME][URL]" at bounding box center [1380, 594] width 124 height 13
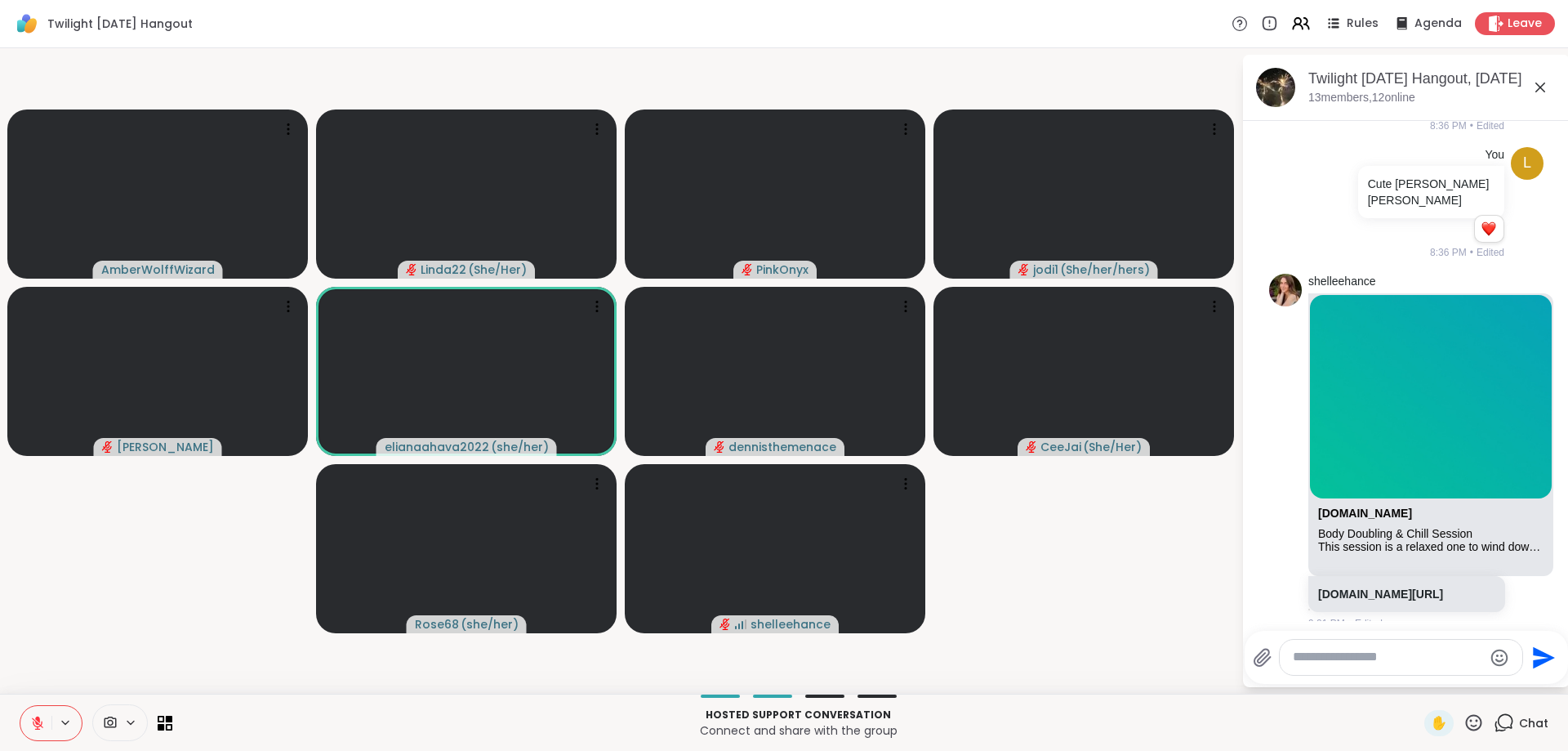
click at [1541, 89] on icon at bounding box center [1540, 88] width 10 height 10
click at [1232, 89] on video-player-container "AmberWolffWizard Linda22 ( She/Her ) PinkOnyx jodi1 ( She/her/hers ) Adrienne_Q…" at bounding box center [620, 371] width 1222 height 632
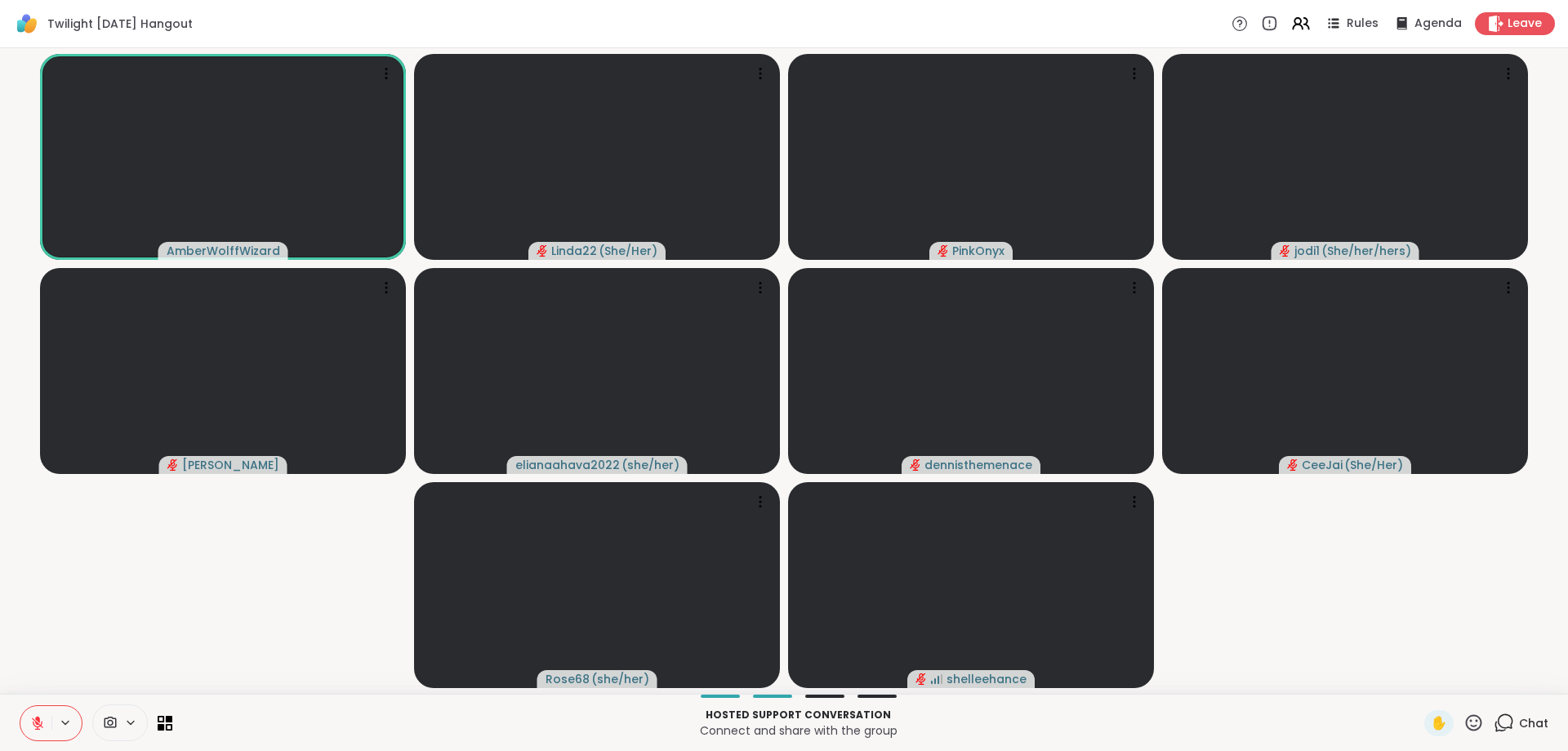
click at [41, 716] on icon at bounding box center [37, 722] width 15 height 15
click at [38, 718] on icon at bounding box center [37, 720] width 4 height 7
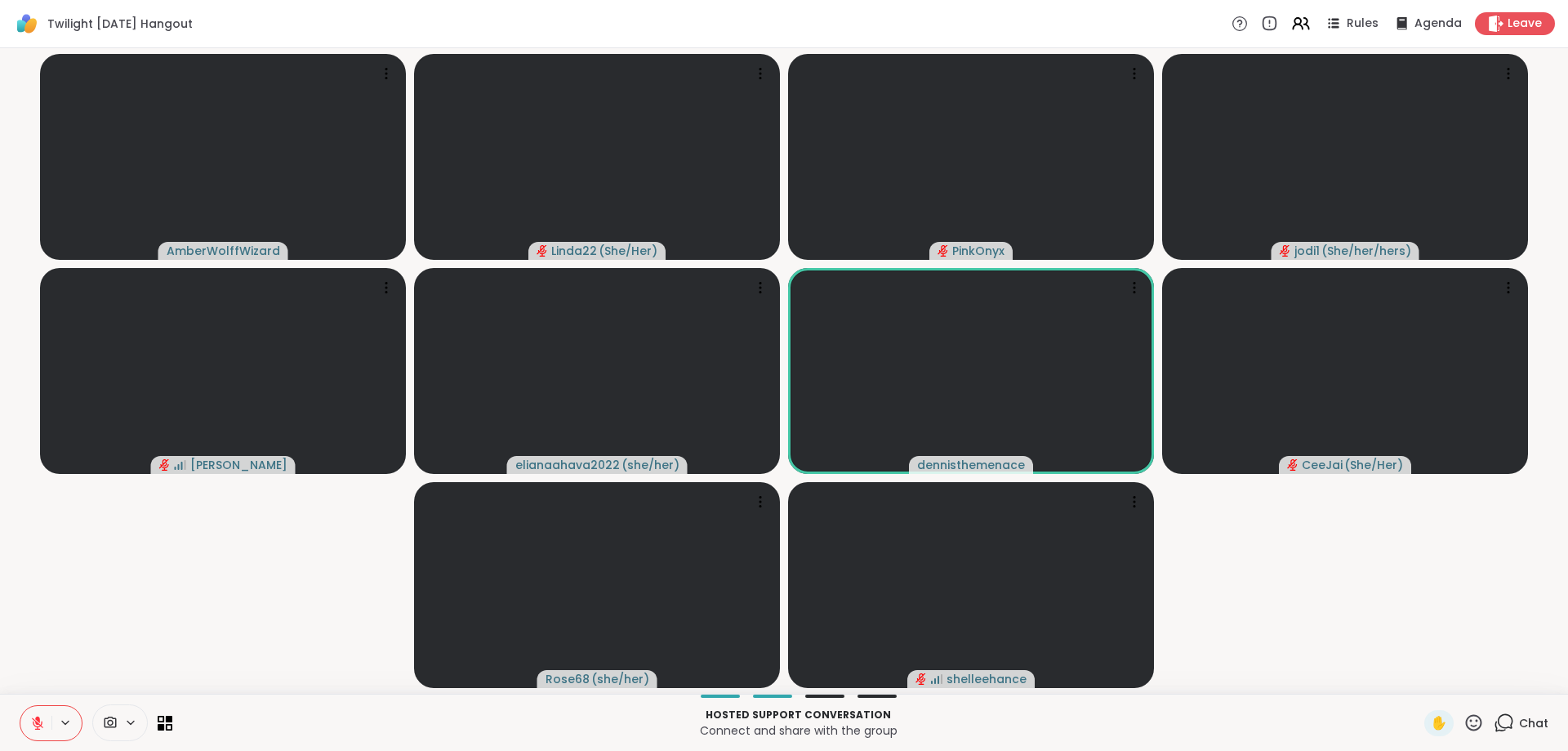
click at [35, 720] on icon at bounding box center [37, 722] width 11 height 11
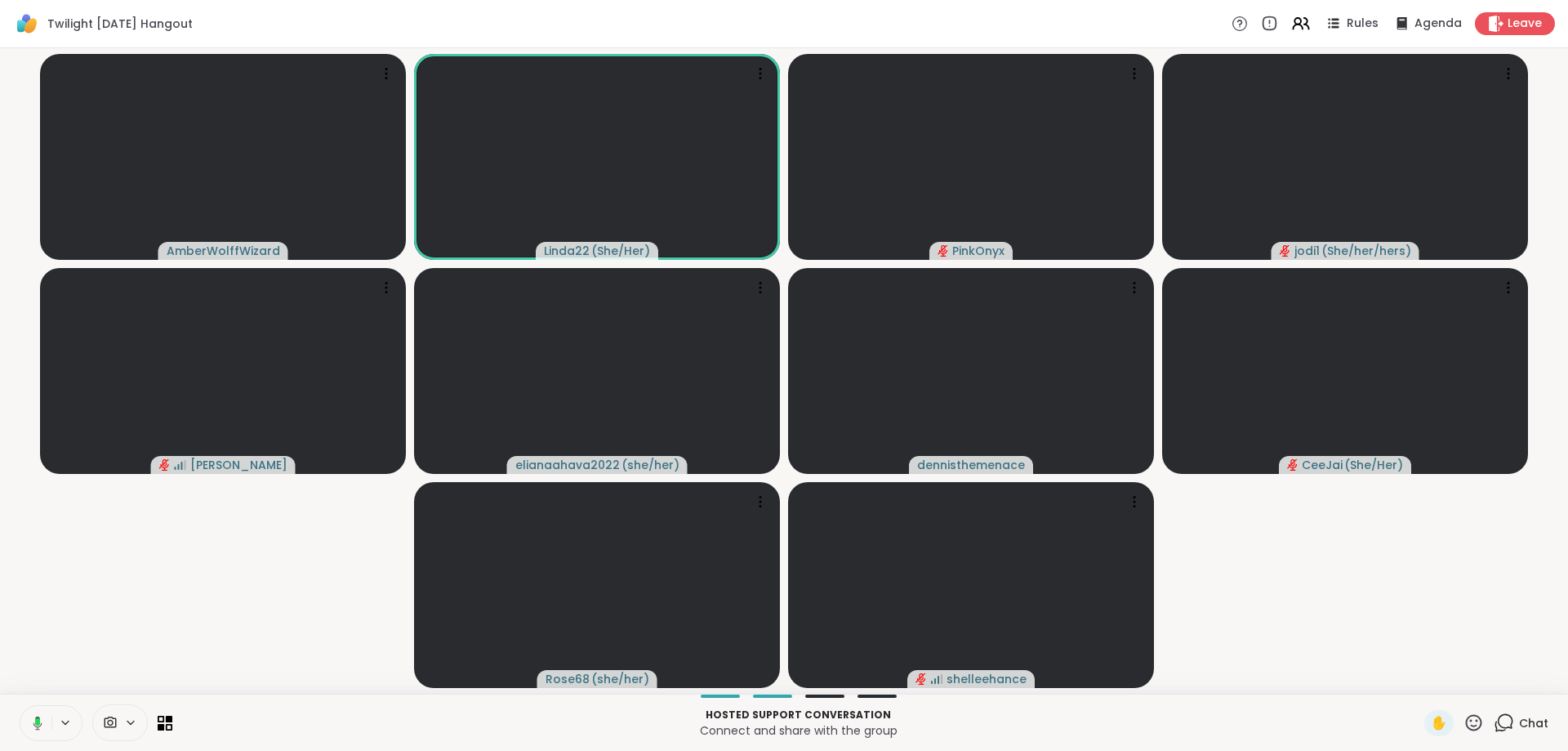
click at [38, 718] on rect at bounding box center [37, 721] width 5 height 7
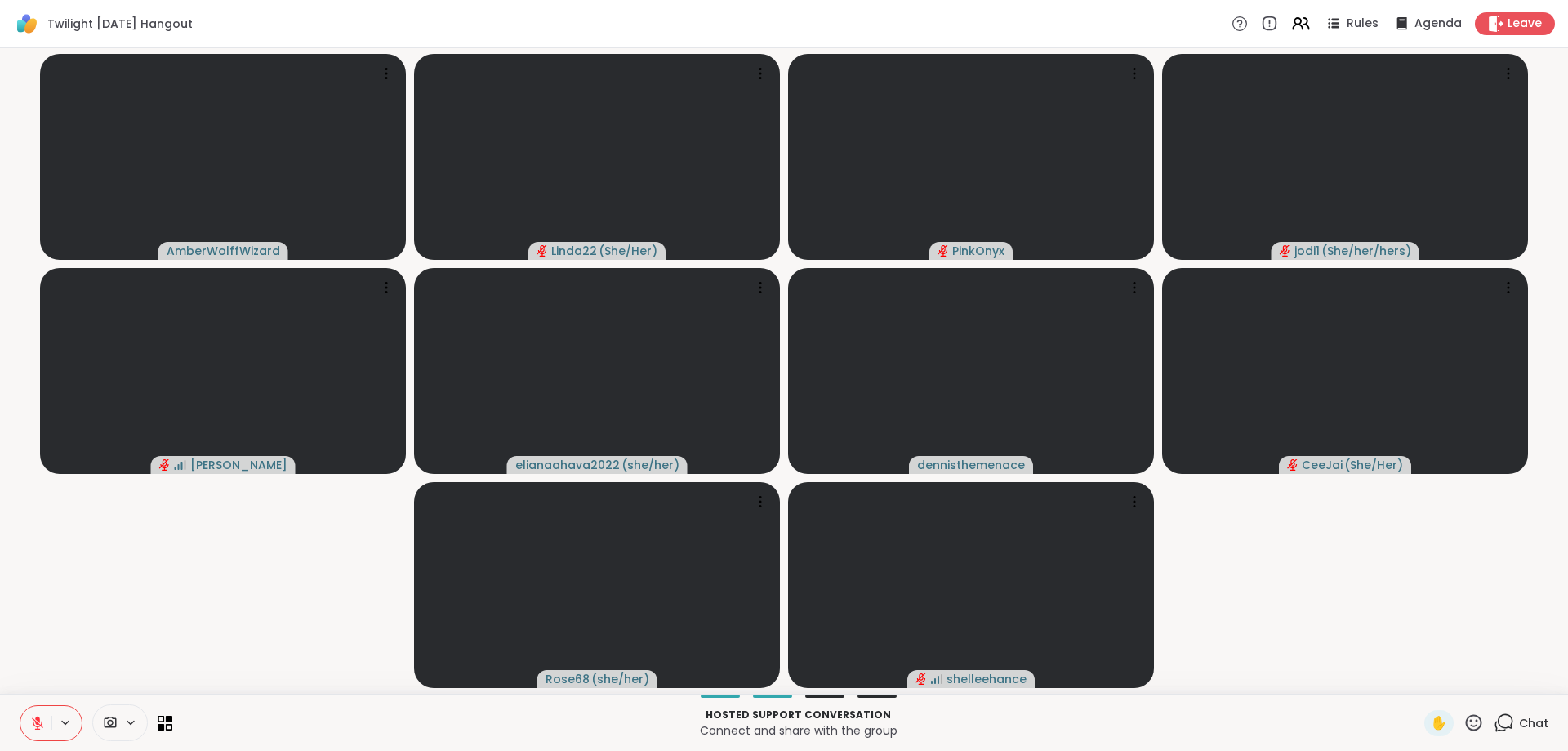
click at [38, 718] on icon at bounding box center [37, 718] width 5 height 7
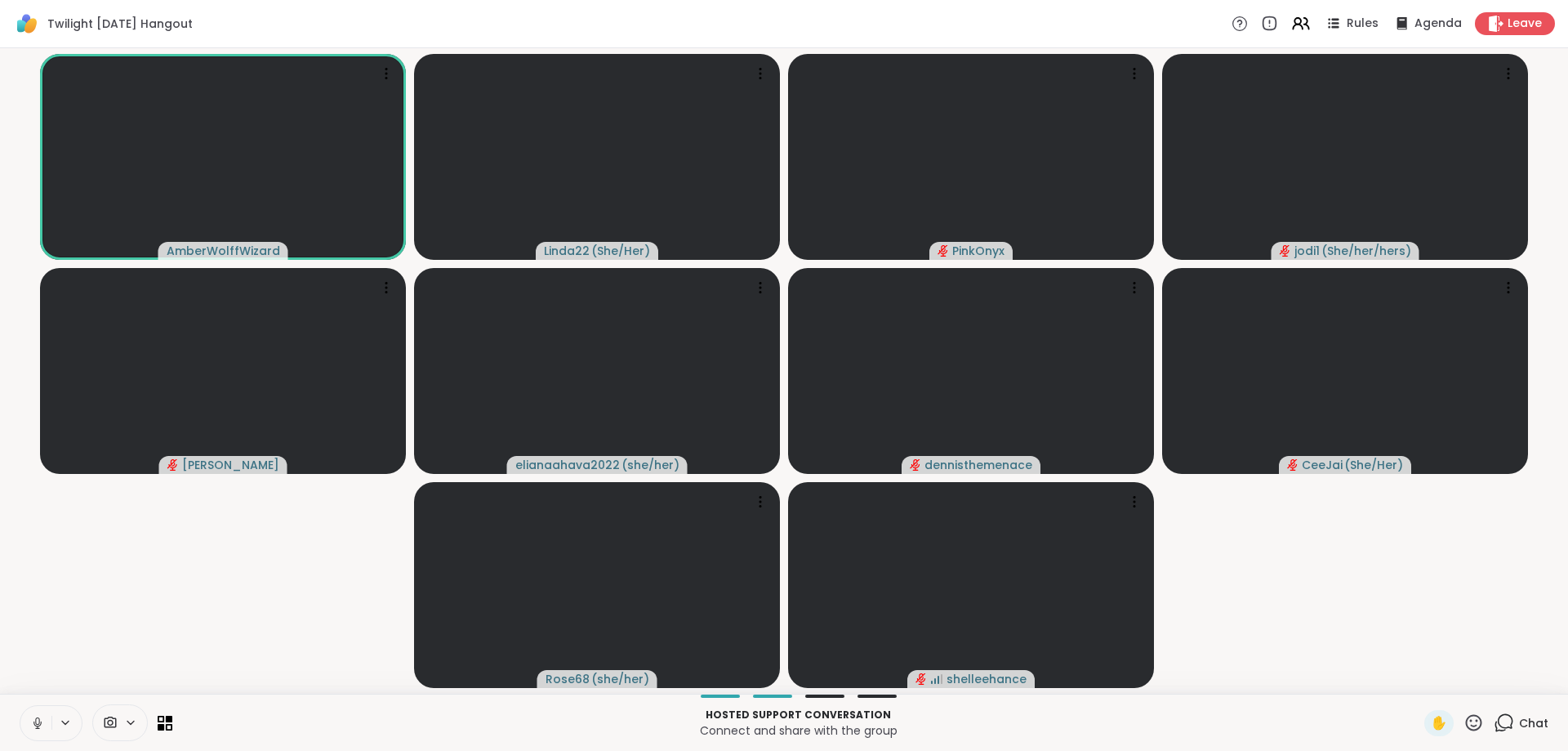
click at [36, 714] on button at bounding box center [36, 723] width 31 height 34
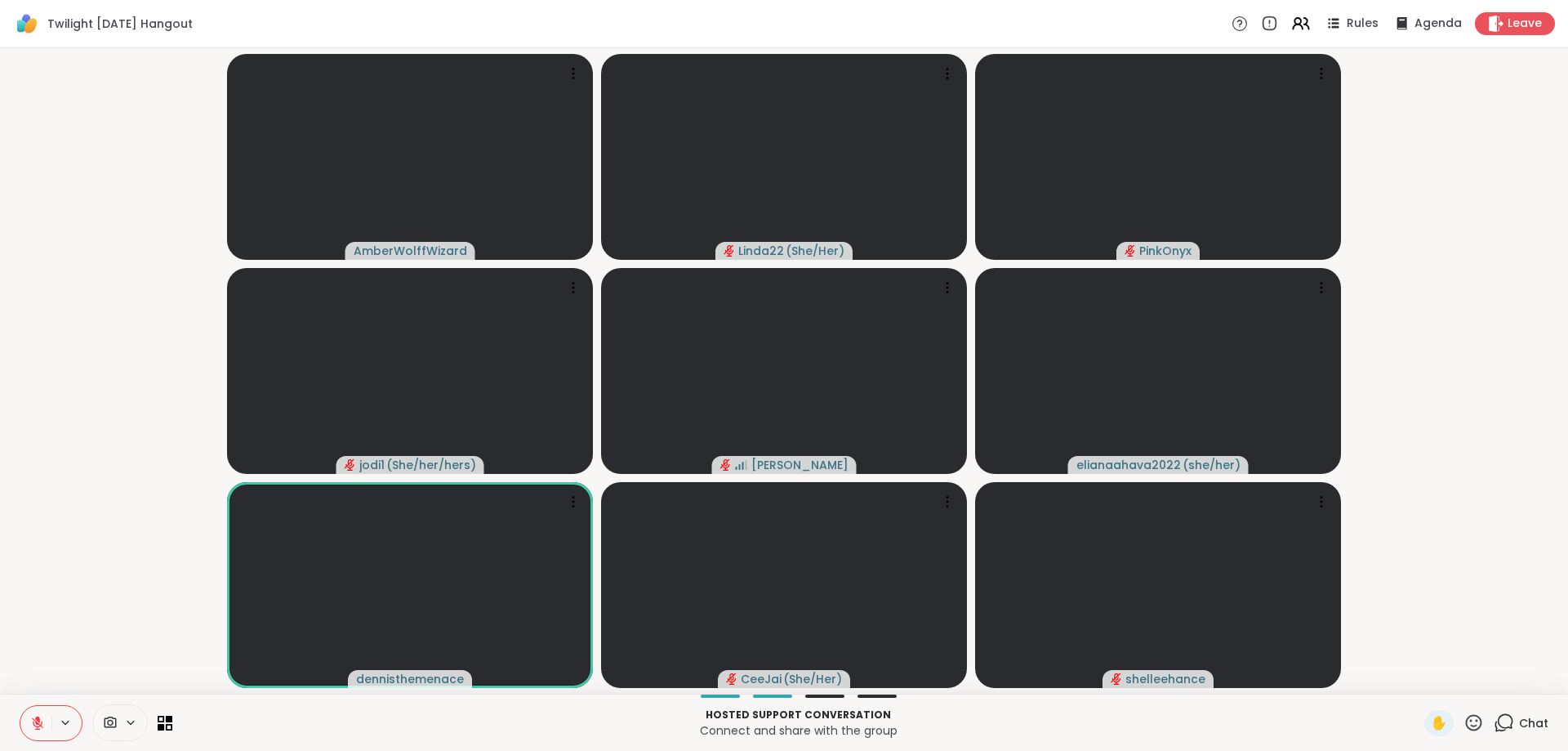
click at [34, 717] on icon at bounding box center [37, 722] width 15 height 15
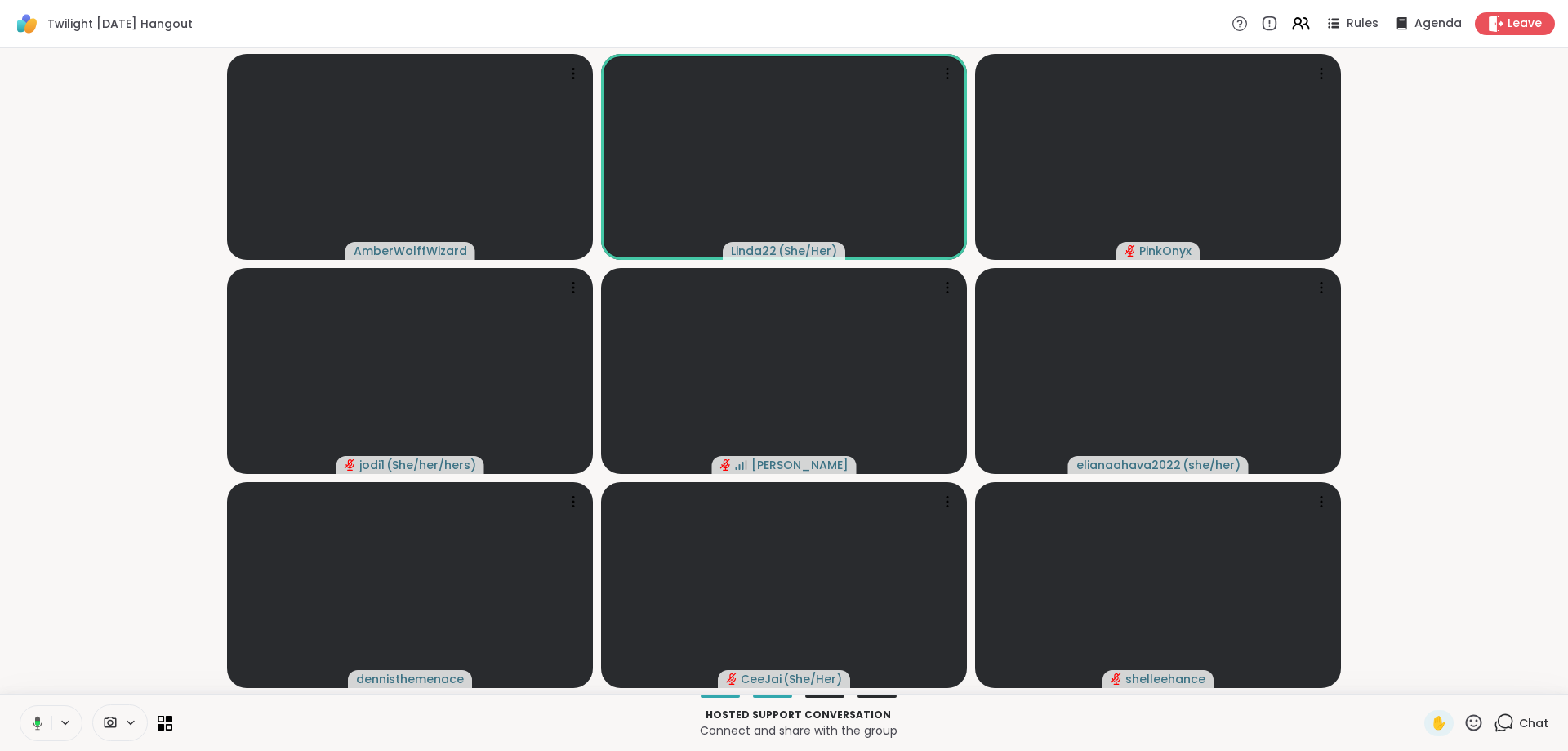
click at [39, 726] on icon at bounding box center [35, 722] width 15 height 15
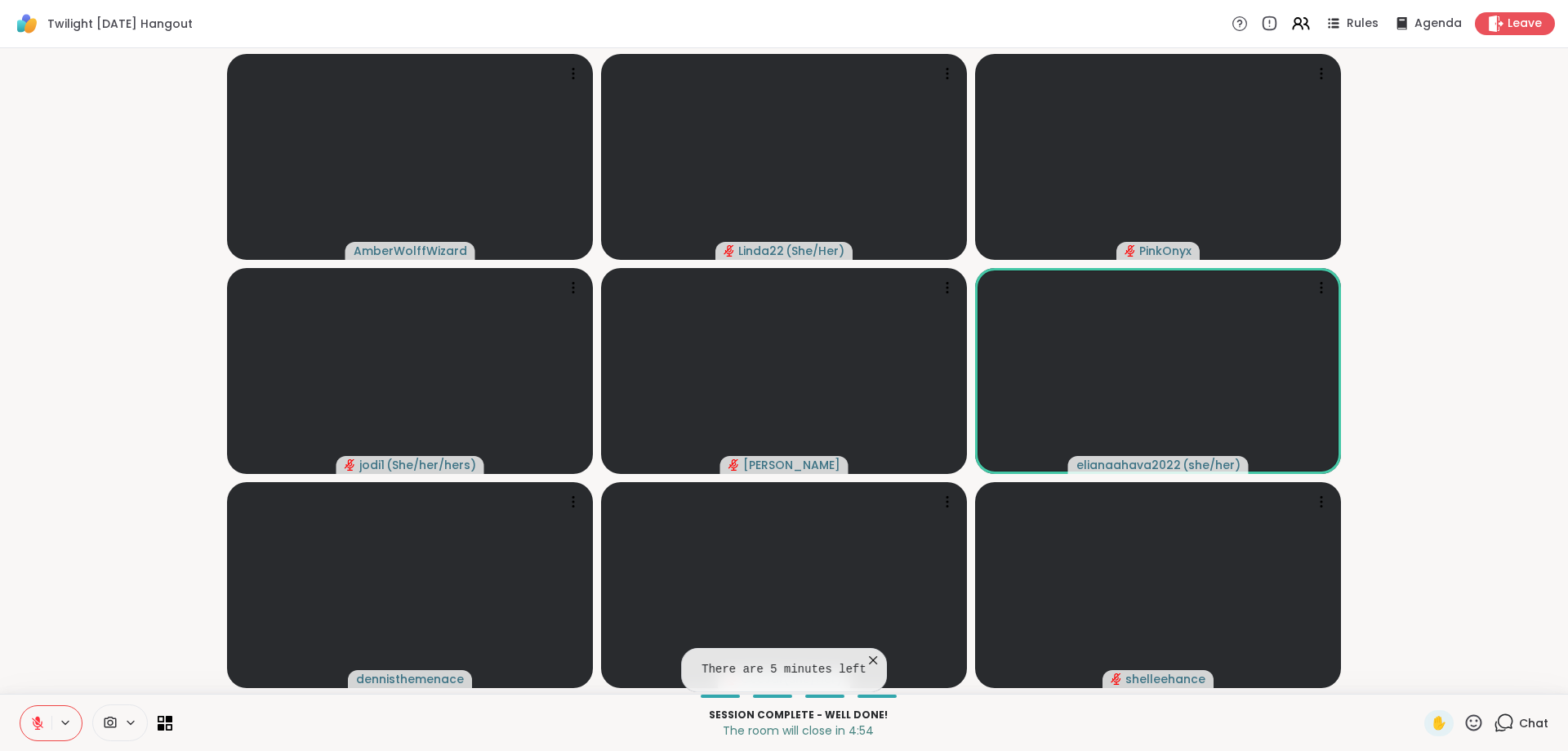
click at [867, 662] on icon at bounding box center [873, 660] width 16 height 16
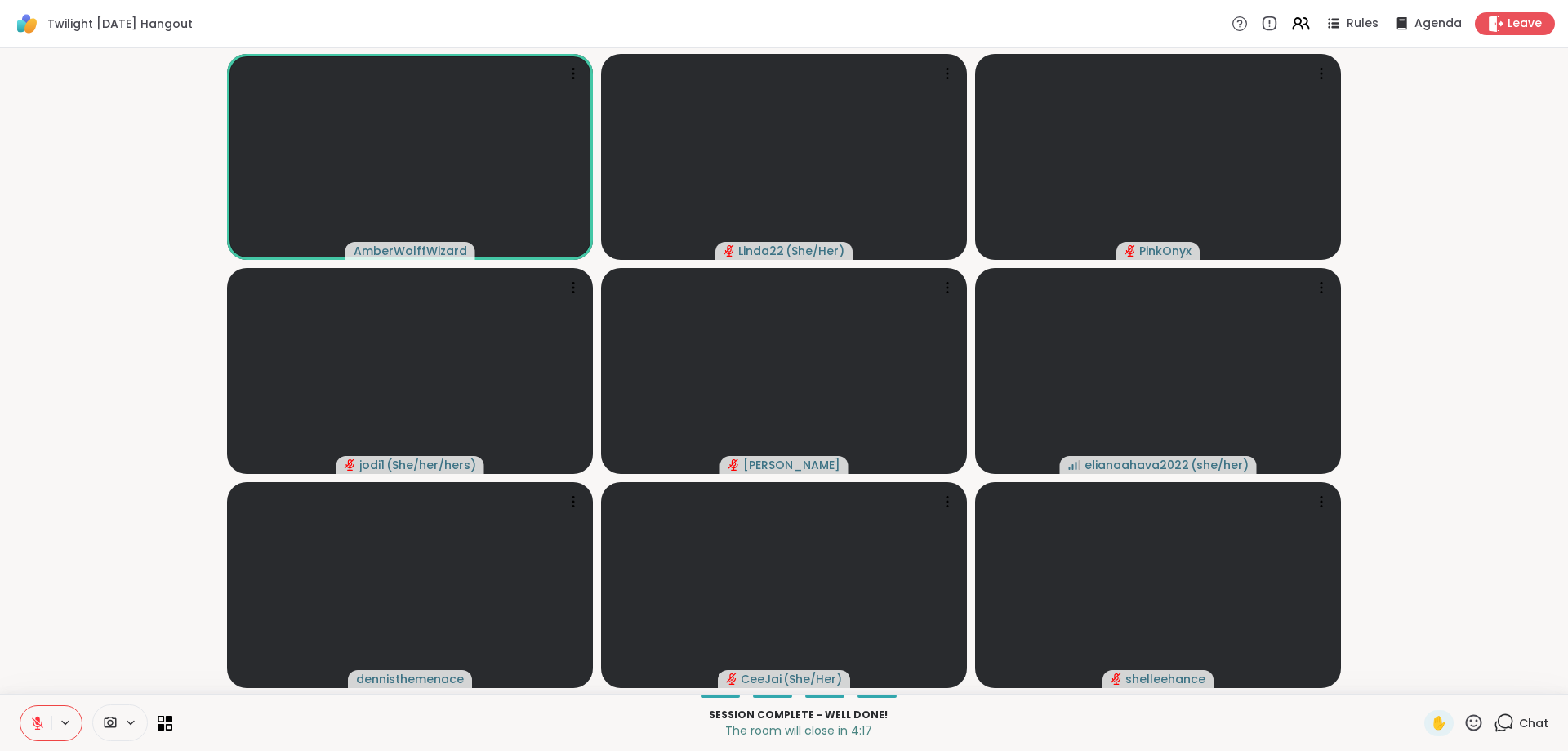
click at [1478, 720] on icon at bounding box center [1473, 722] width 16 height 16
click at [1532, 676] on span "🎉" at bounding box center [1533, 680] width 16 height 20
click at [1472, 720] on icon at bounding box center [1473, 722] width 16 height 16
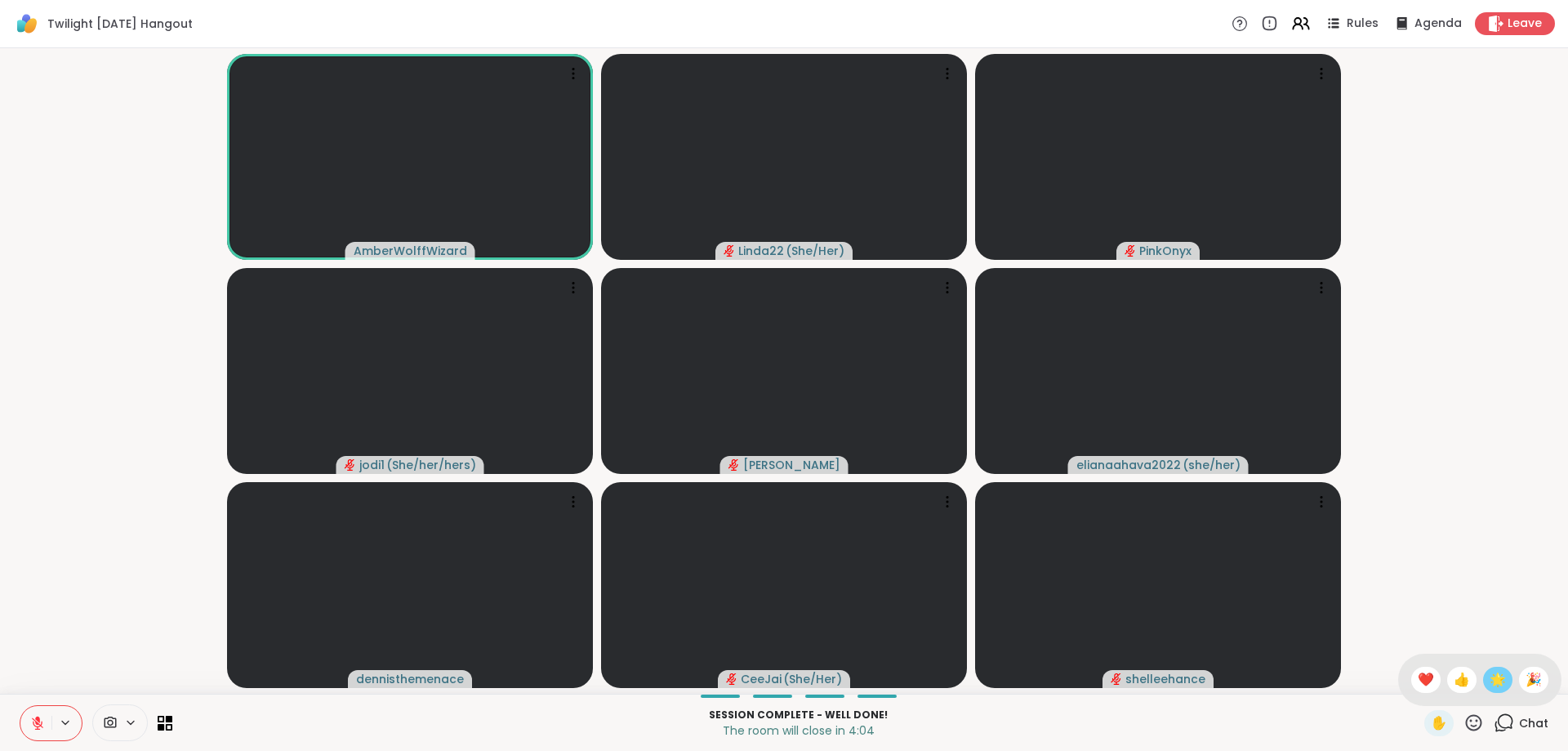
click at [1490, 683] on span "🌟" at bounding box center [1497, 680] width 16 height 20
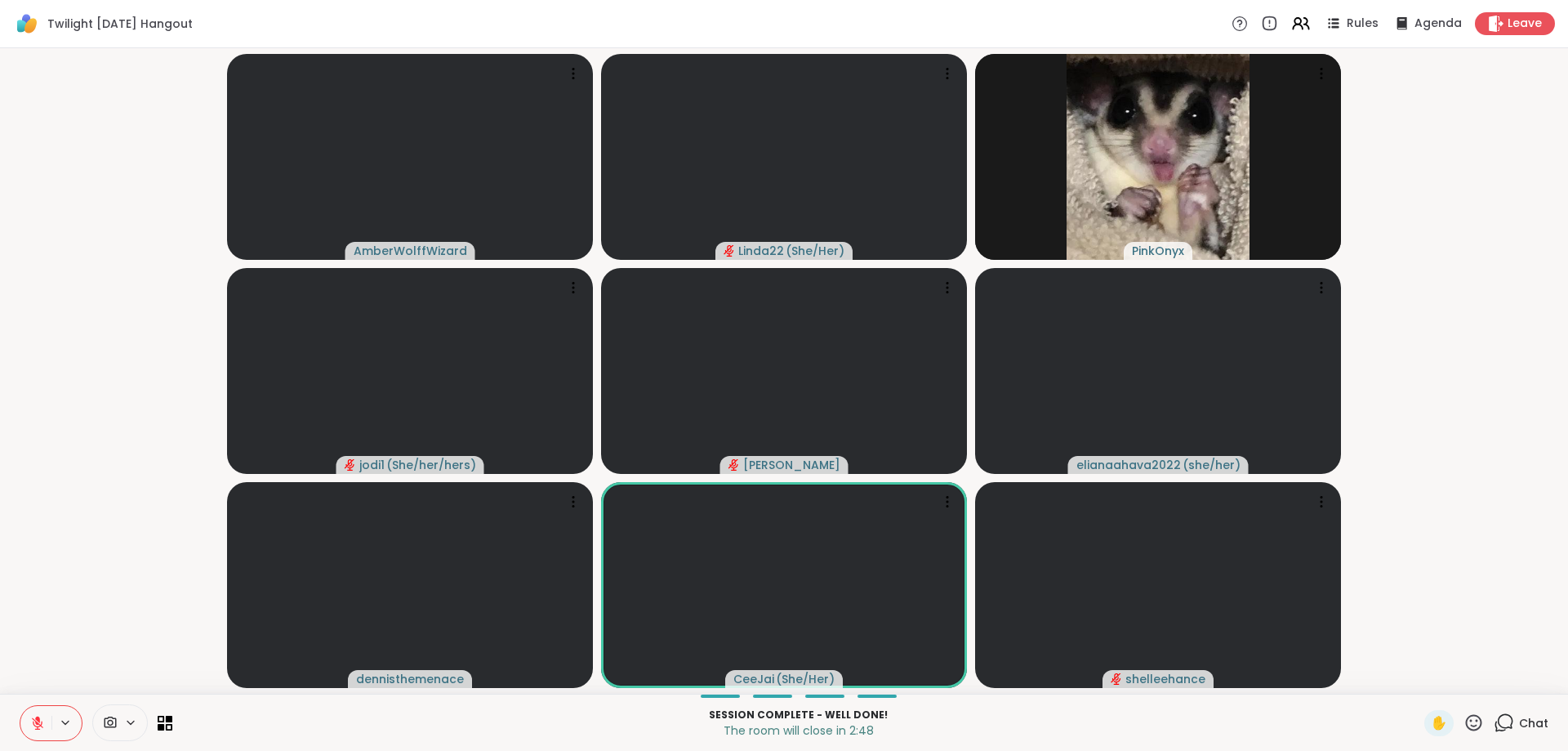
click at [1503, 724] on icon at bounding box center [1503, 722] width 21 height 21
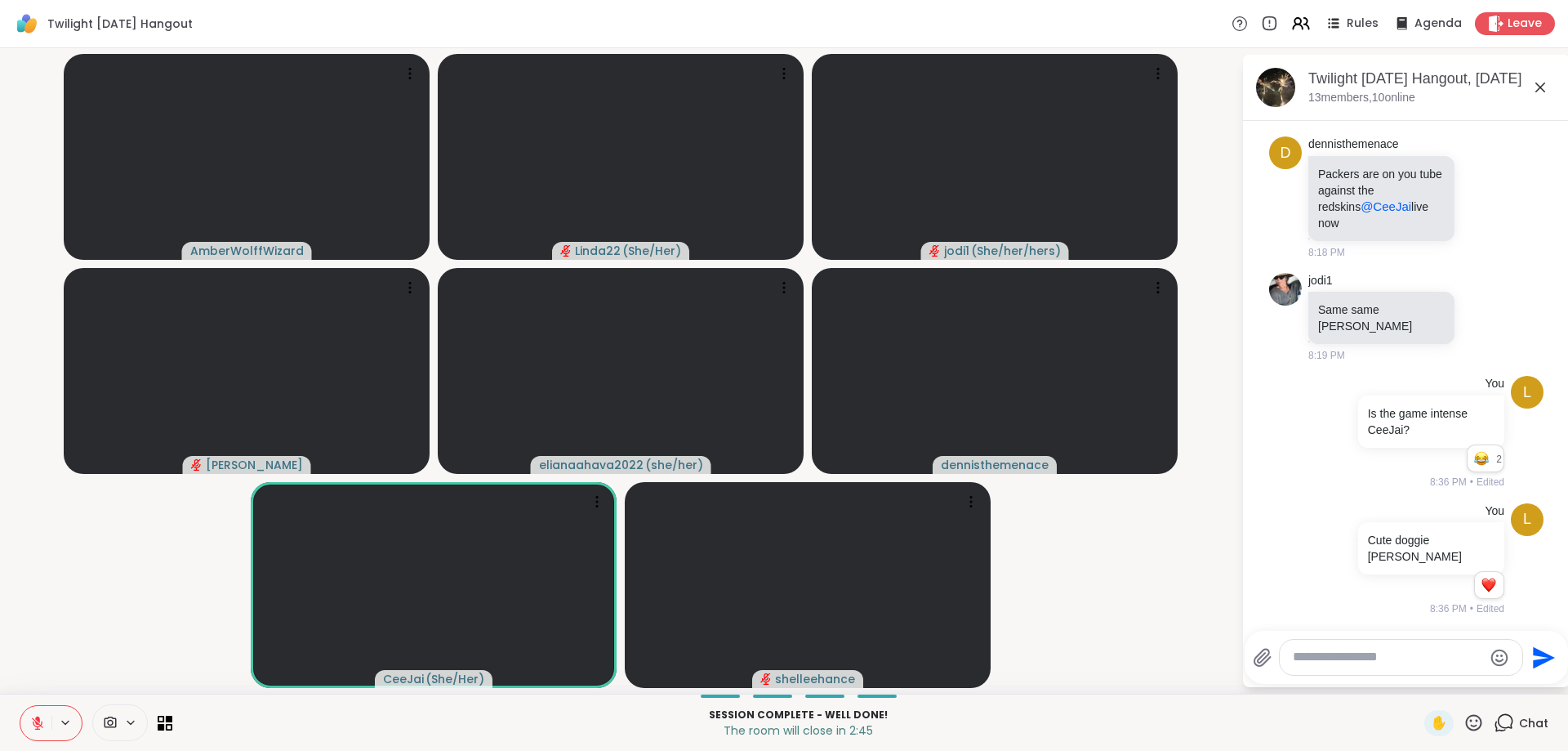
scroll to position [758, 0]
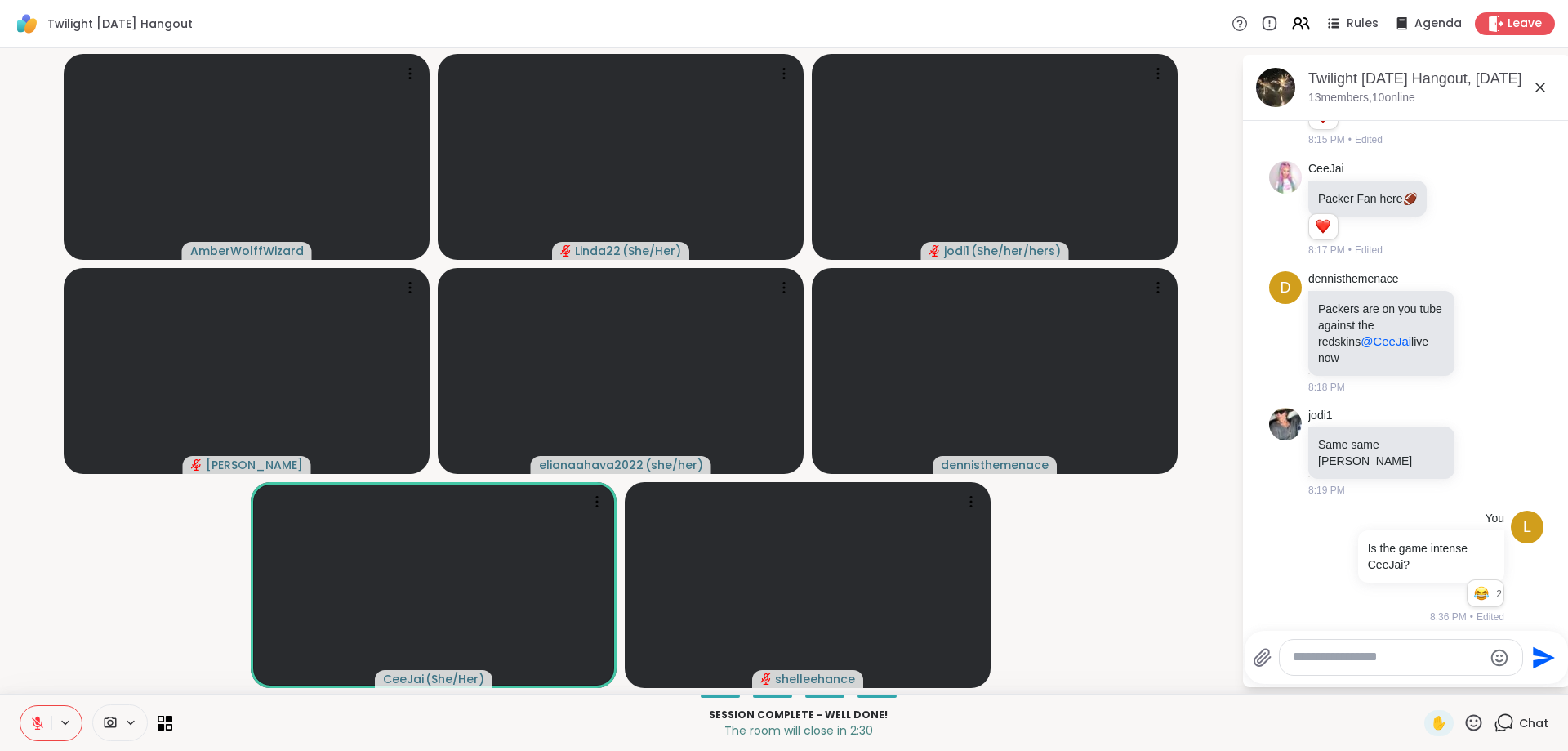
click at [1540, 89] on icon at bounding box center [1540, 88] width 10 height 10
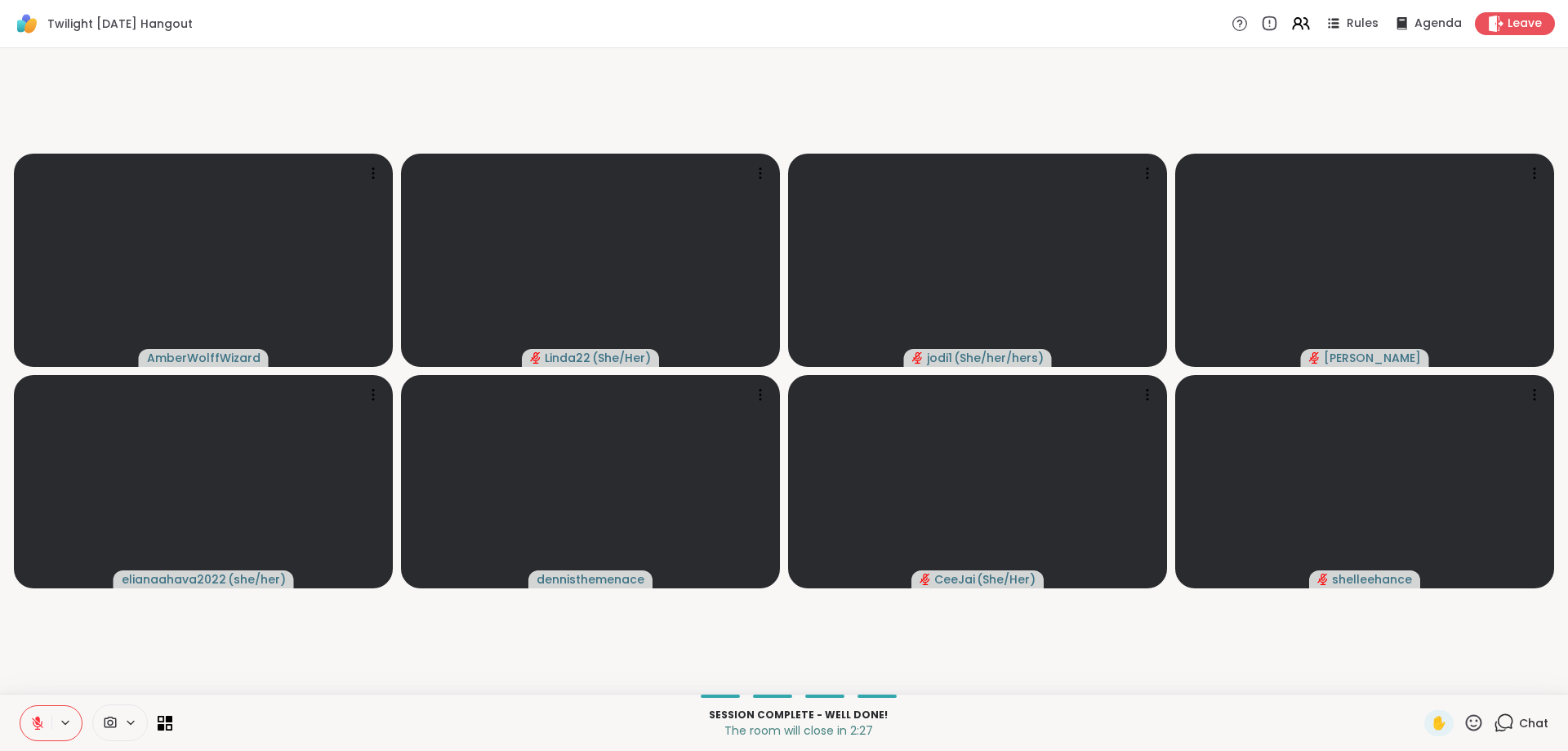
click at [1472, 724] on icon at bounding box center [1473, 722] width 16 height 16
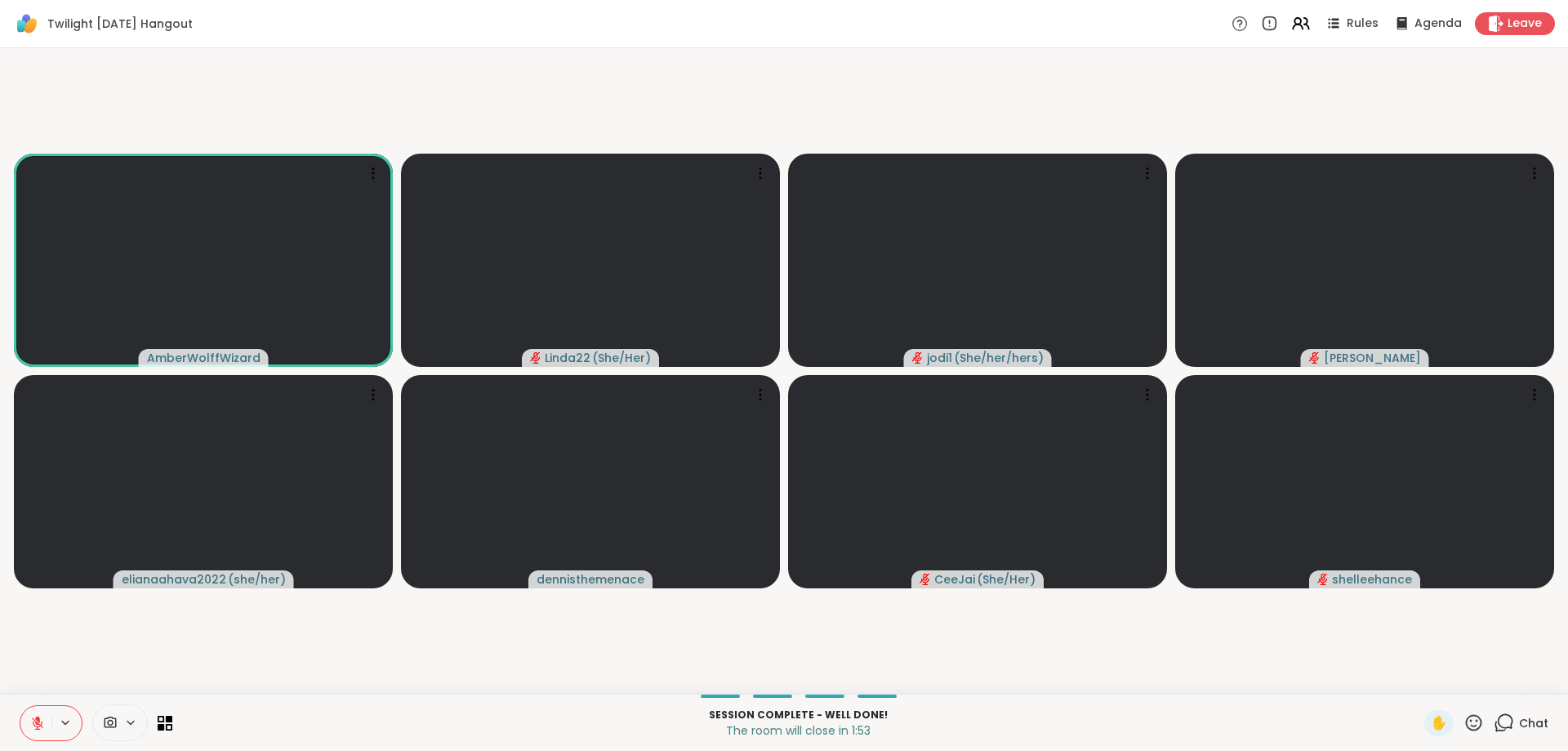
click at [1514, 726] on icon at bounding box center [1503, 722] width 21 height 21
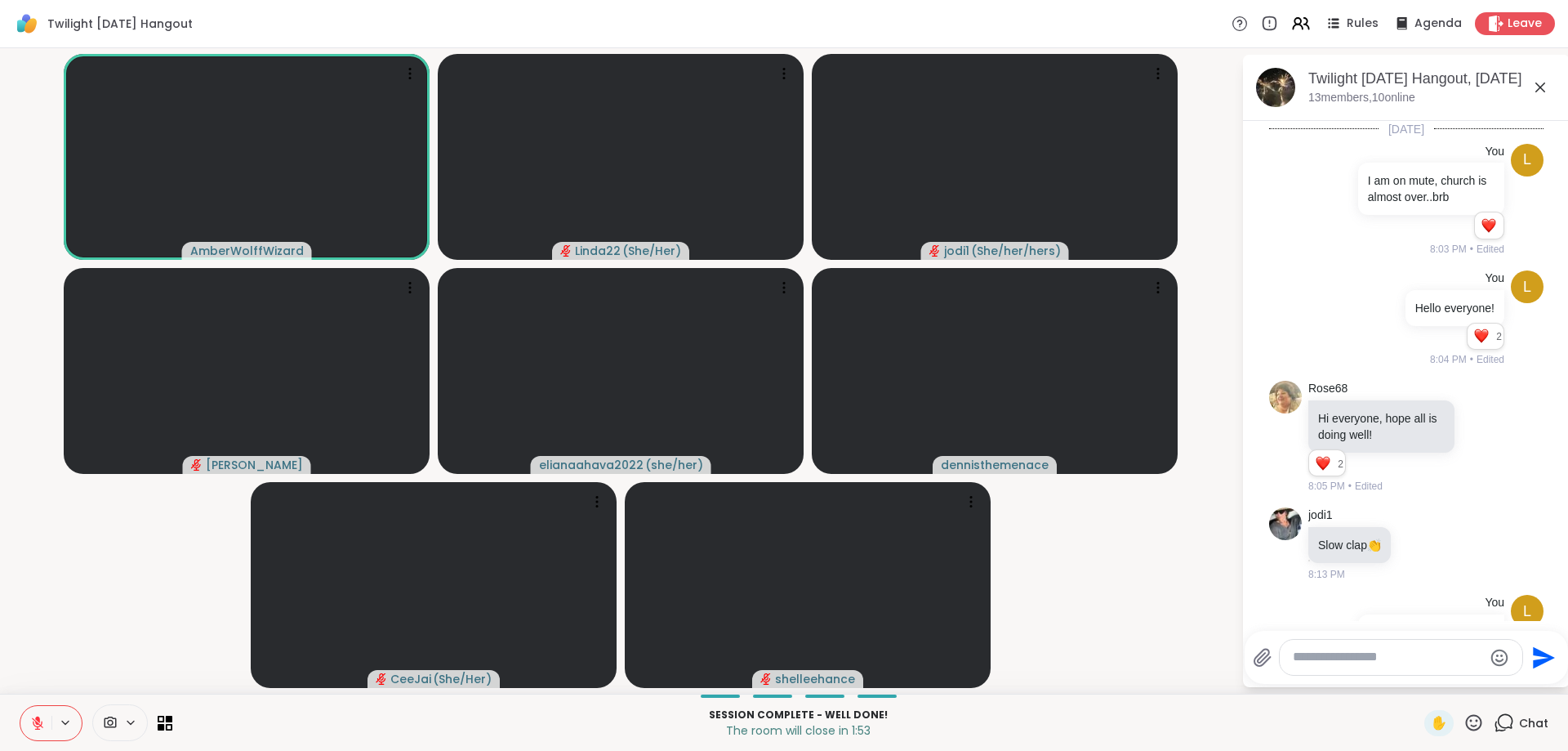
scroll to position [1376, 0]
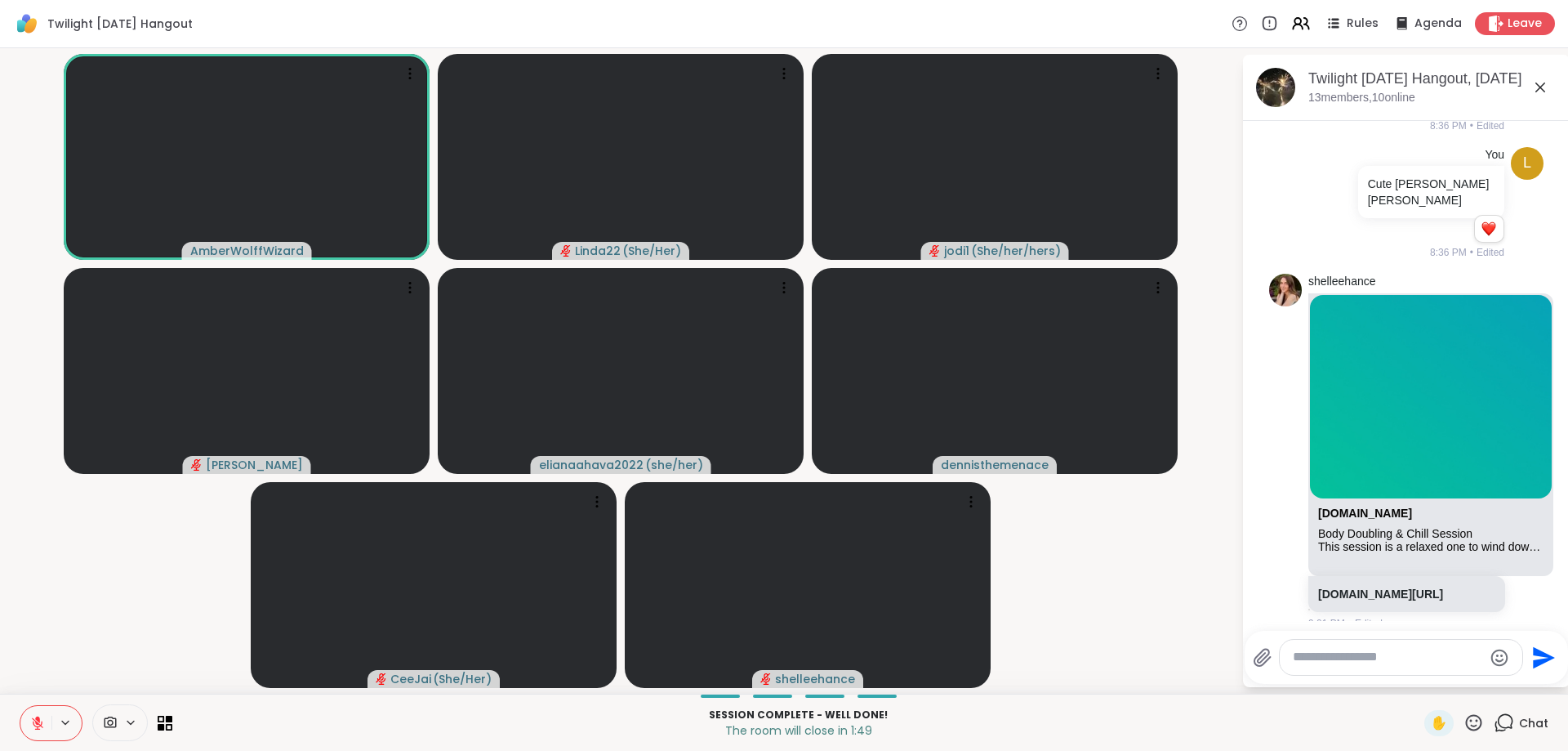
click at [1386, 658] on textarea "Type your message" at bounding box center [1387, 656] width 190 height 17
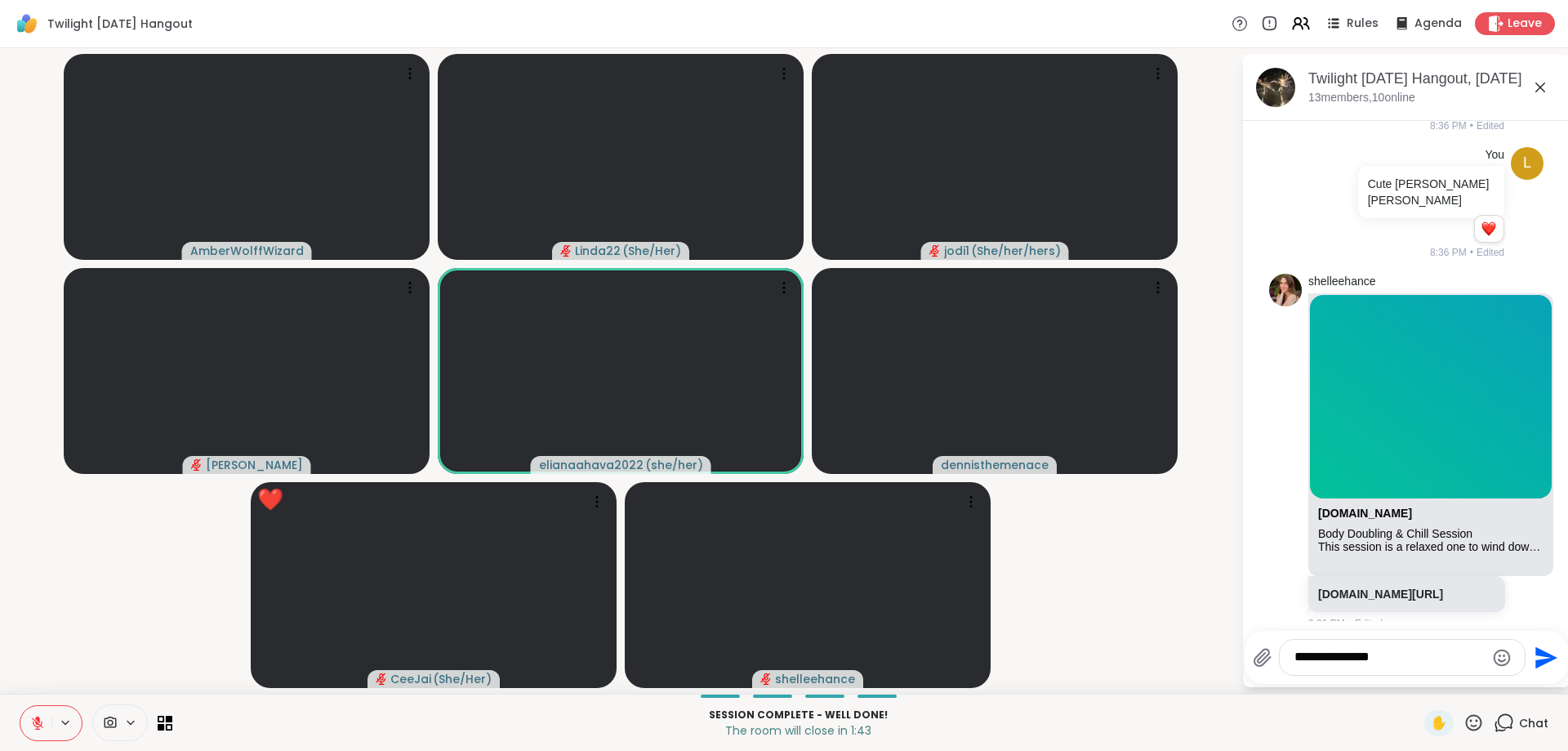
type textarea "**********"
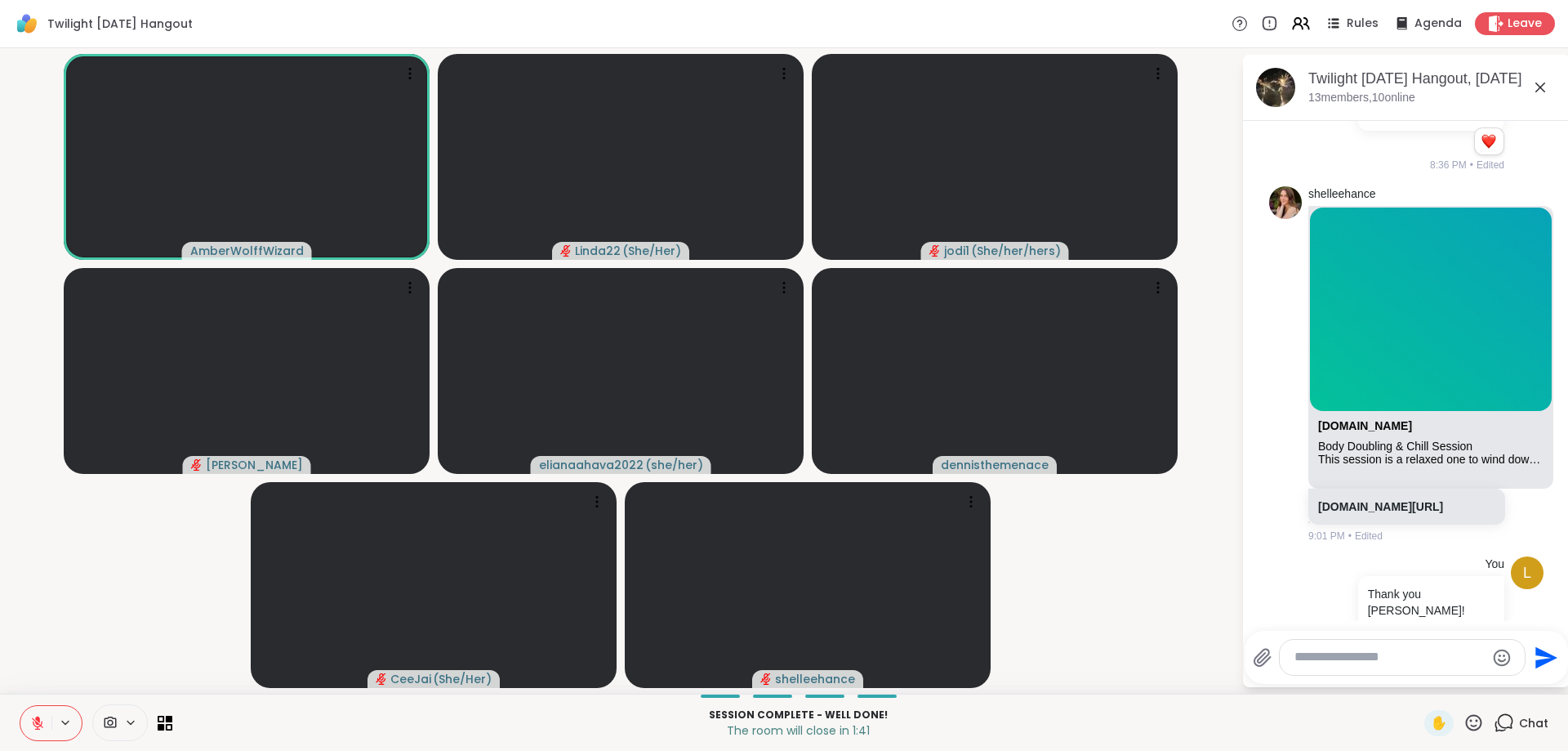
click at [1472, 720] on icon at bounding box center [1473, 722] width 16 height 16
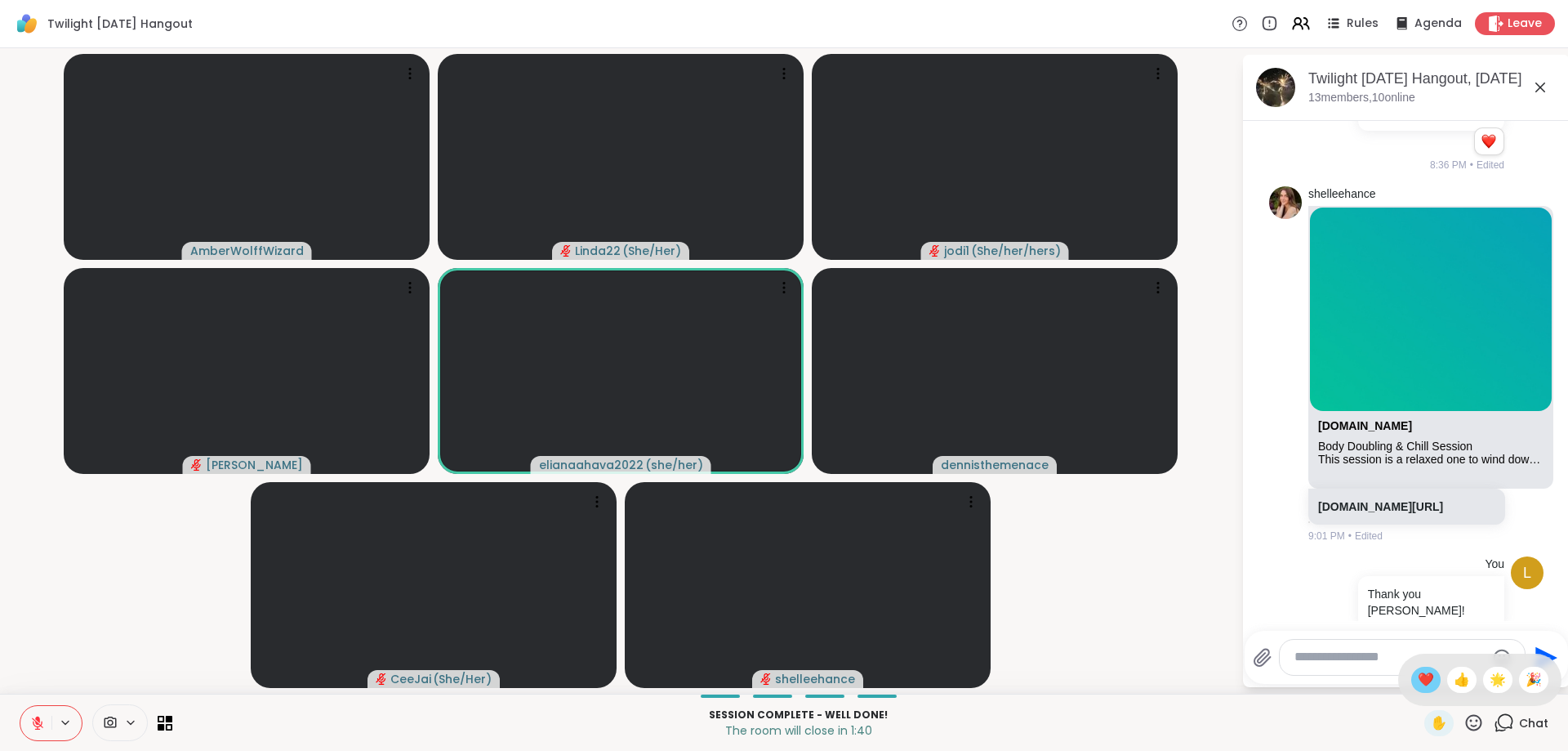
click at [1422, 687] on span "❤️" at bounding box center [1426, 680] width 16 height 20
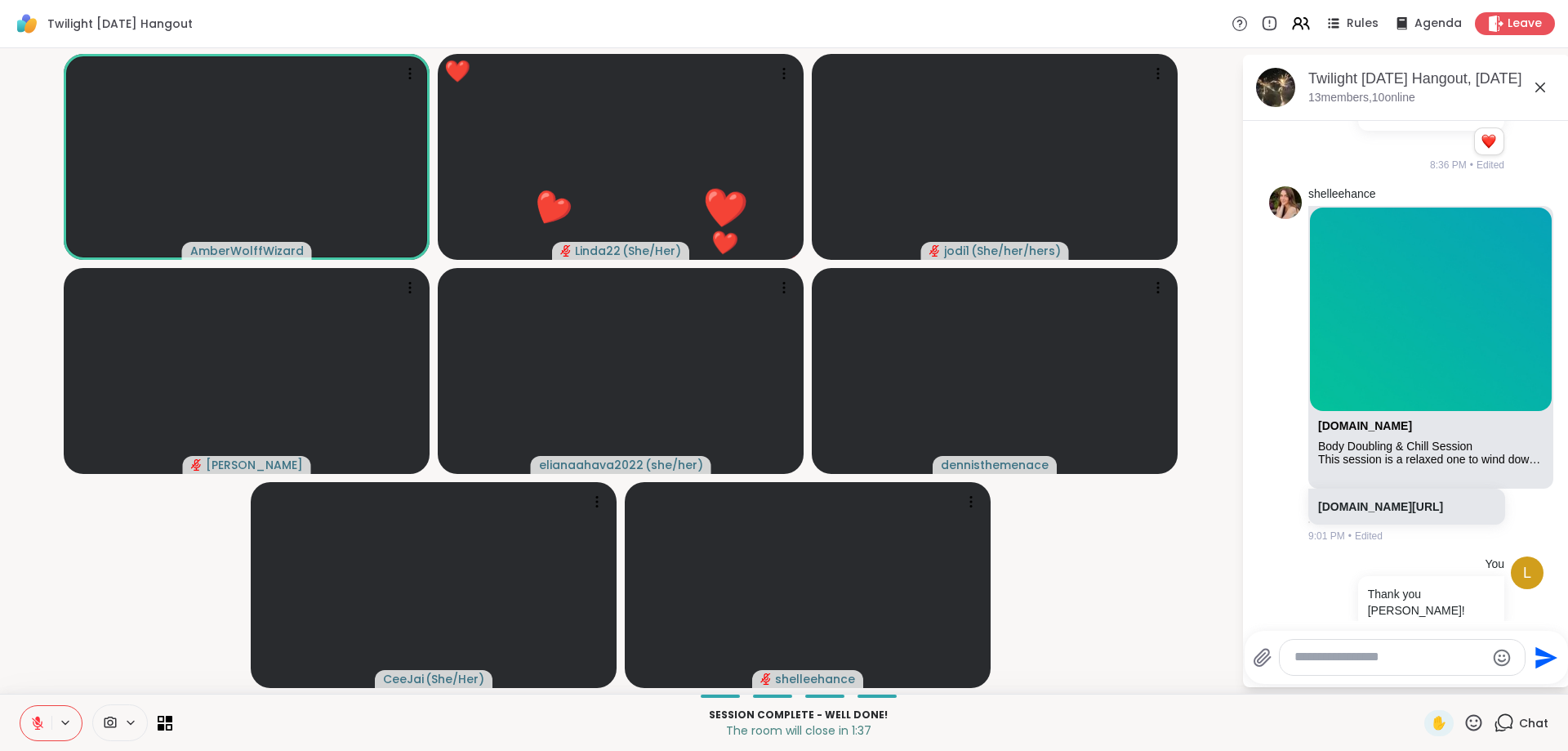
click at [1541, 84] on icon at bounding box center [1540, 88] width 20 height 20
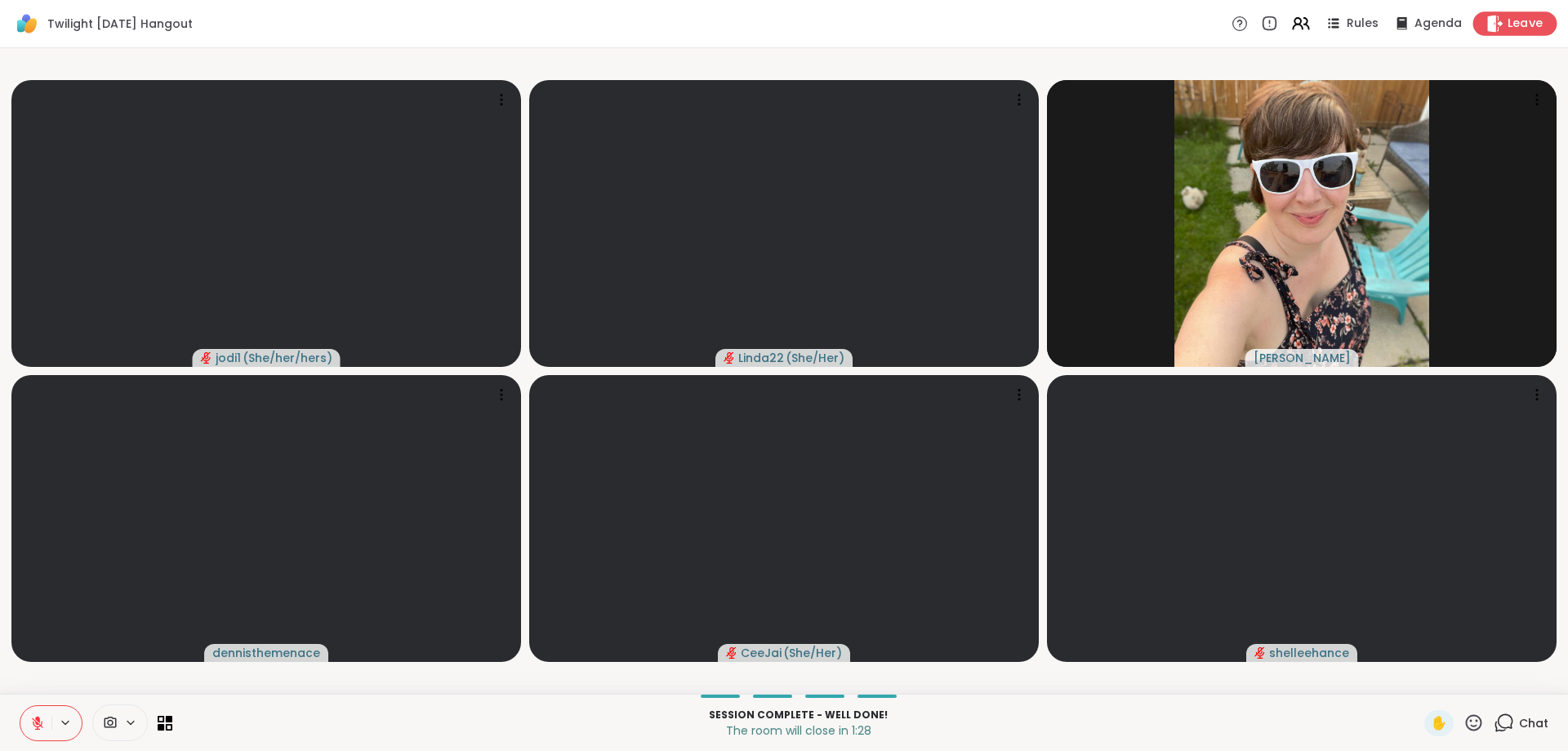
click at [1501, 24] on icon at bounding box center [1495, 23] width 16 height 17
click at [1490, 27] on icon at bounding box center [1495, 23] width 16 height 17
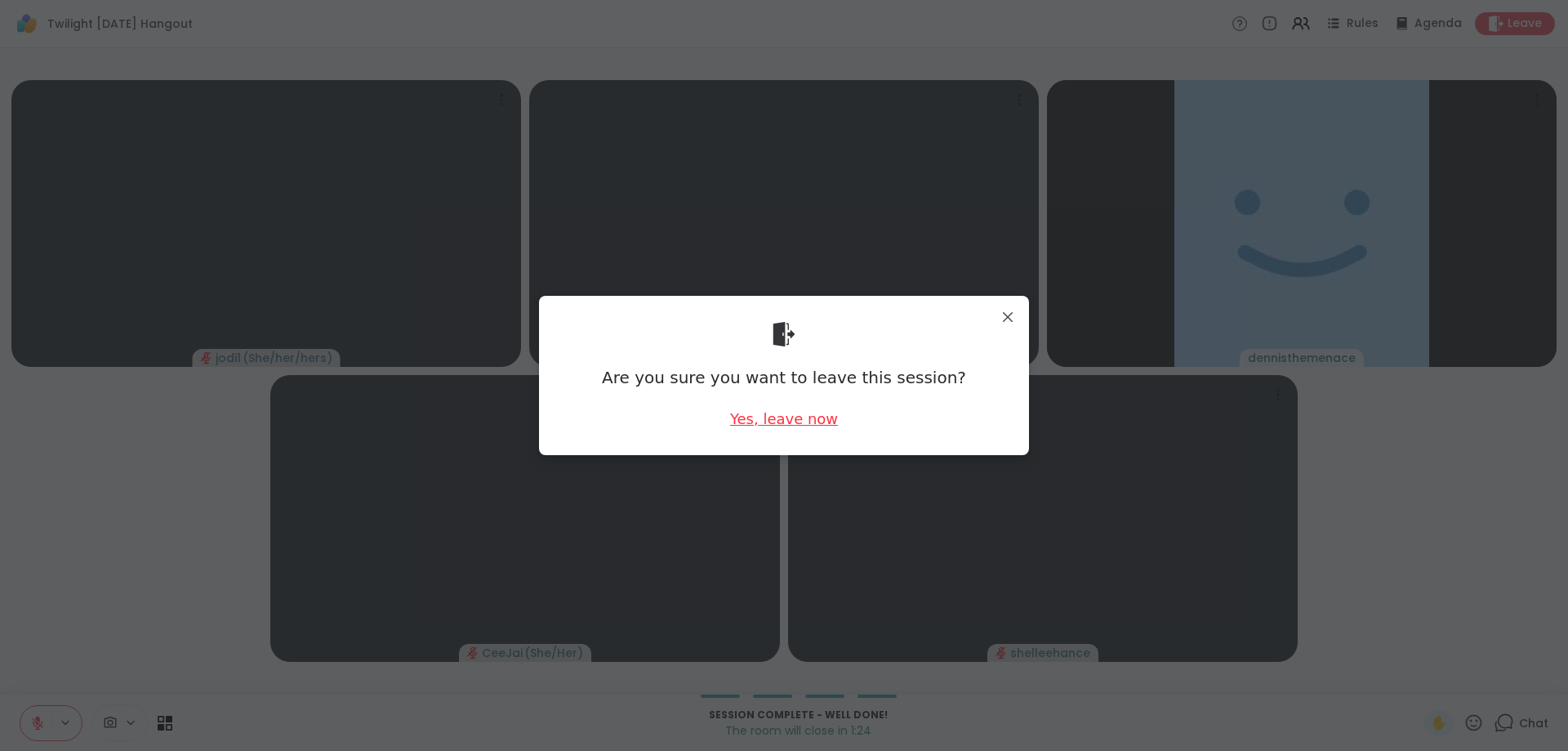
click at [801, 422] on div "Yes, leave now" at bounding box center [784, 418] width 108 height 21
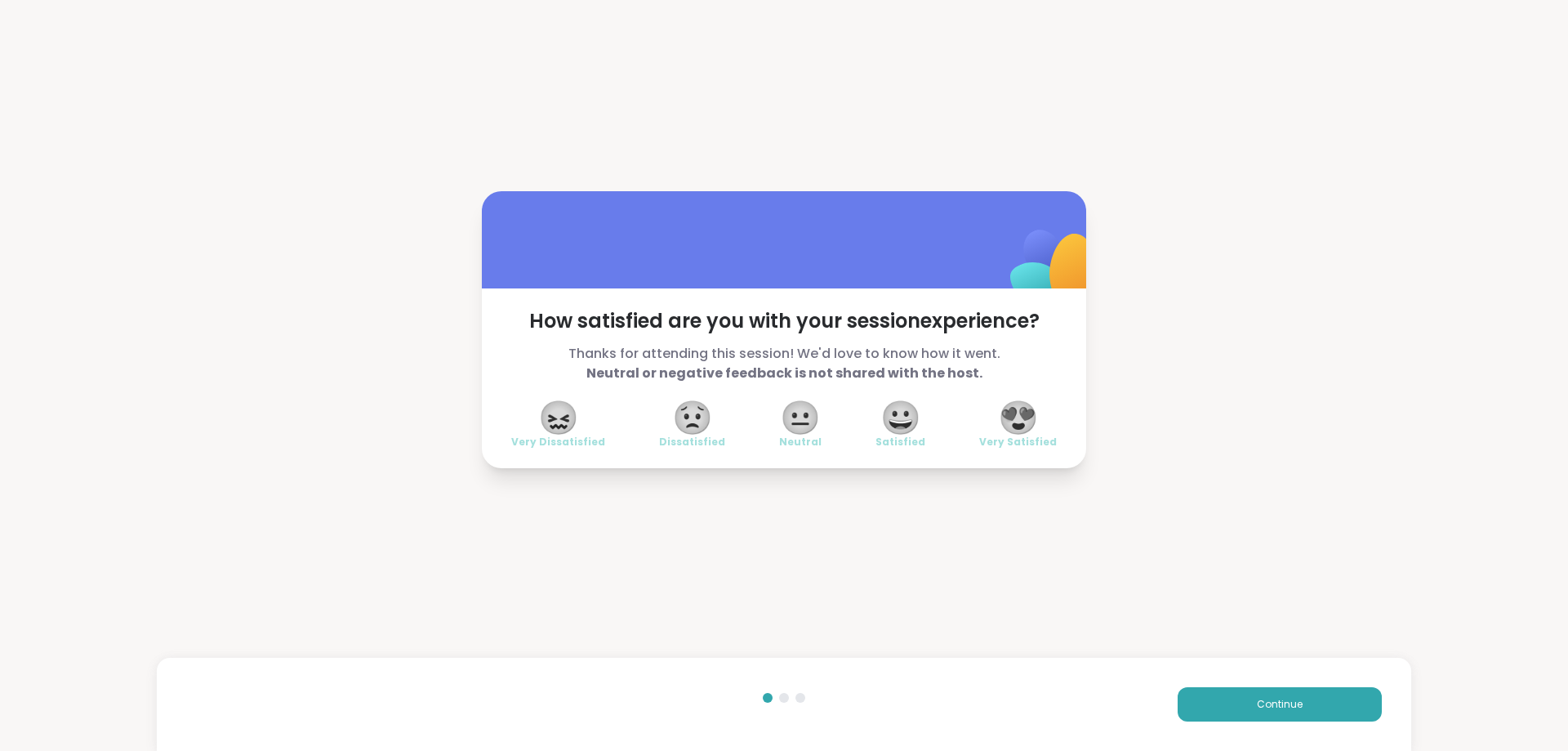
click at [1026, 412] on span "😍" at bounding box center [1017, 417] width 41 height 30
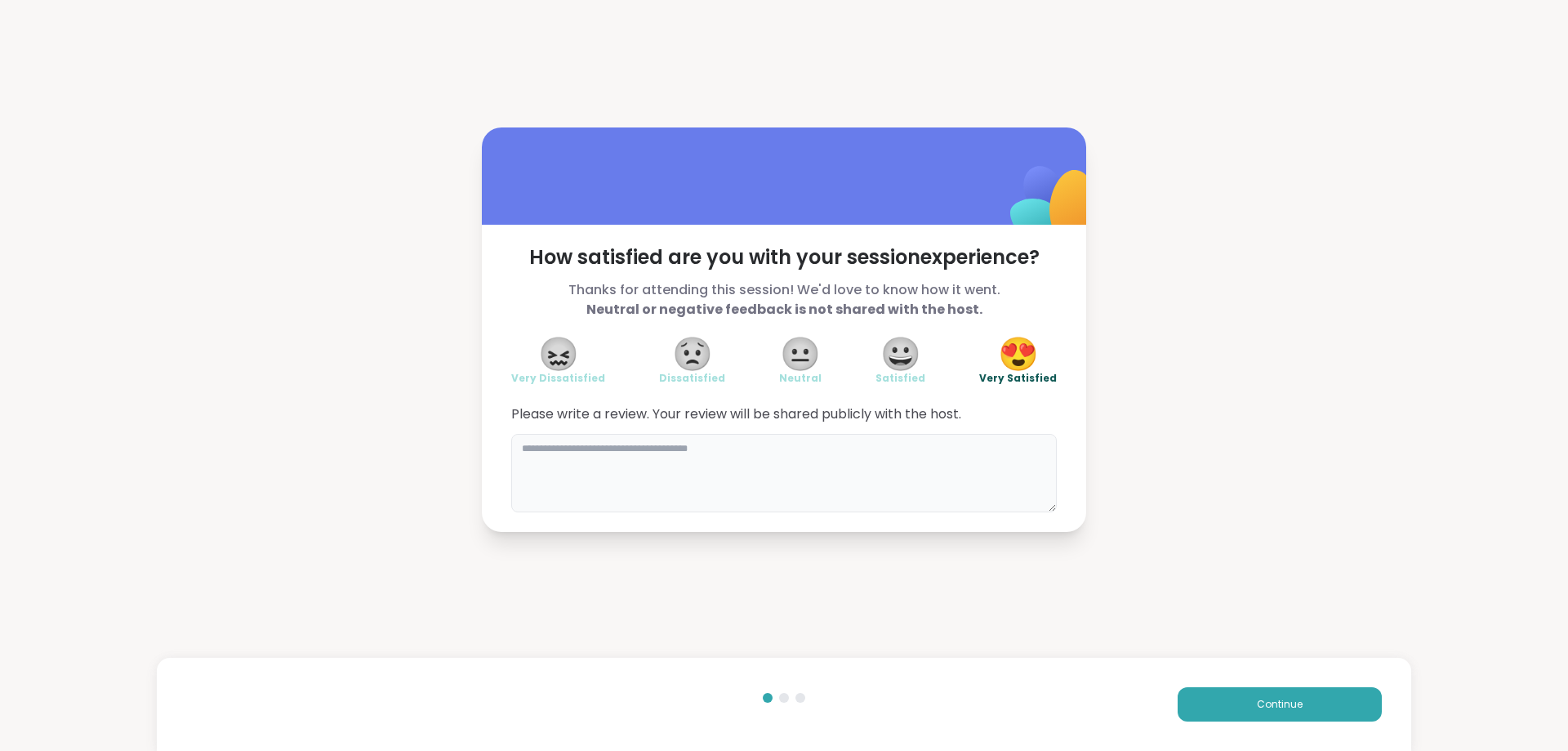
click at [937, 489] on textarea at bounding box center [784, 473] width 546 height 79
type textarea "**********"
click at [1296, 700] on span "Continue" at bounding box center [1279, 704] width 46 height 15
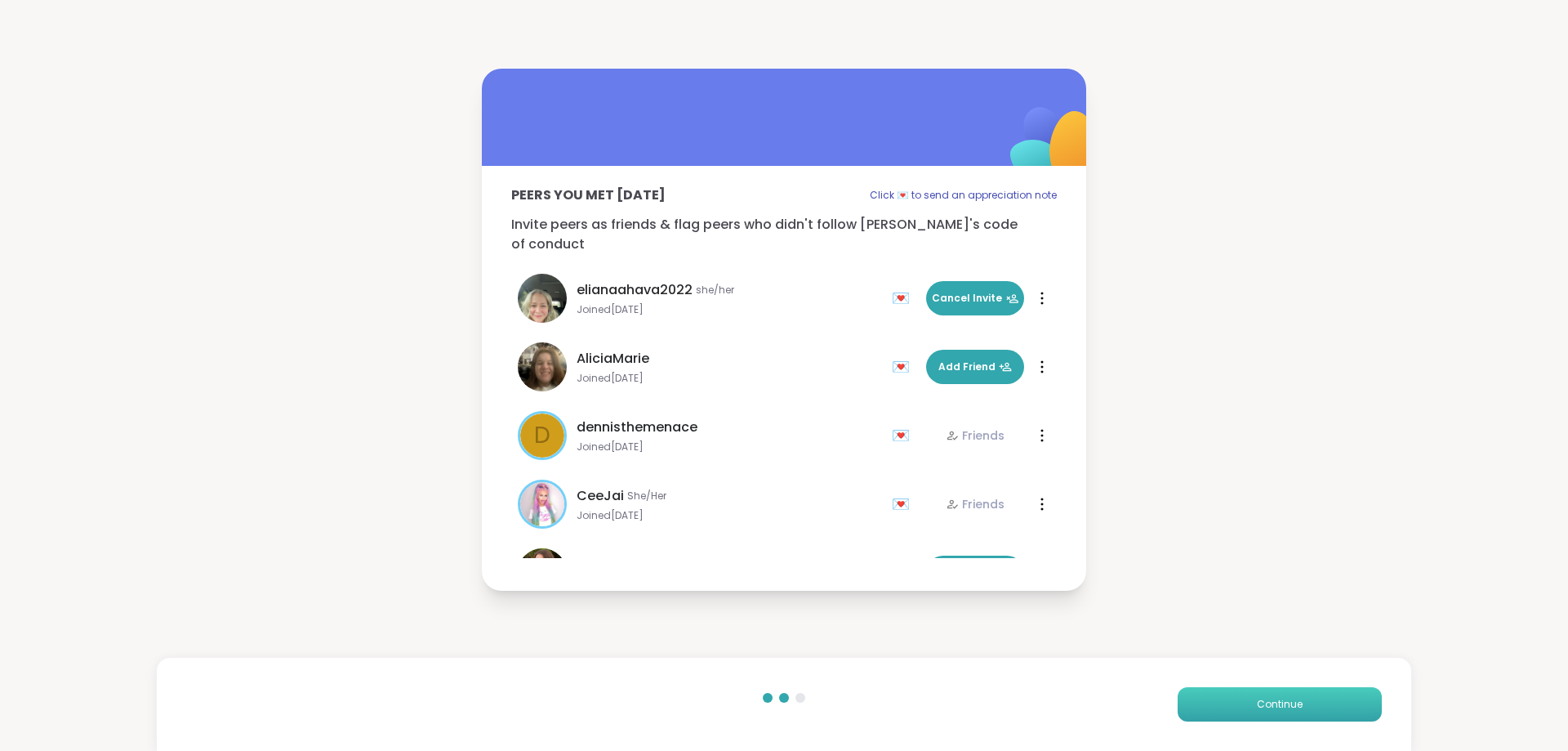
click at [1301, 699] on span "Continue" at bounding box center [1279, 704] width 46 height 15
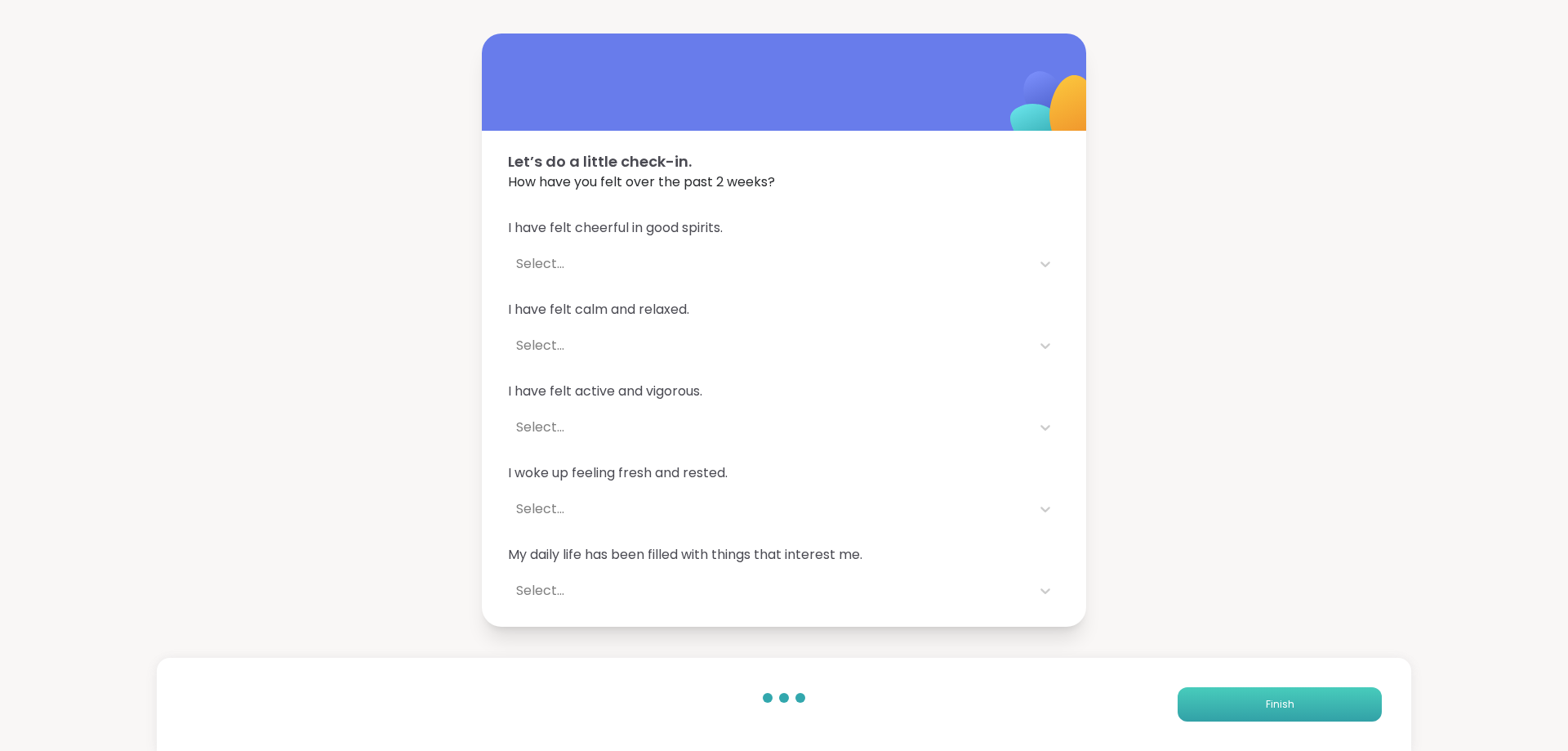
click at [1301, 699] on button "Finish" at bounding box center [1279, 704] width 204 height 34
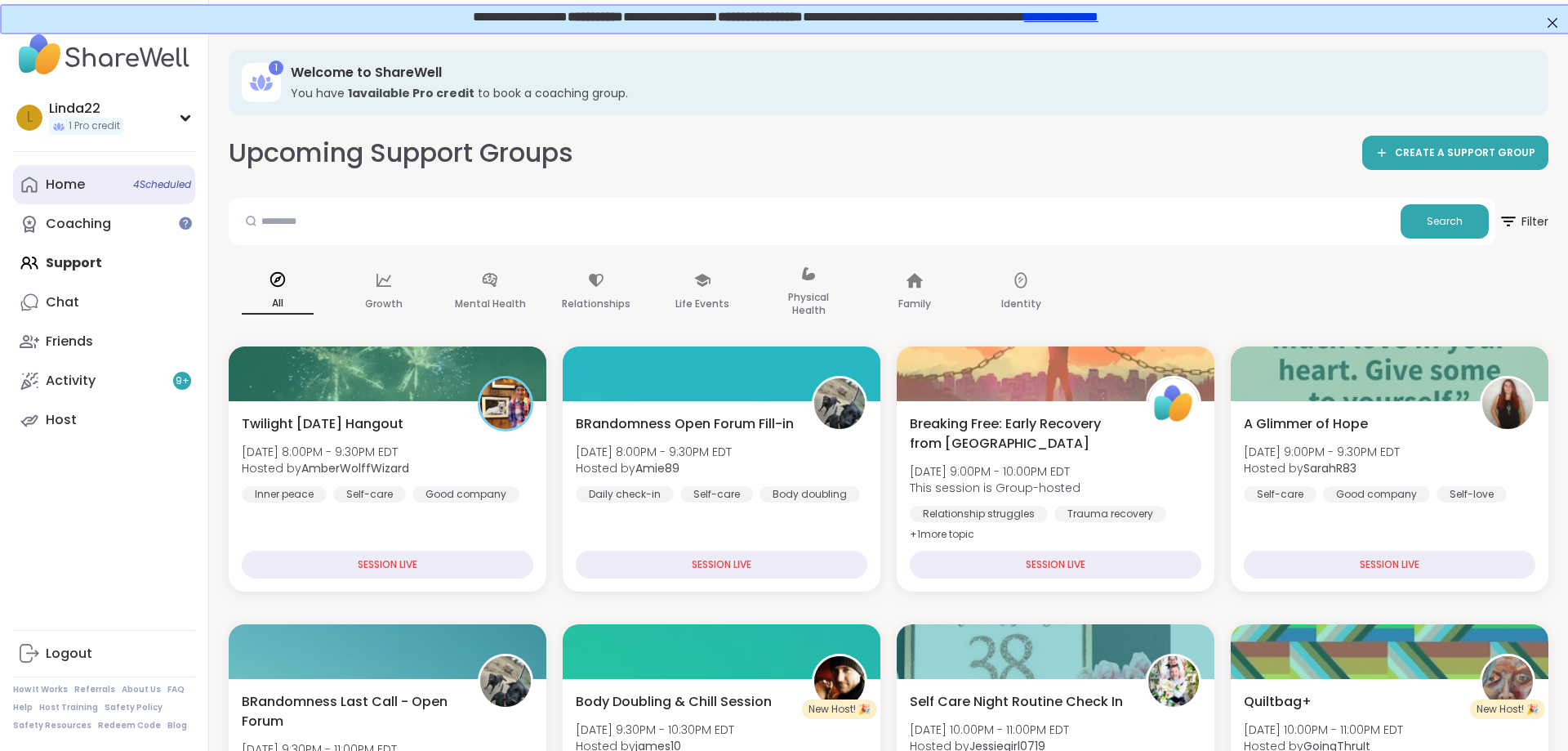
click at [170, 183] on span "4 Scheduled" at bounding box center [162, 184] width 58 height 13
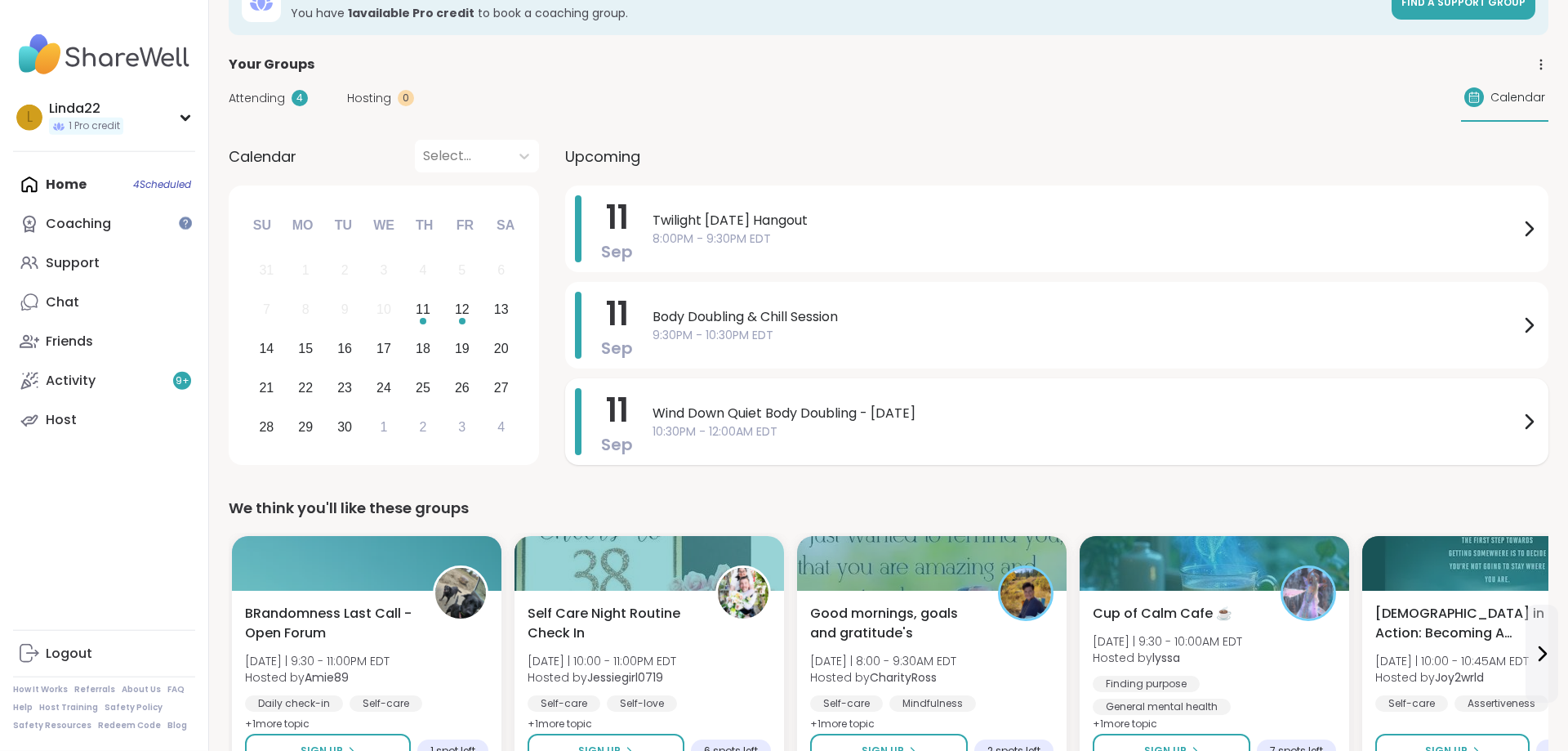
scroll to position [84, 0]
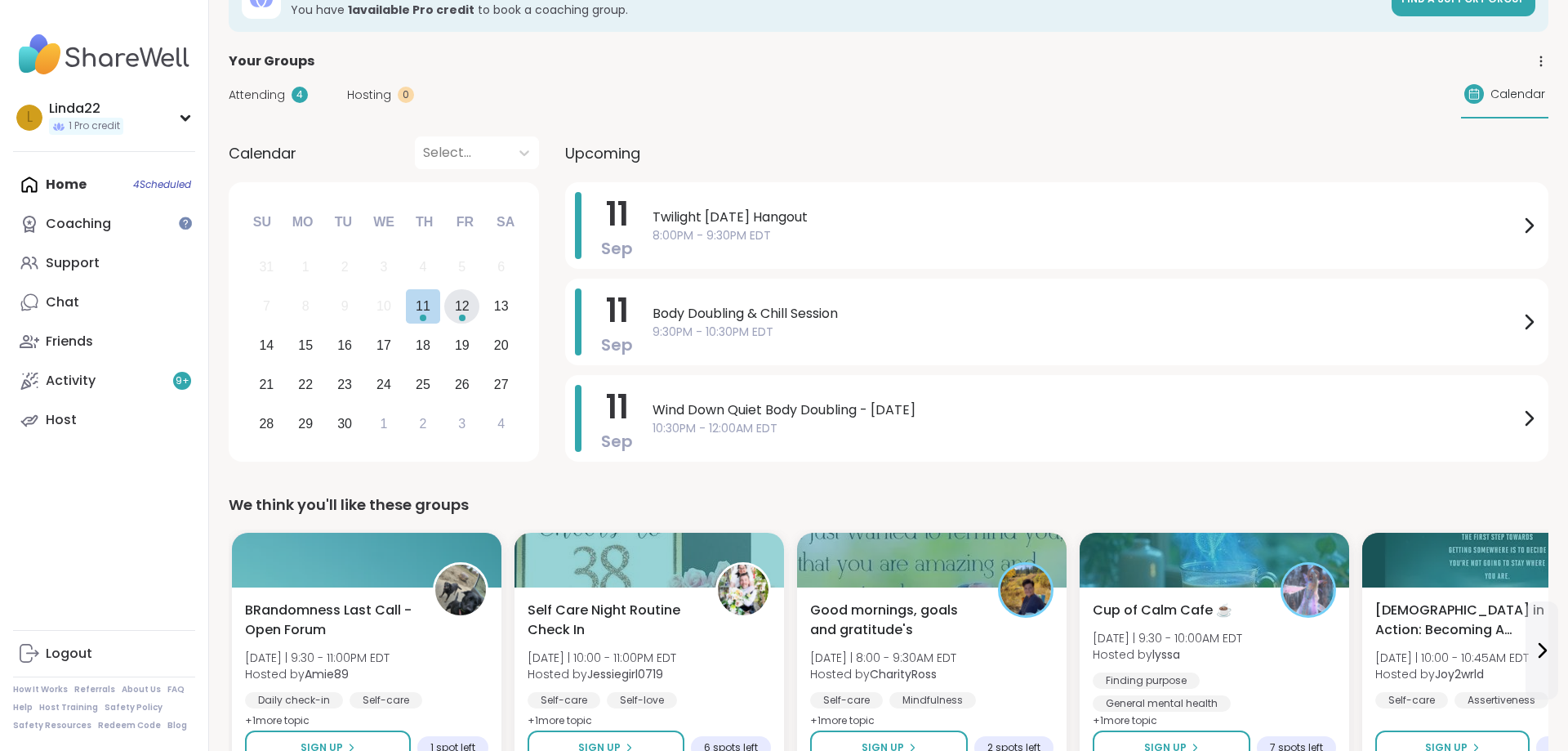
click at [456, 305] on div "12" at bounding box center [462, 306] width 15 height 22
click at [456, 304] on div "12" at bounding box center [462, 306] width 15 height 22
click at [465, 311] on div "12" at bounding box center [462, 306] width 15 height 22
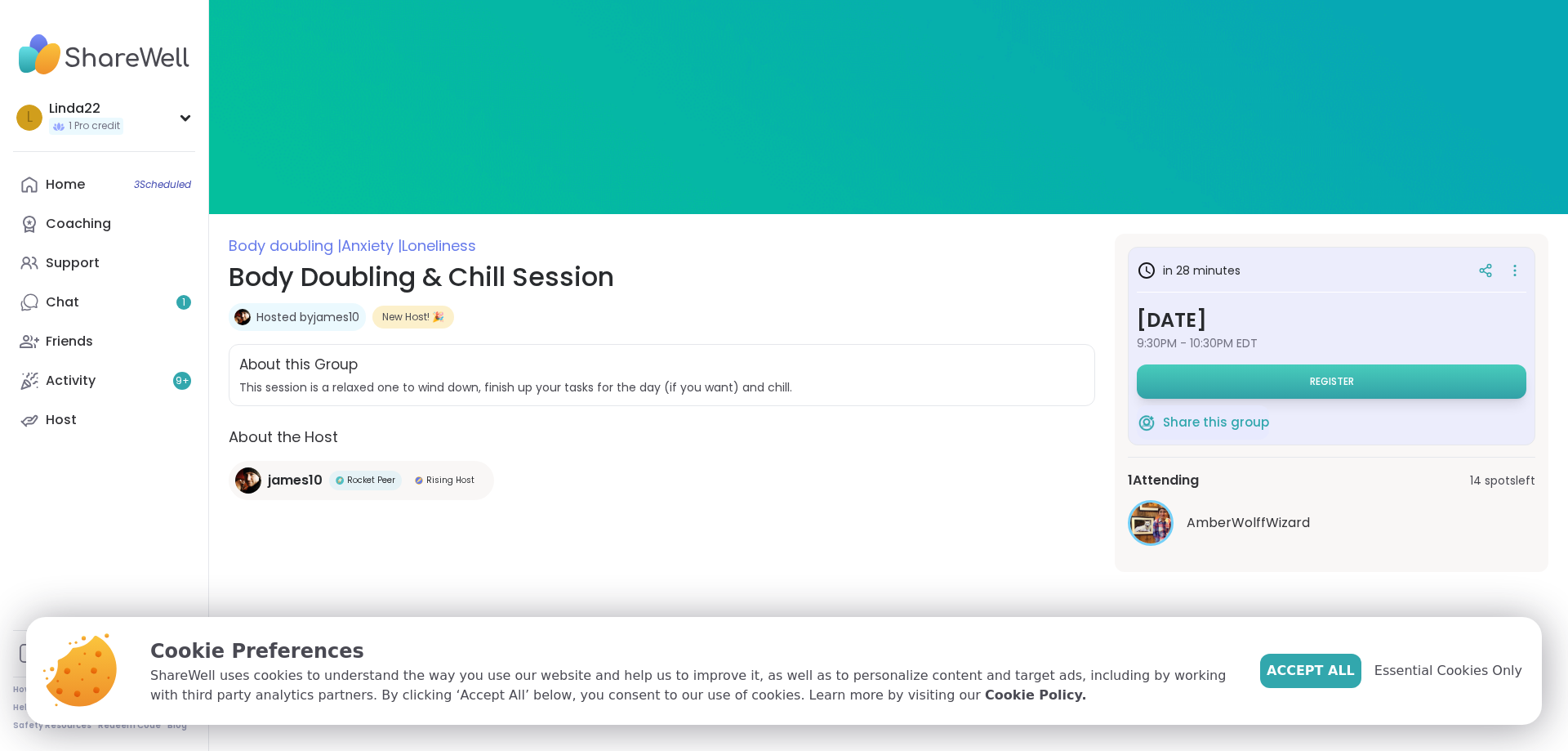
click at [1182, 376] on button "Register" at bounding box center [1331, 381] width 389 height 34
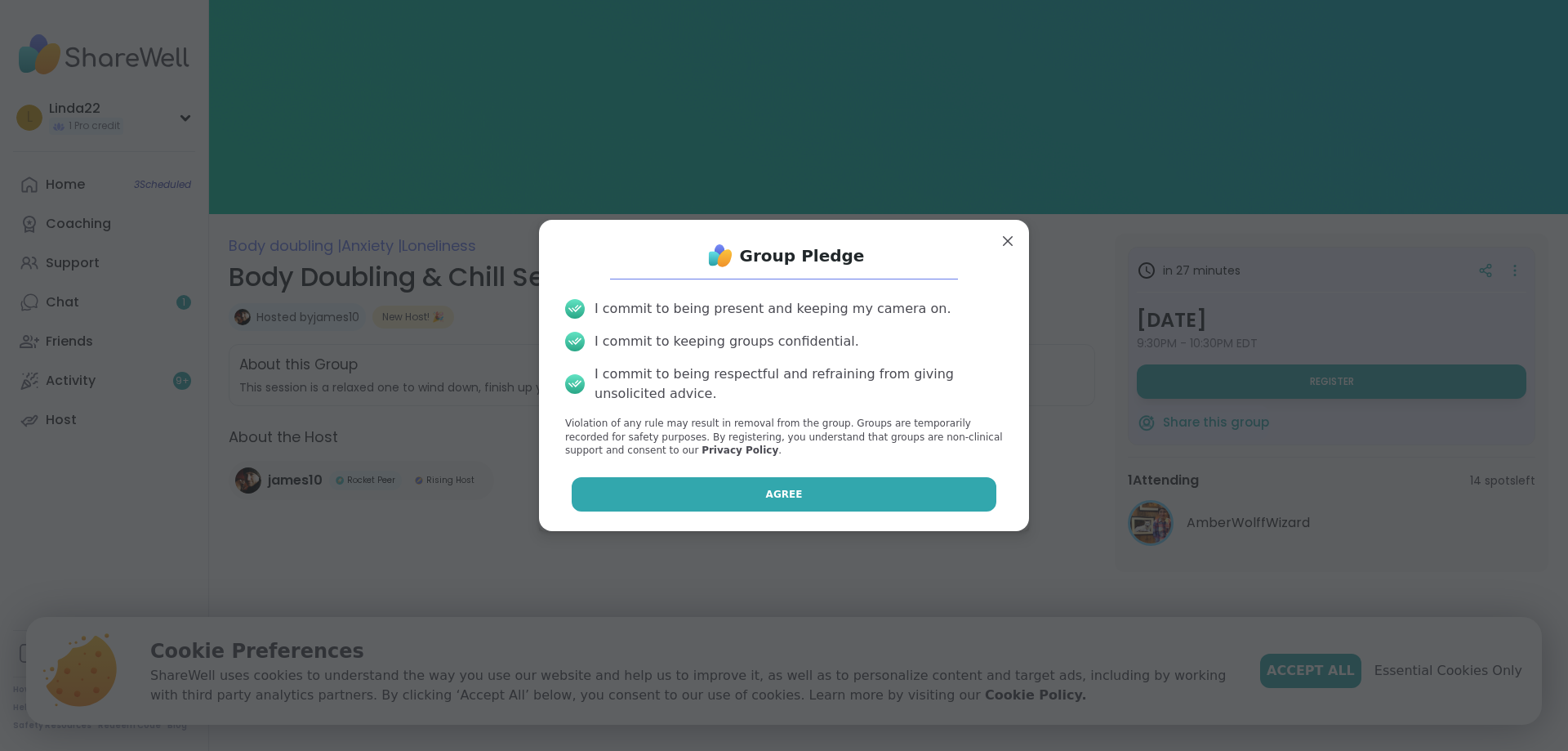
click at [881, 497] on button "Agree" at bounding box center [784, 494] width 425 height 34
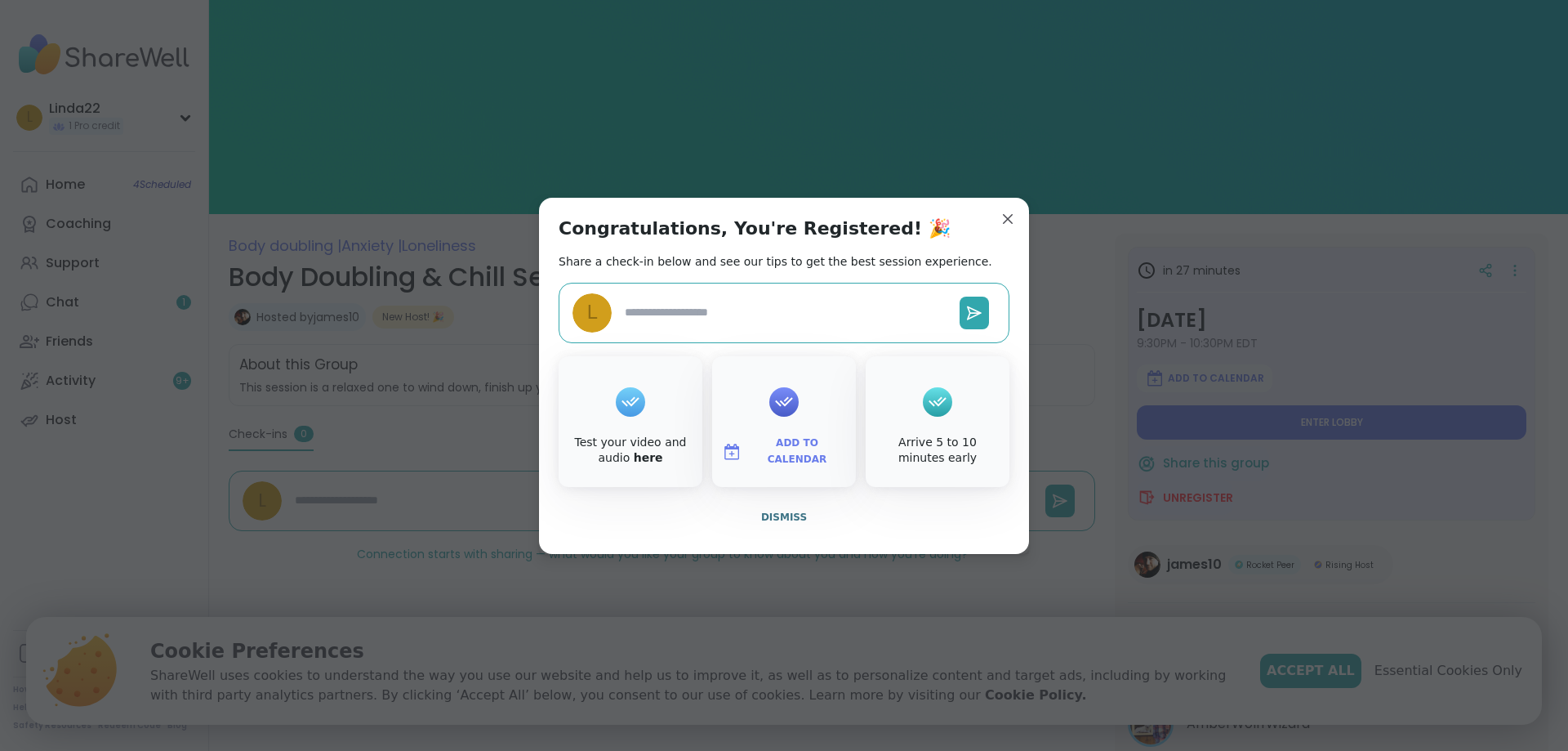
type textarea "*"
